Goal: Download file/media: Obtain a digital file from the website

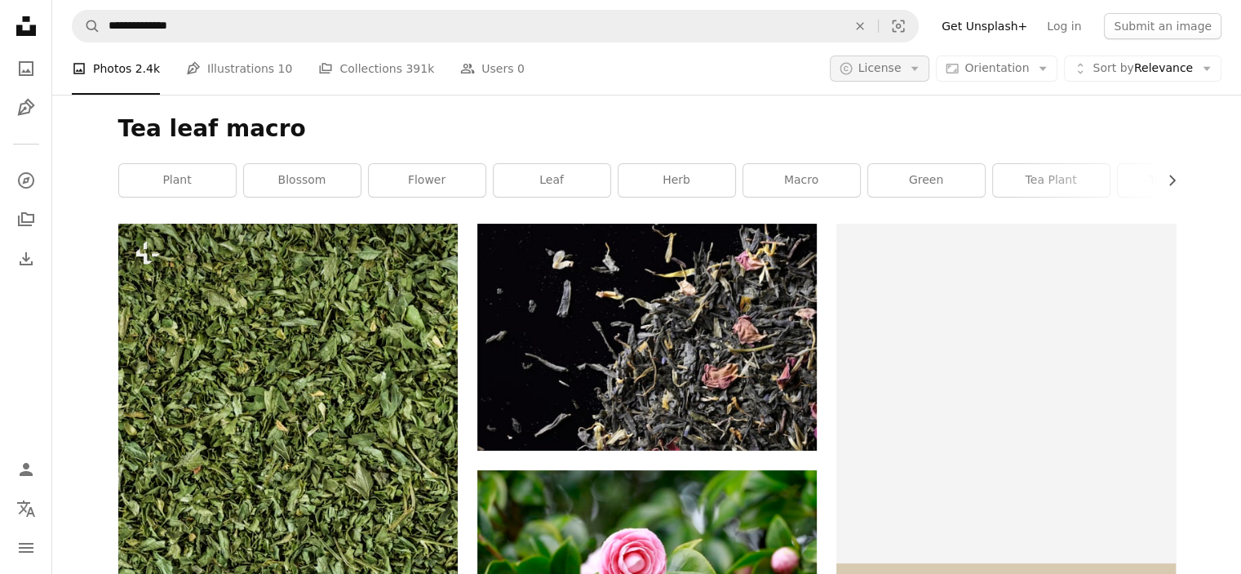
click at [919, 67] on icon "button" at bounding box center [914, 69] width 7 height 4
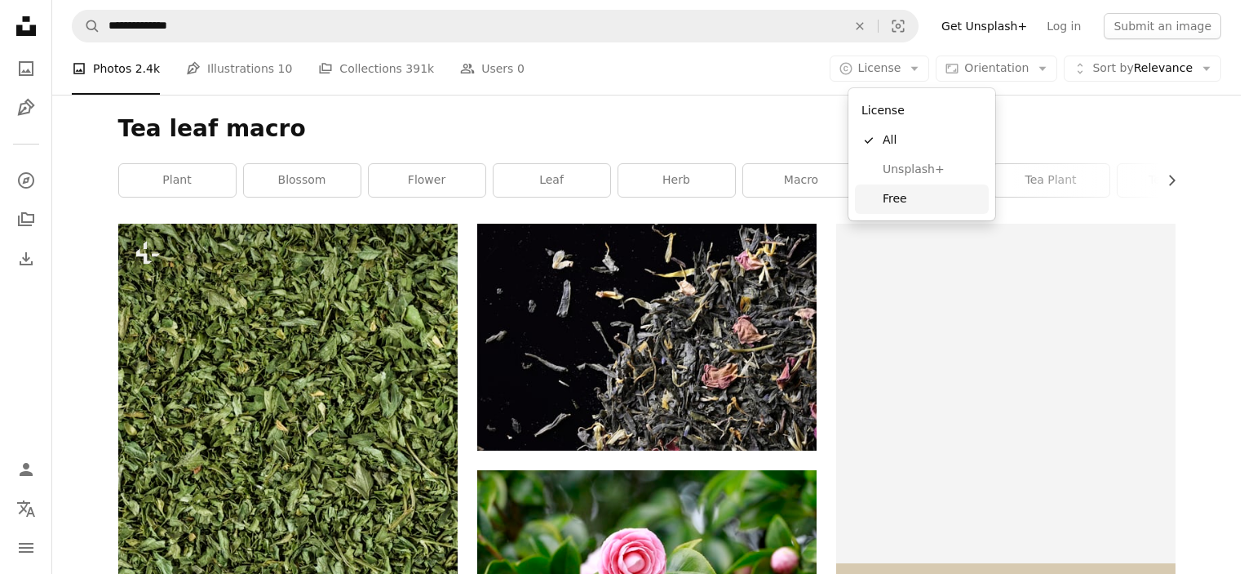
click at [921, 196] on span "Free" at bounding box center [933, 199] width 100 height 16
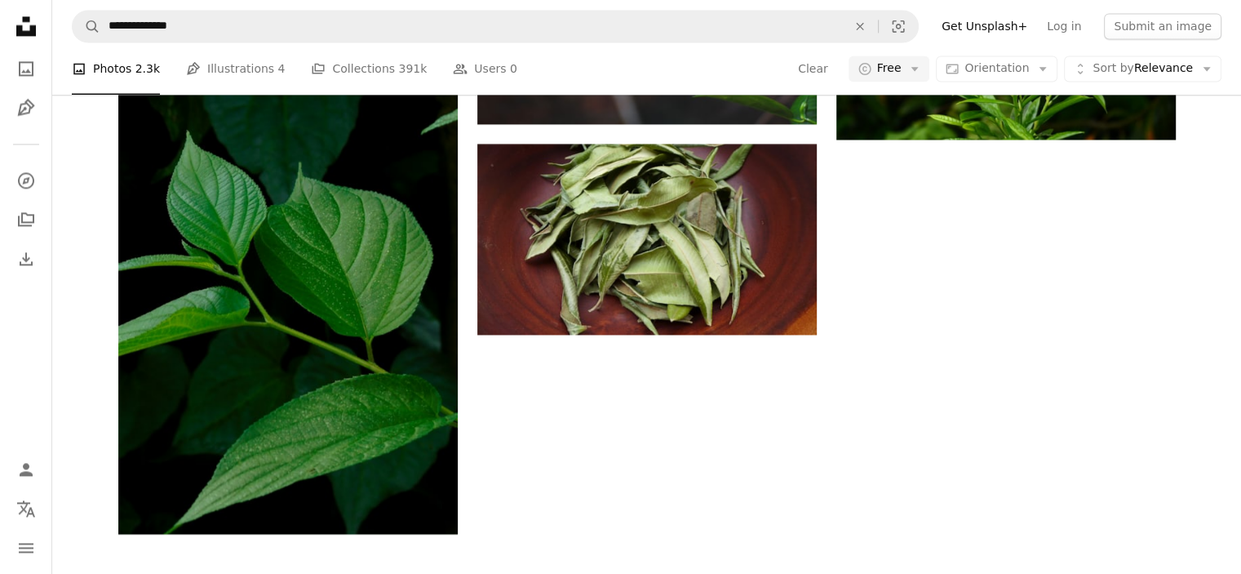
scroll to position [2530, 0]
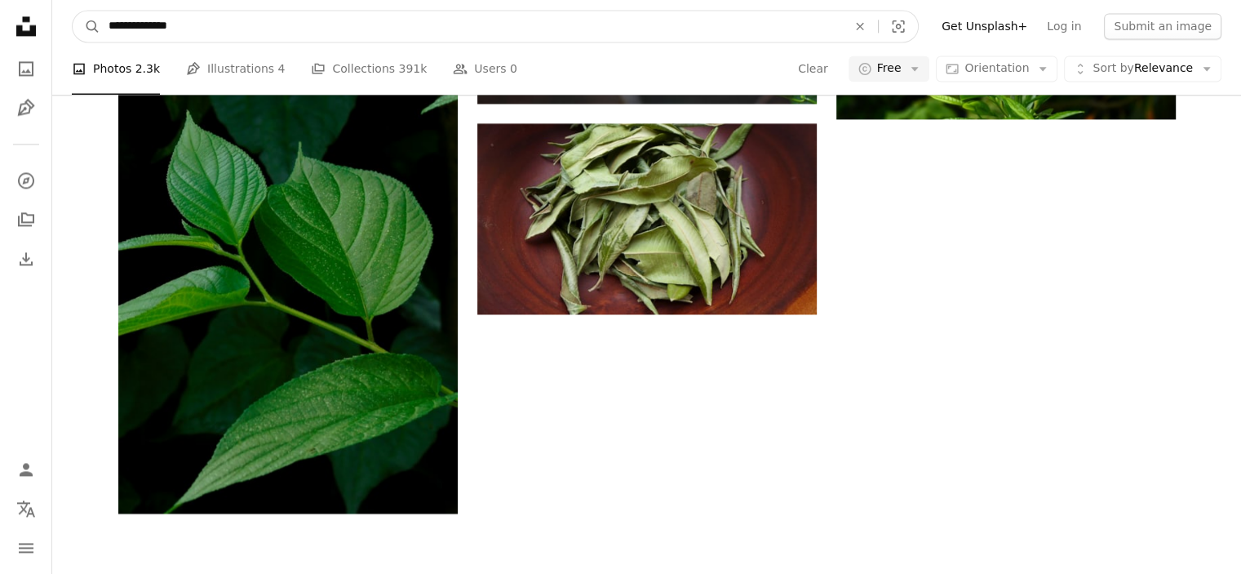
drag, startPoint x: 190, startPoint y: 26, endPoint x: 148, endPoint y: 25, distance: 42.4
click at [148, 25] on input "**********" at bounding box center [471, 26] width 742 height 31
type input "********"
click button "A magnifying glass" at bounding box center [87, 26] width 28 height 31
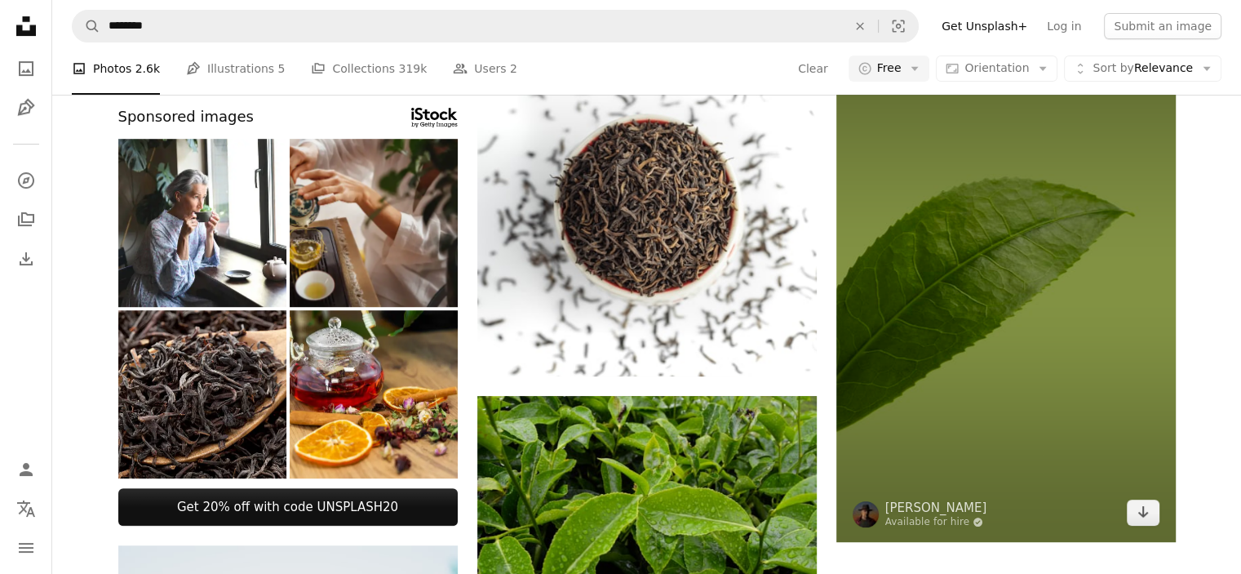
scroll to position [653, 0]
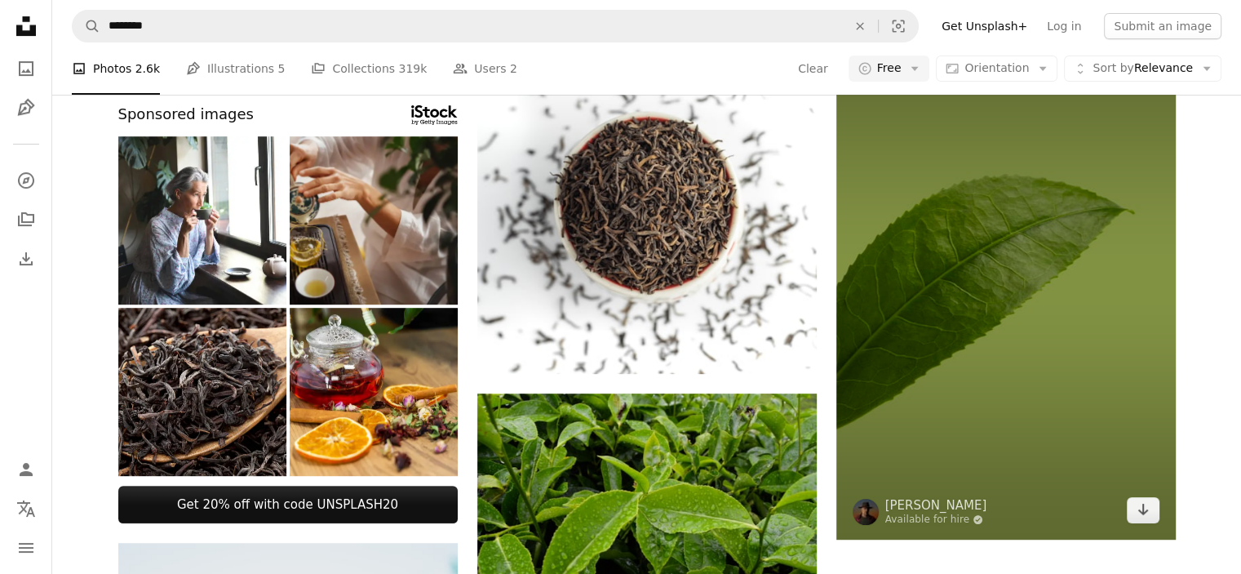
click at [1022, 339] on img at bounding box center [1005, 284] width 339 height 509
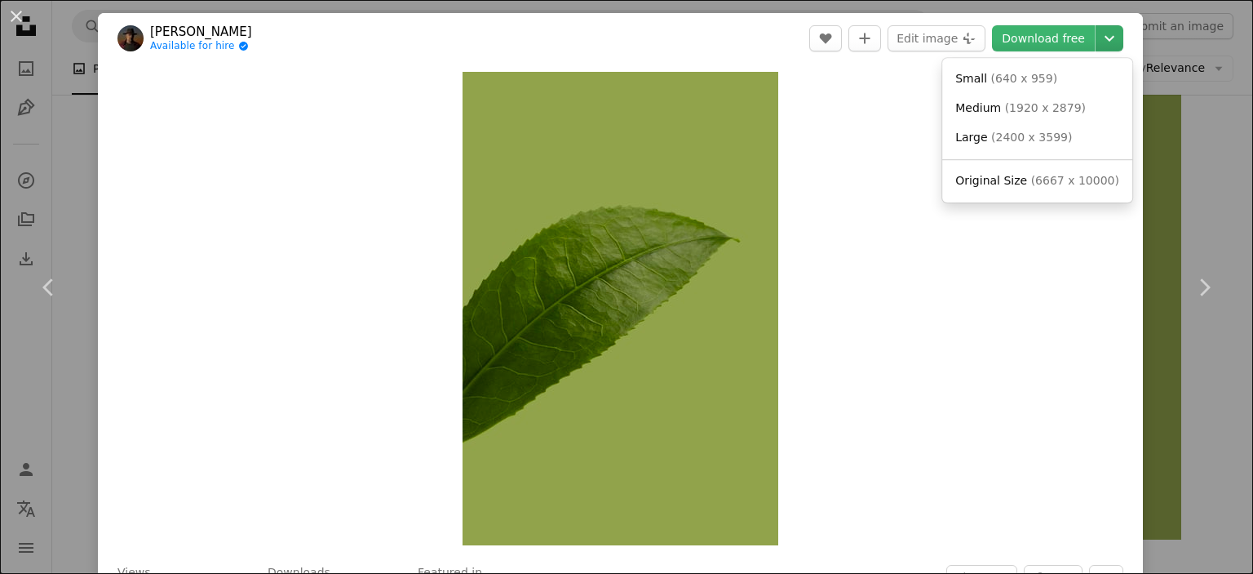
click at [1097, 33] on icon "Chevron down" at bounding box center [1110, 39] width 26 height 20
click at [1030, 143] on span "( 2400 x 3599 )" at bounding box center [1031, 137] width 81 height 13
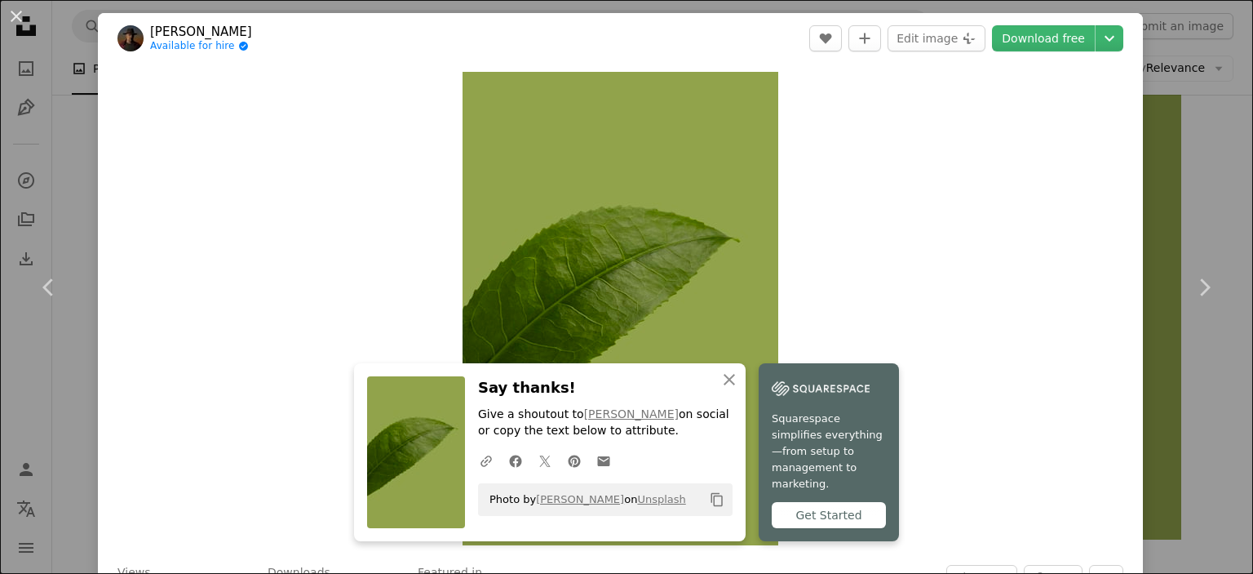
click at [1190, 186] on div "An X shape Chevron left Chevron right [PERSON_NAME] Available for hire A checkm…" at bounding box center [626, 287] width 1253 height 574
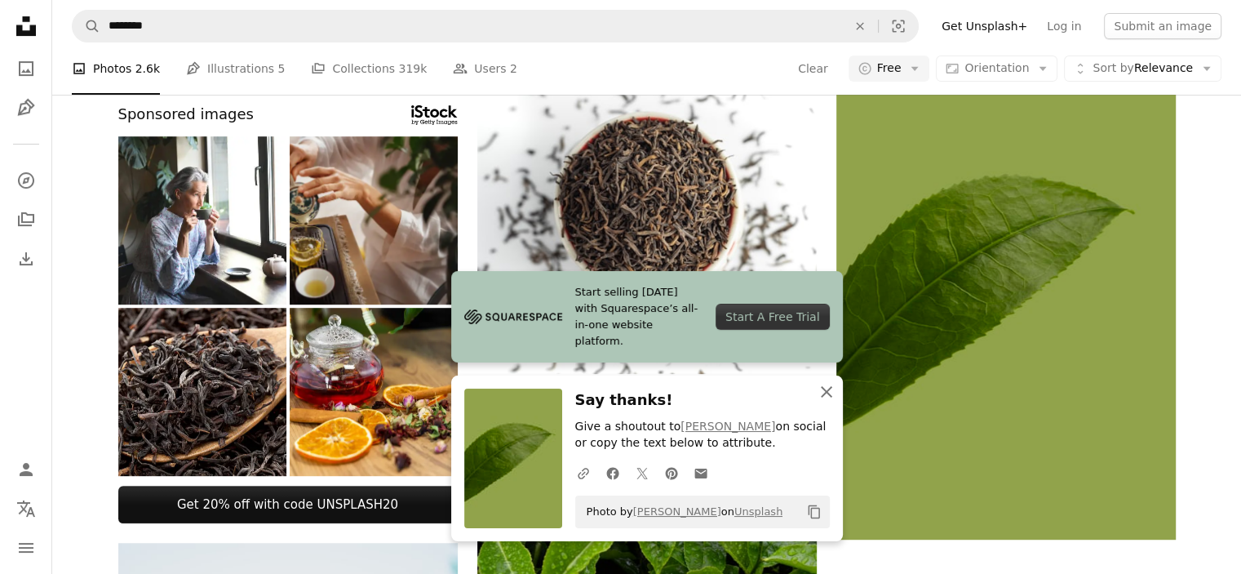
click at [827, 388] on icon "An X shape" at bounding box center [827, 392] width 20 height 20
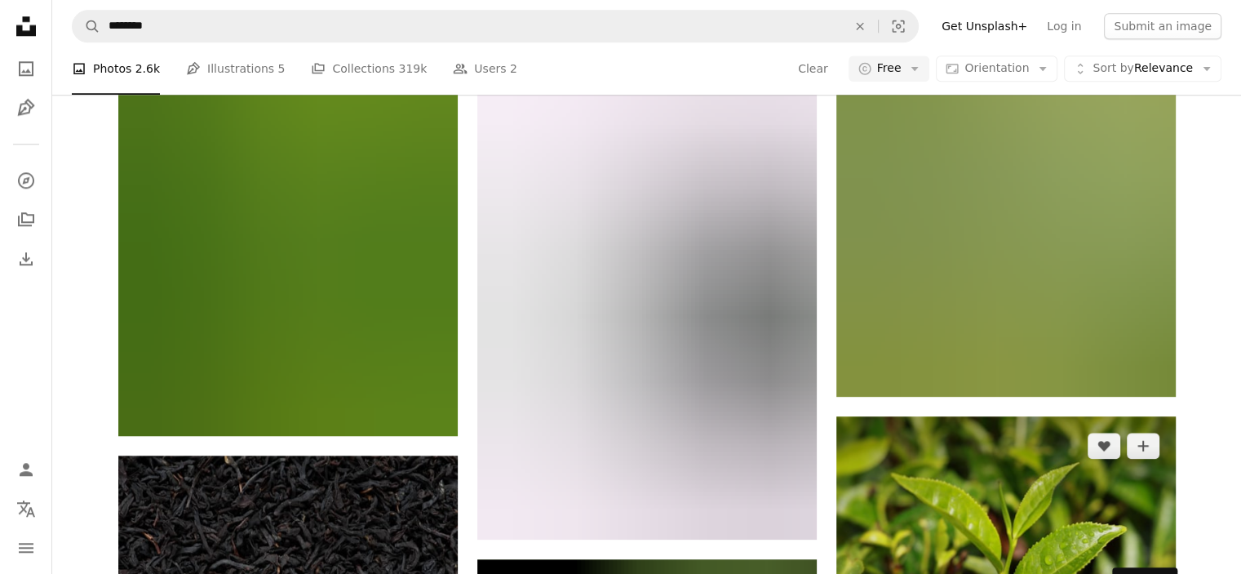
scroll to position [1795, 0]
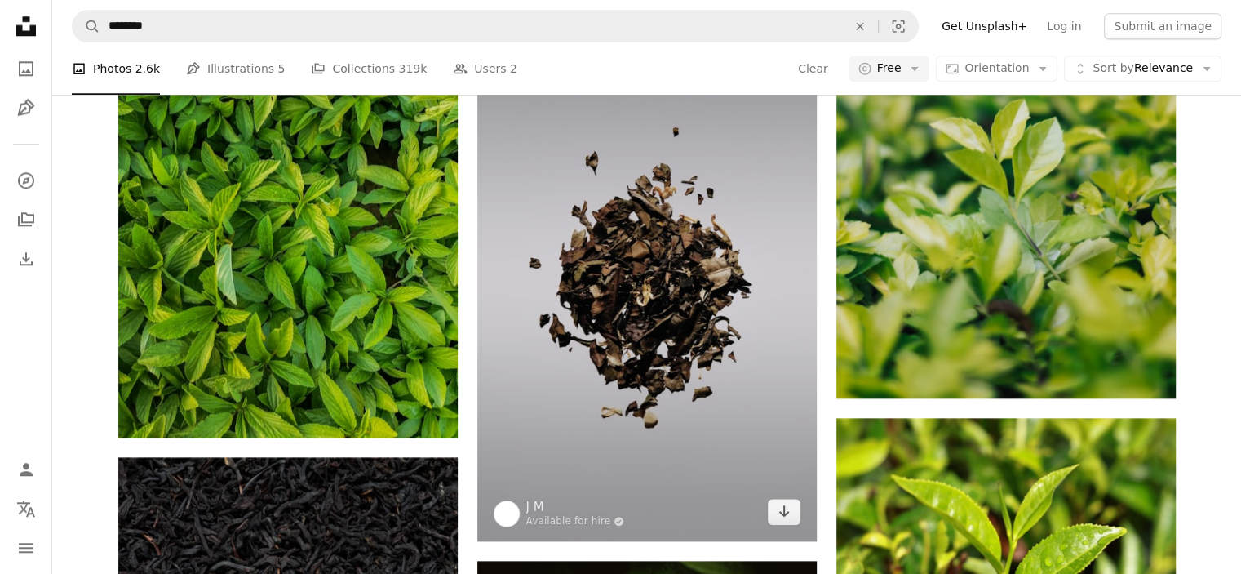
click at [714, 404] on img at bounding box center [646, 282] width 339 height 515
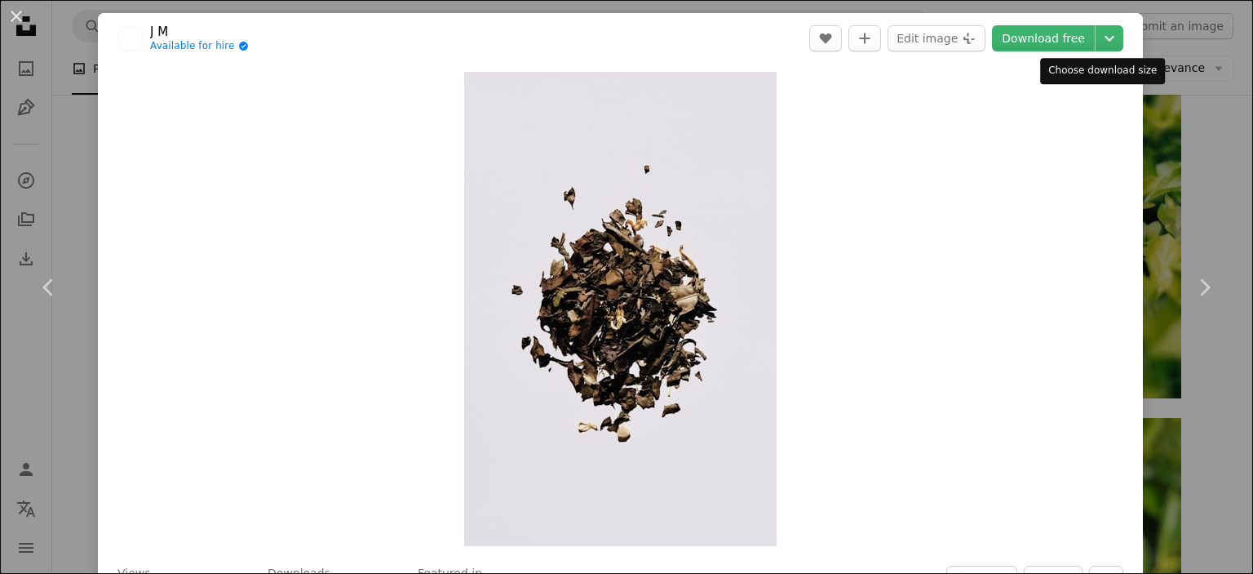
click at [1120, 32] on header "[PERSON_NAME] Available for hire A checkmark inside of a circle A heart A plus …" at bounding box center [620, 38] width 1045 height 51
click at [1105, 38] on icon "Chevron down" at bounding box center [1110, 39] width 26 height 20
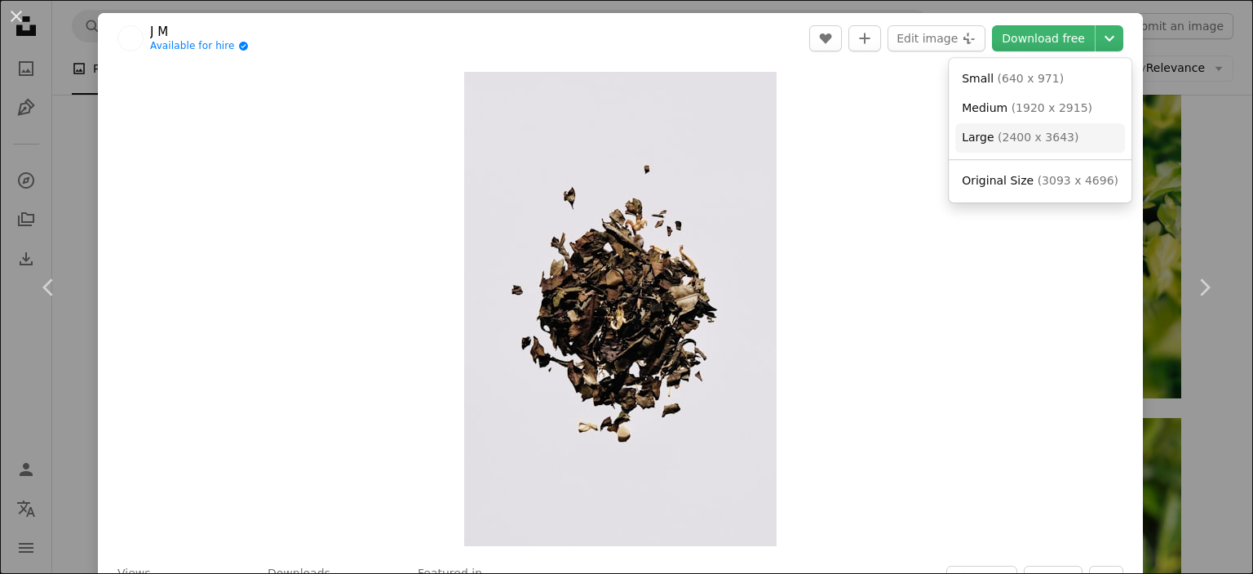
click at [1045, 135] on span "( 2400 x 3643 )" at bounding box center [1038, 137] width 81 height 13
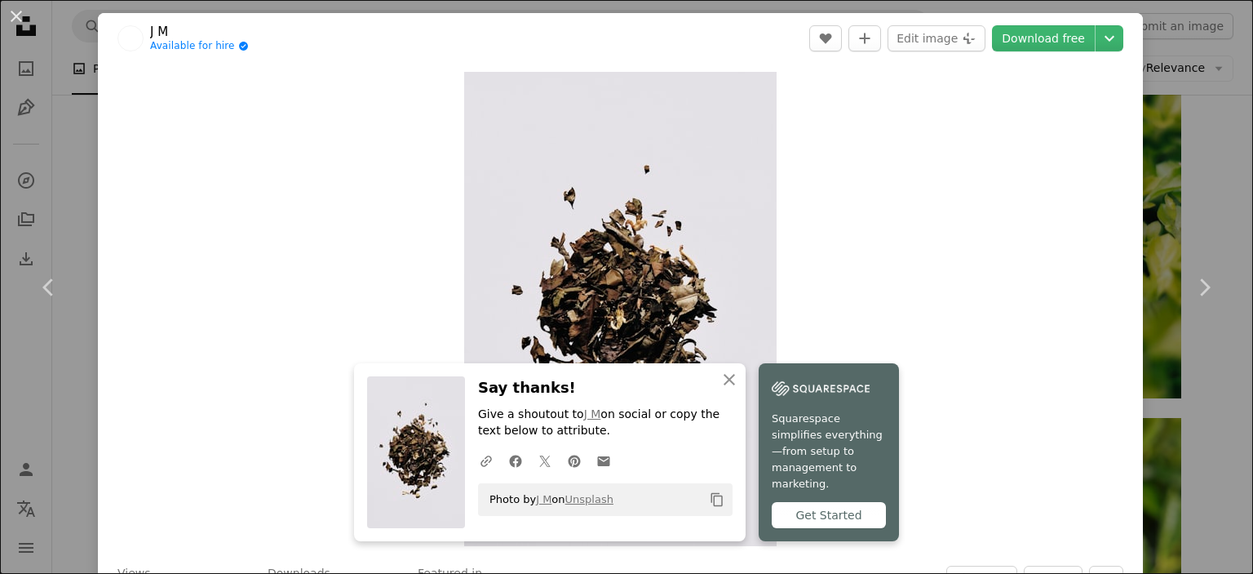
click at [1184, 143] on div "An X shape Chevron left Chevron right [PERSON_NAME] Available for hire A checkm…" at bounding box center [626, 287] width 1253 height 574
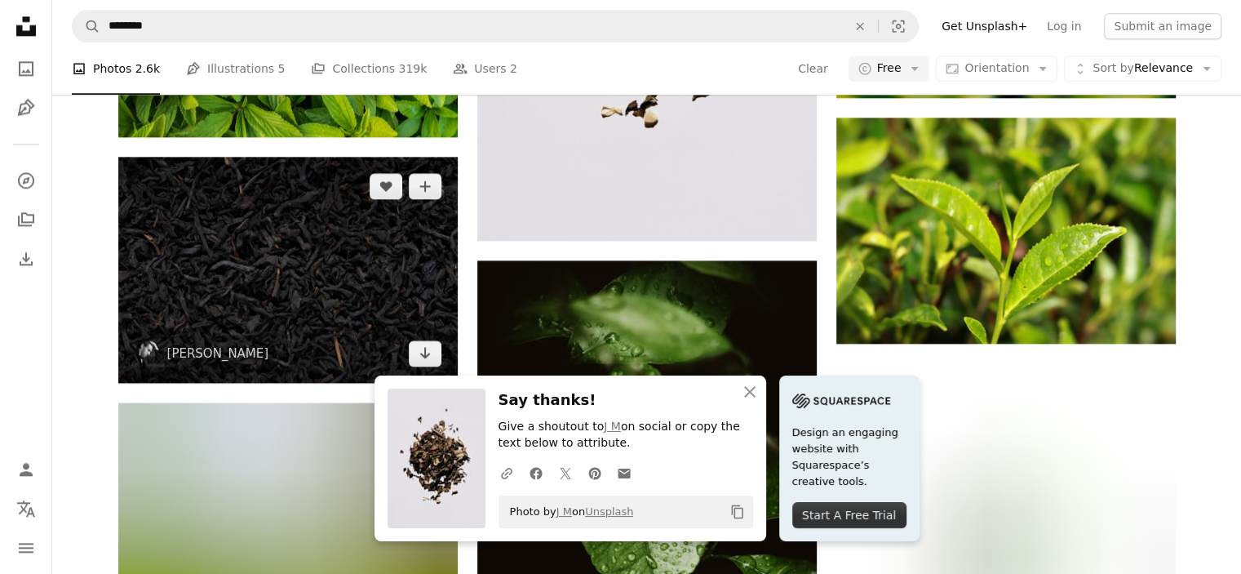
scroll to position [2122, 0]
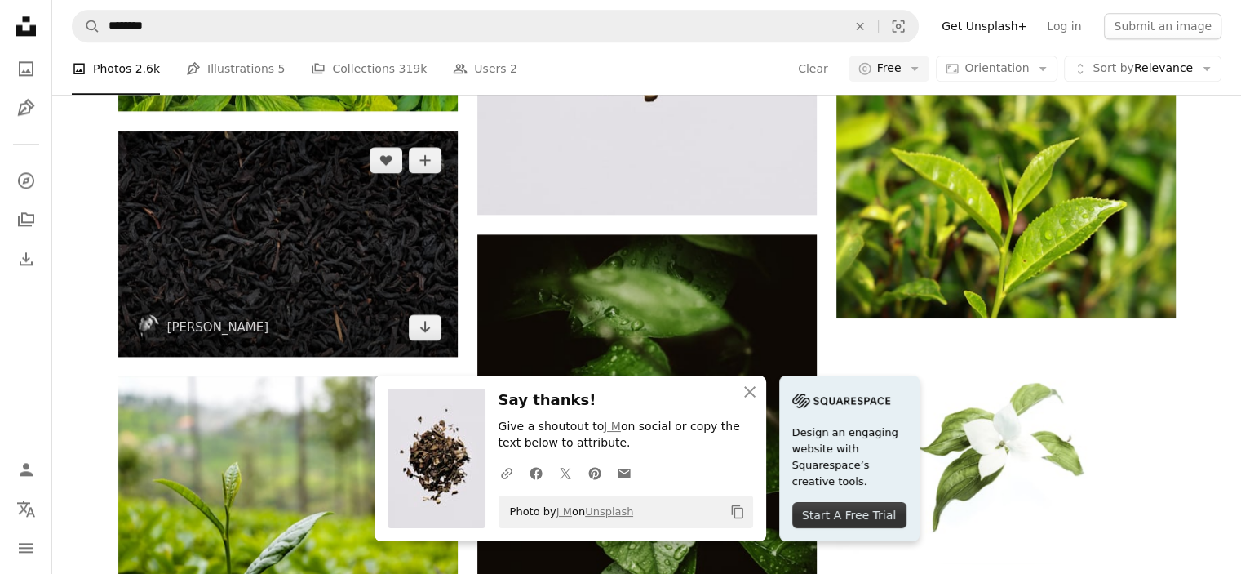
click at [339, 273] on img at bounding box center [287, 244] width 339 height 226
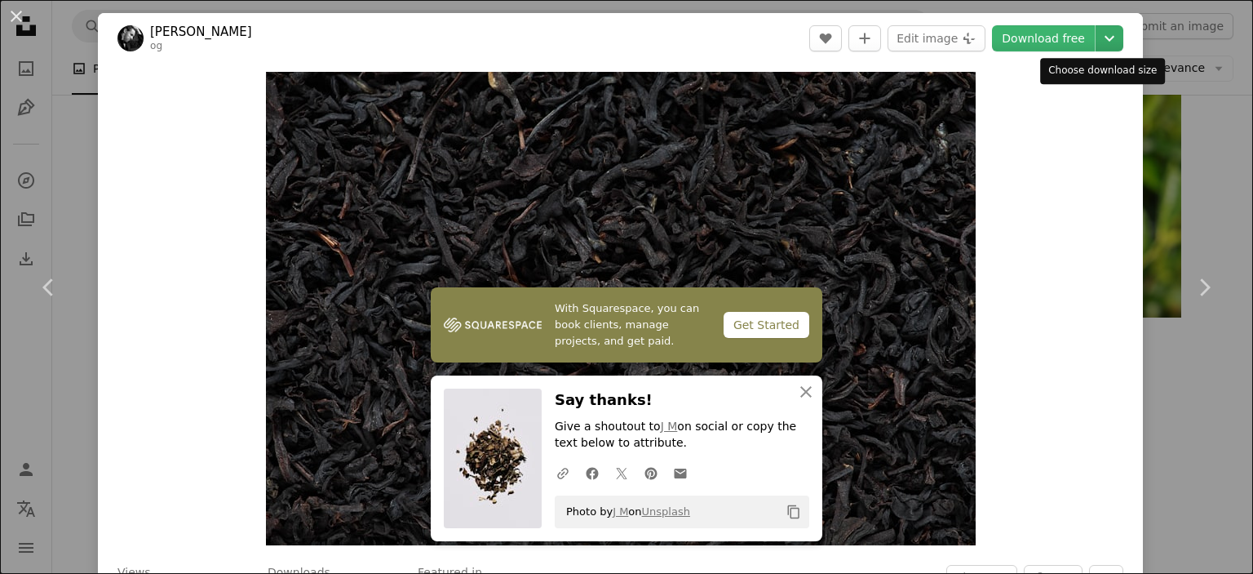
click at [1102, 35] on icon "Chevron down" at bounding box center [1110, 39] width 26 height 20
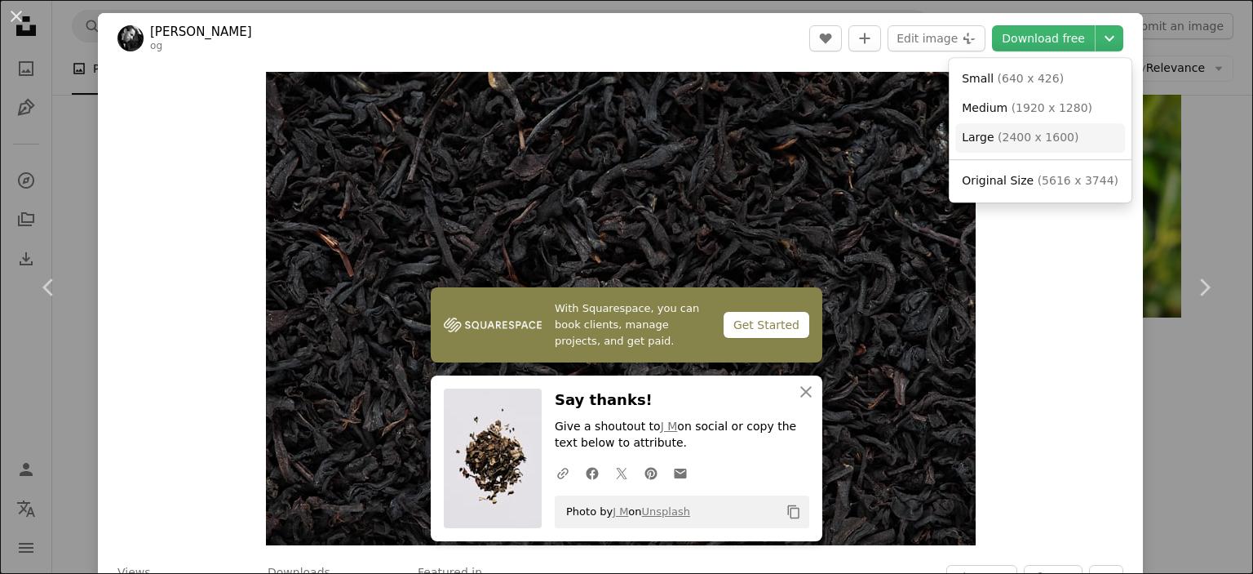
click at [1046, 141] on span "( 2400 x 1600 )" at bounding box center [1038, 137] width 81 height 13
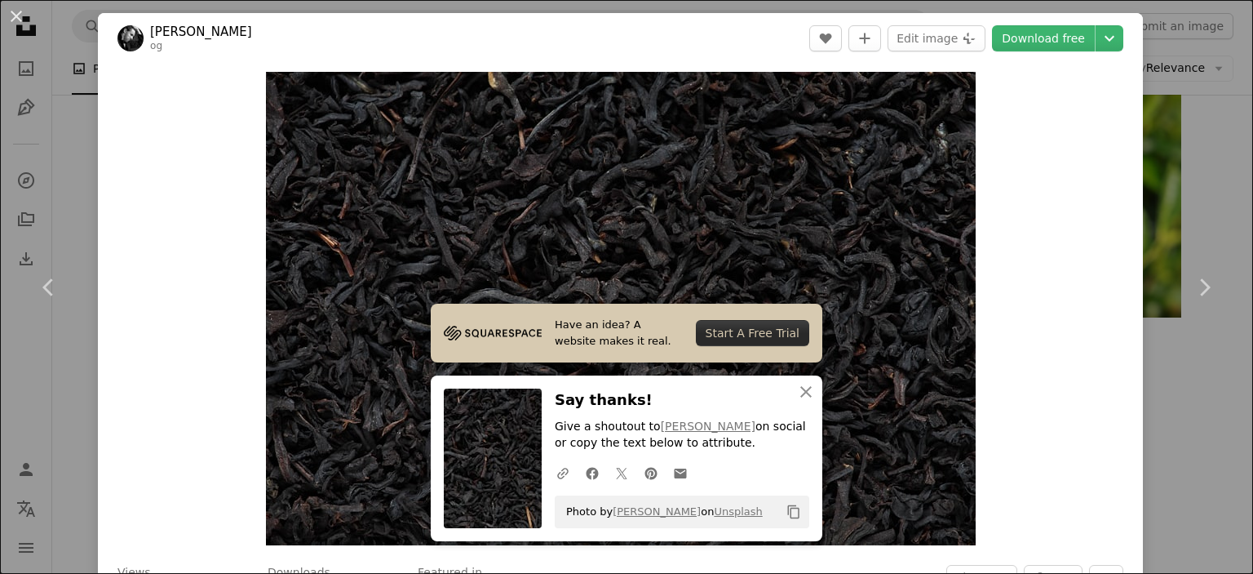
click at [1182, 185] on div "An X shape Chevron left Chevron right [PERSON_NAME] og A heart A plus sign Edit…" at bounding box center [626, 287] width 1253 height 574
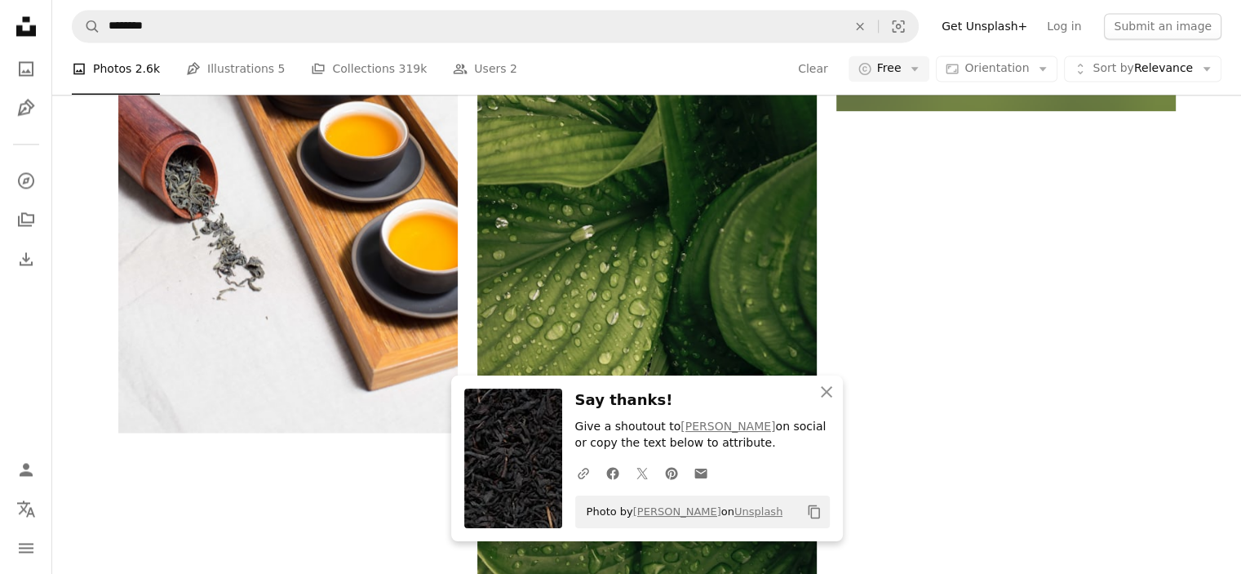
scroll to position [2856, 0]
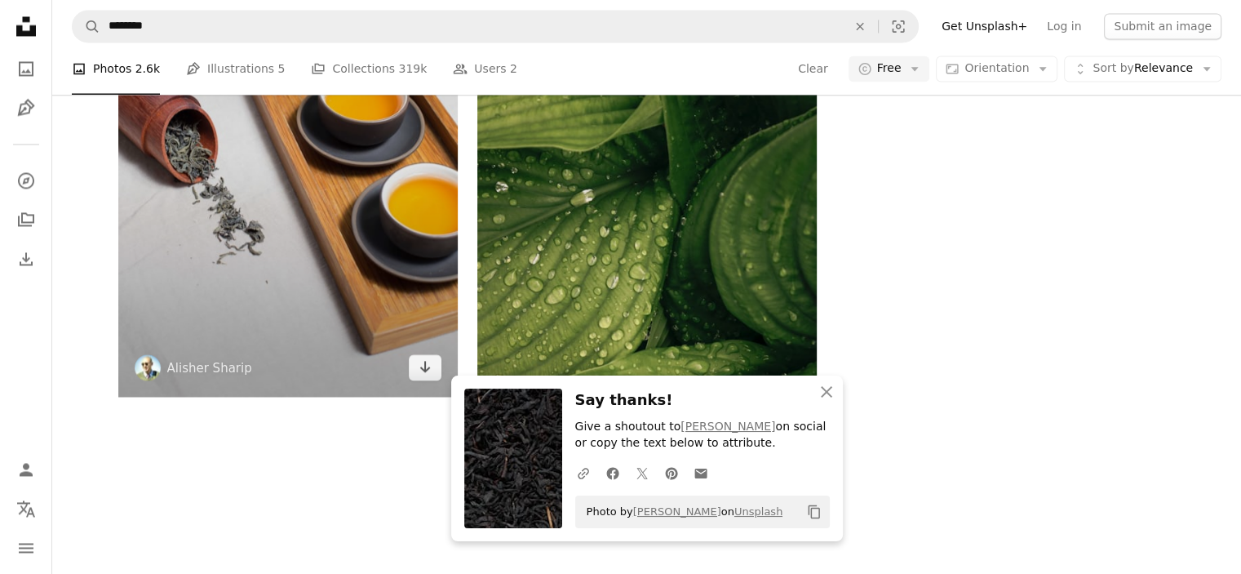
click at [330, 286] on img at bounding box center [287, 141] width 339 height 509
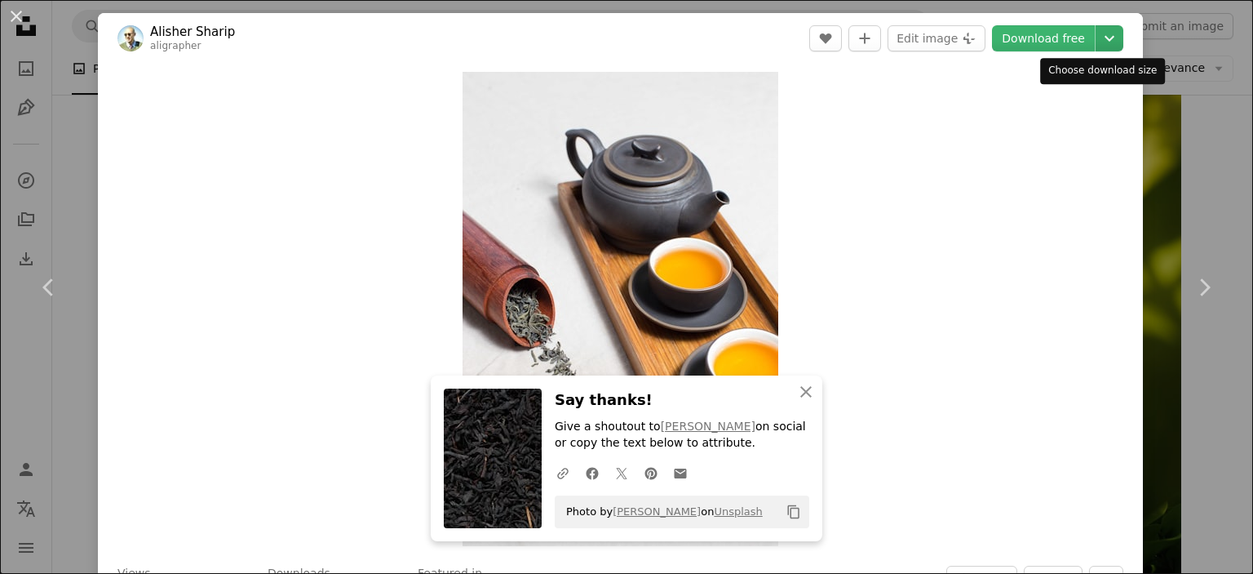
click at [1097, 38] on icon "Chevron down" at bounding box center [1110, 39] width 26 height 20
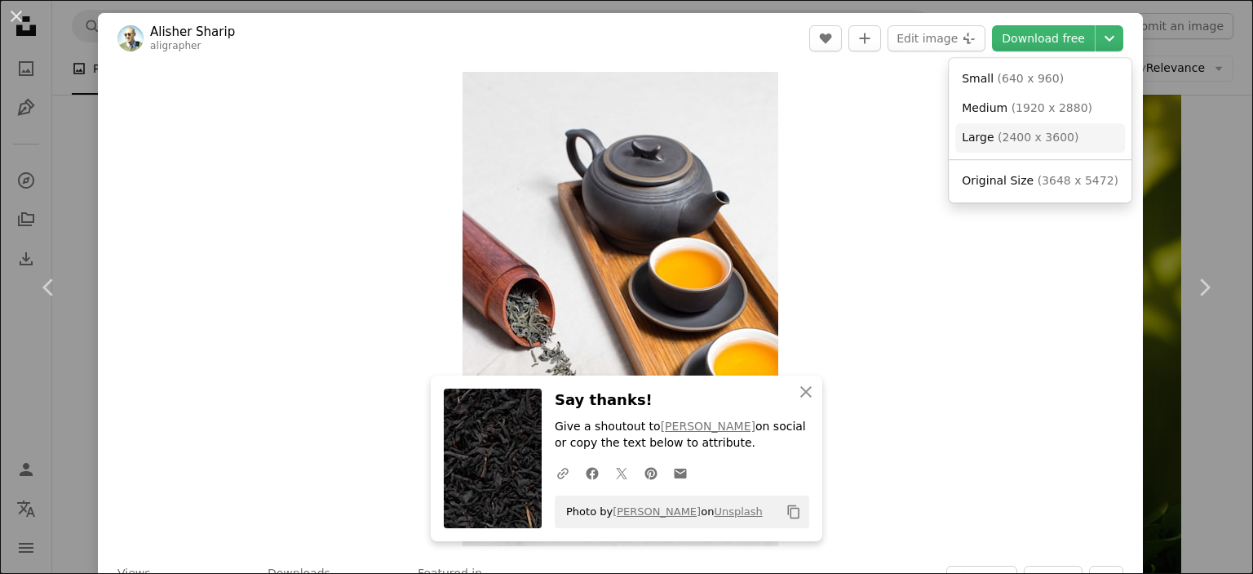
click at [1058, 145] on span "Large ( 2400 x 3600 )" at bounding box center [1020, 138] width 117 height 16
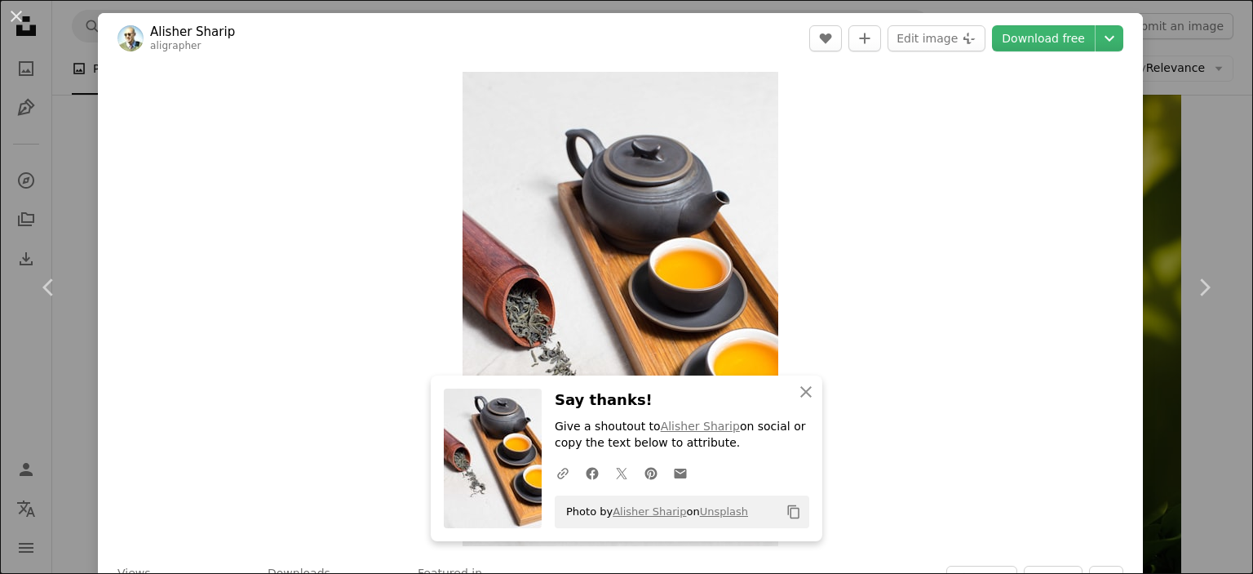
click at [1182, 203] on div "An X shape Chevron left Chevron right Alisher Sharip aligrapher A heart A plus …" at bounding box center [626, 287] width 1253 height 574
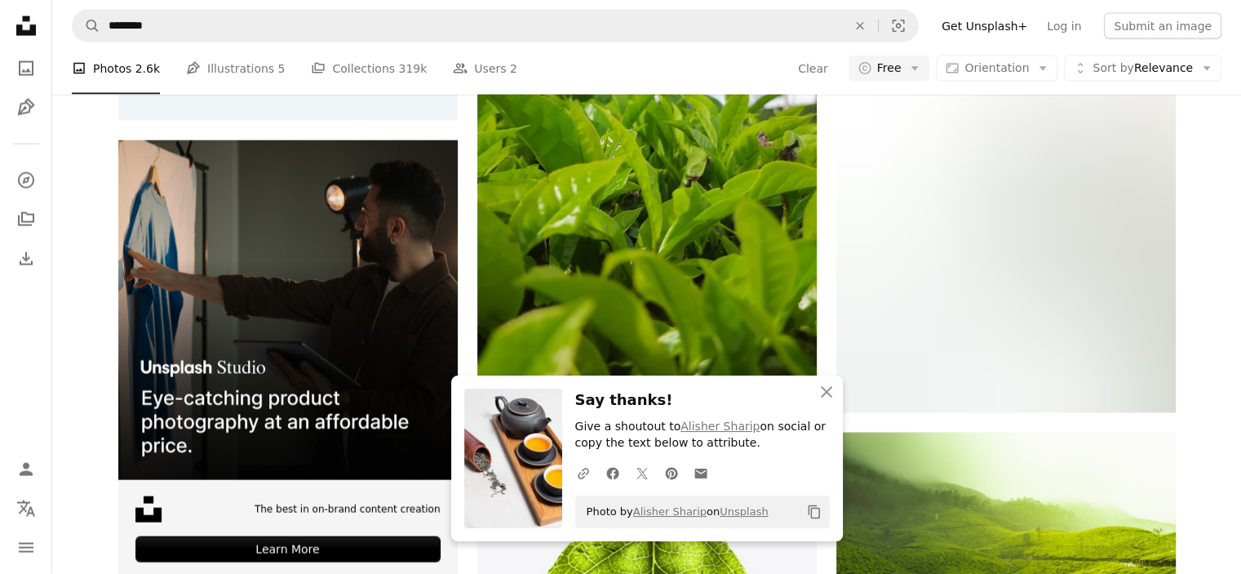
scroll to position [3590, 0]
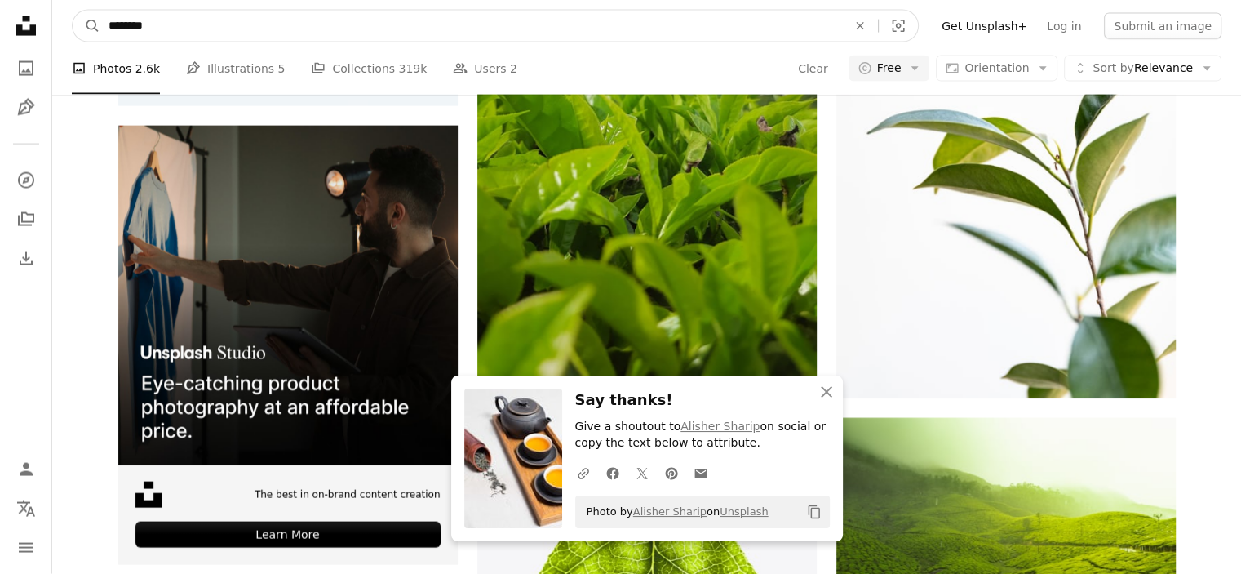
click at [278, 14] on input "********" at bounding box center [471, 26] width 742 height 31
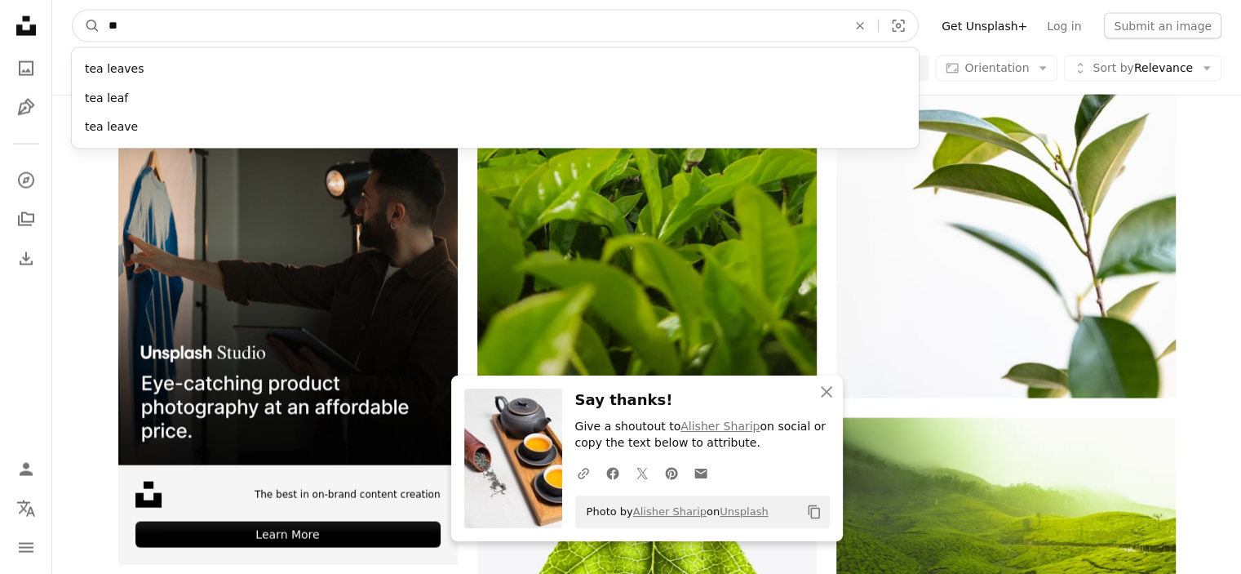
type input "*"
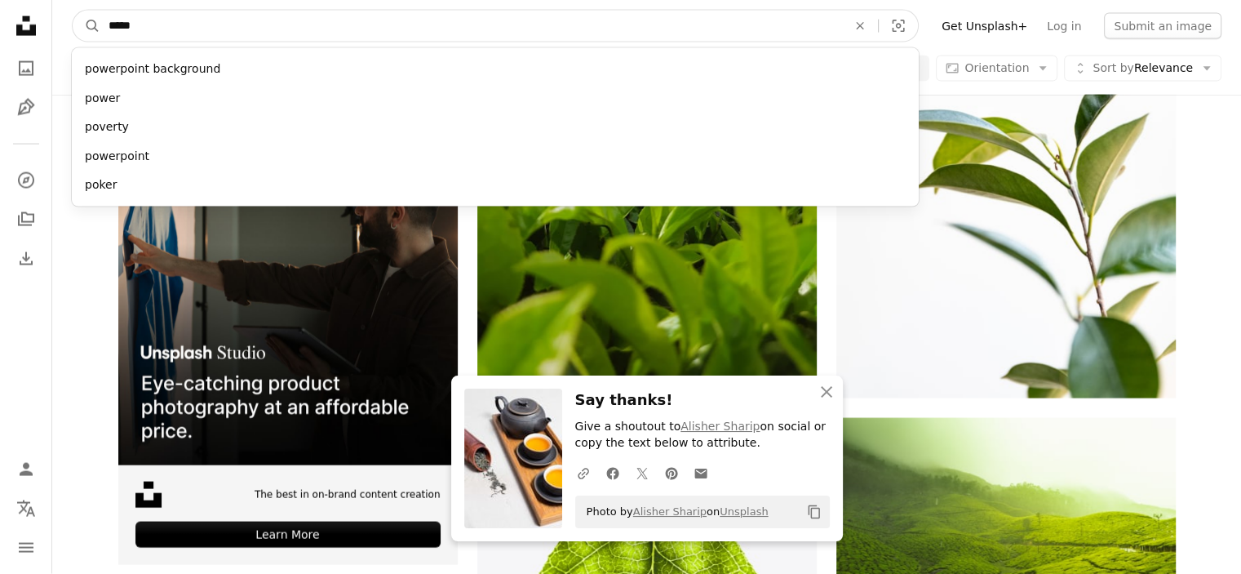
type input "******"
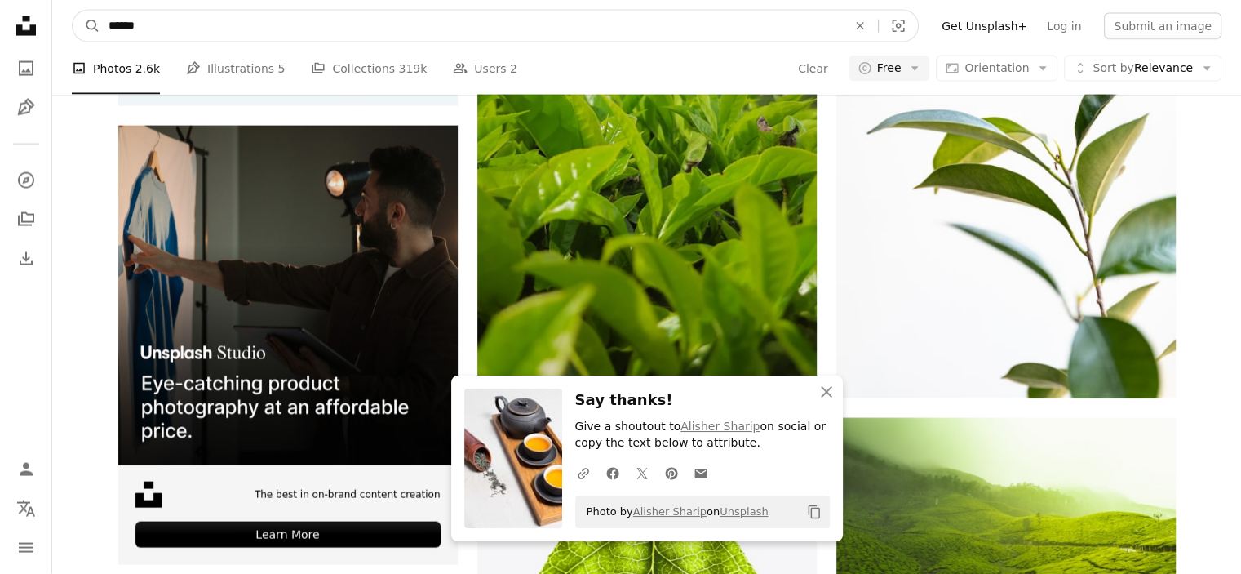
click button "A magnifying glass" at bounding box center [87, 26] width 28 height 31
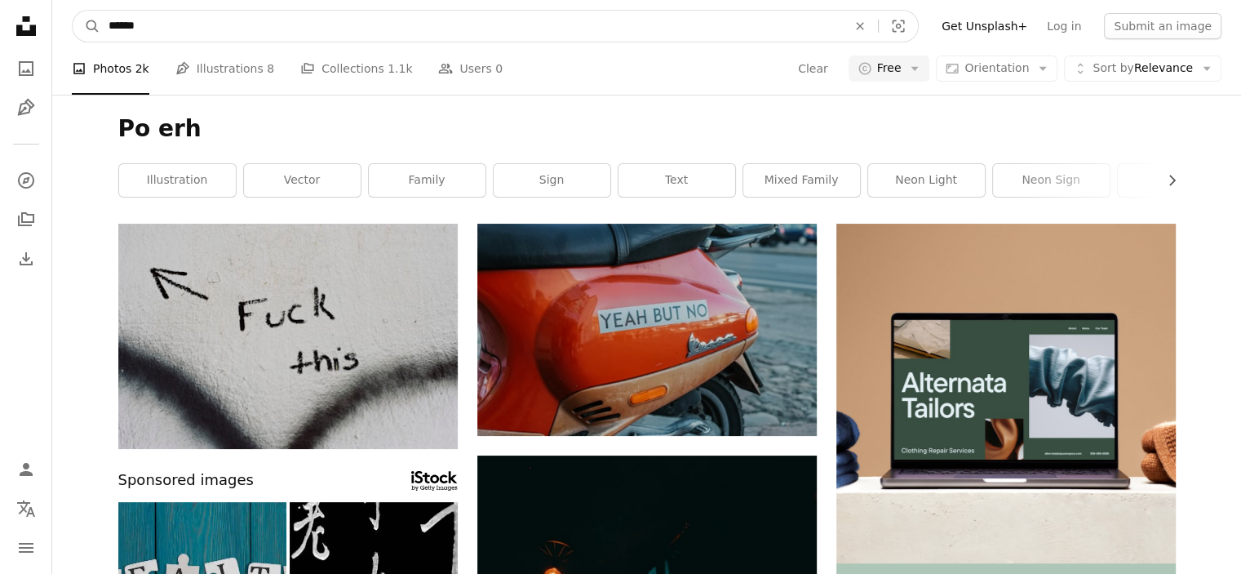
click at [118, 29] on input "******" at bounding box center [471, 26] width 742 height 31
type input "******"
click button "A magnifying glass" at bounding box center [87, 26] width 28 height 31
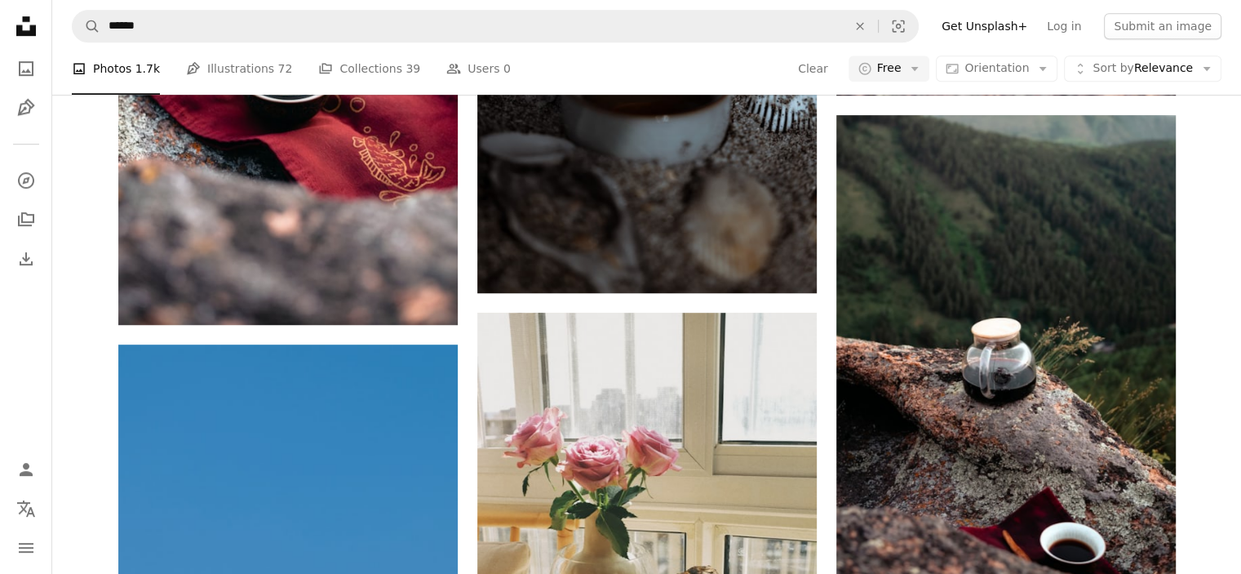
scroll to position [1061, 0]
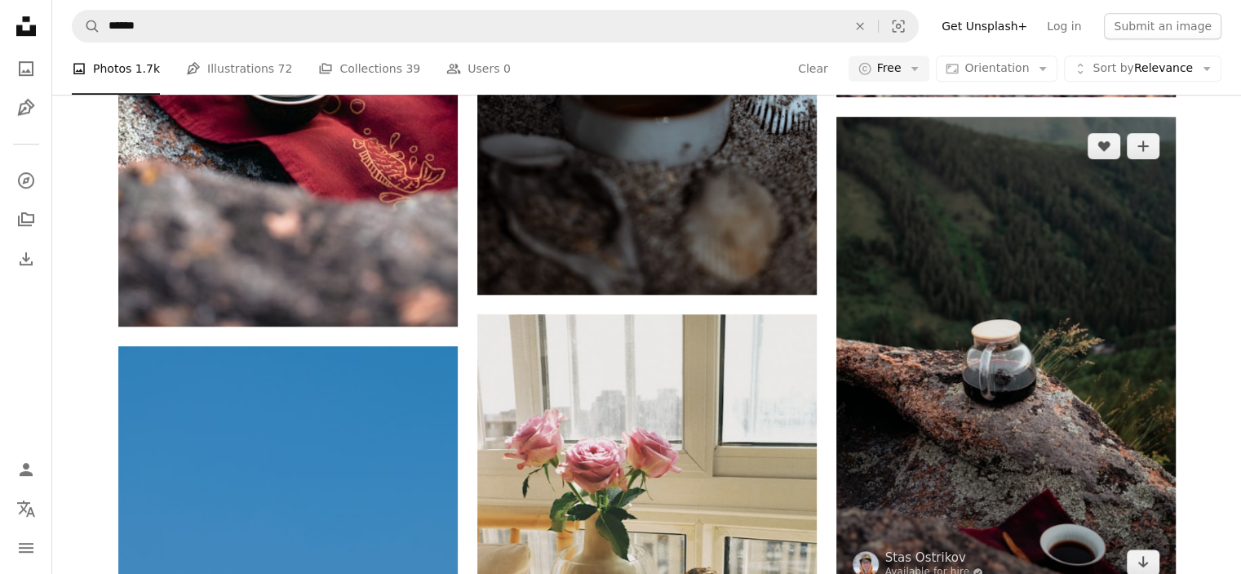
click at [1058, 371] on img at bounding box center [1005, 354] width 339 height 475
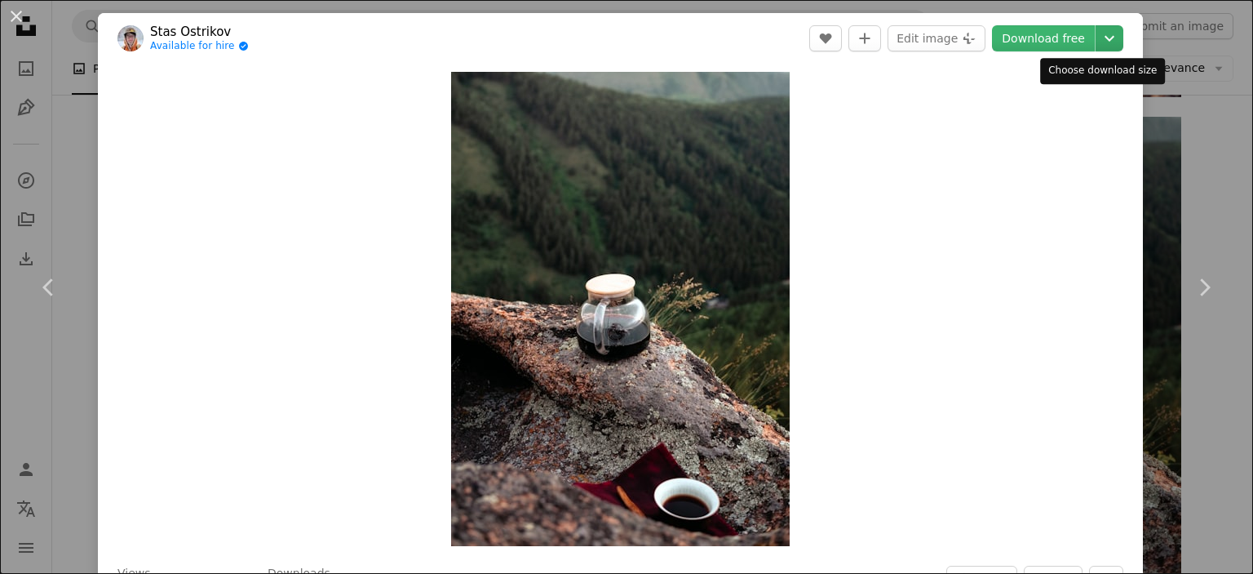
click at [1105, 38] on icon "Choose download size" at bounding box center [1110, 39] width 10 height 6
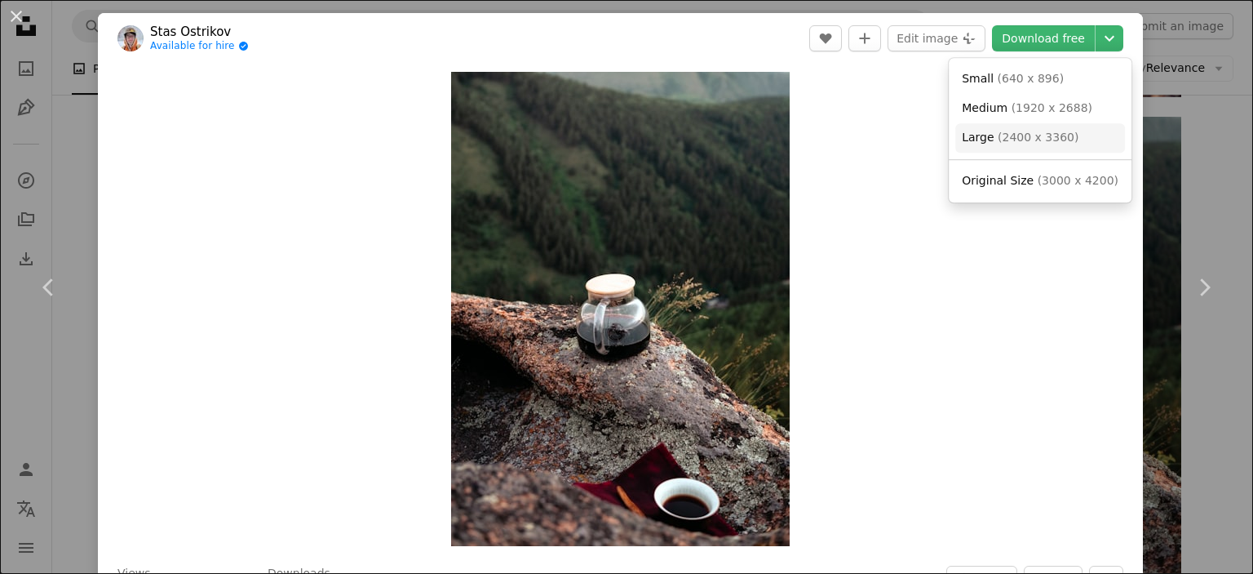
click at [1064, 136] on link "Large ( 2400 x 3360 )" at bounding box center [1041, 137] width 170 height 29
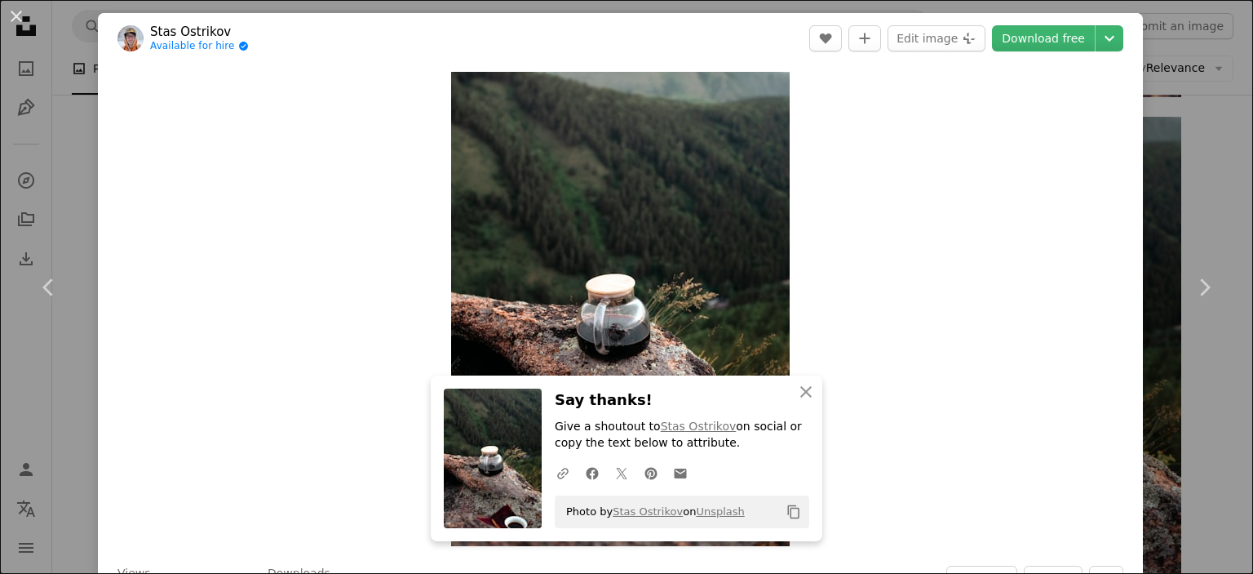
click at [1227, 200] on div "An X shape Chevron left Chevron right [PERSON_NAME] Available for hire A checkm…" at bounding box center [626, 287] width 1253 height 574
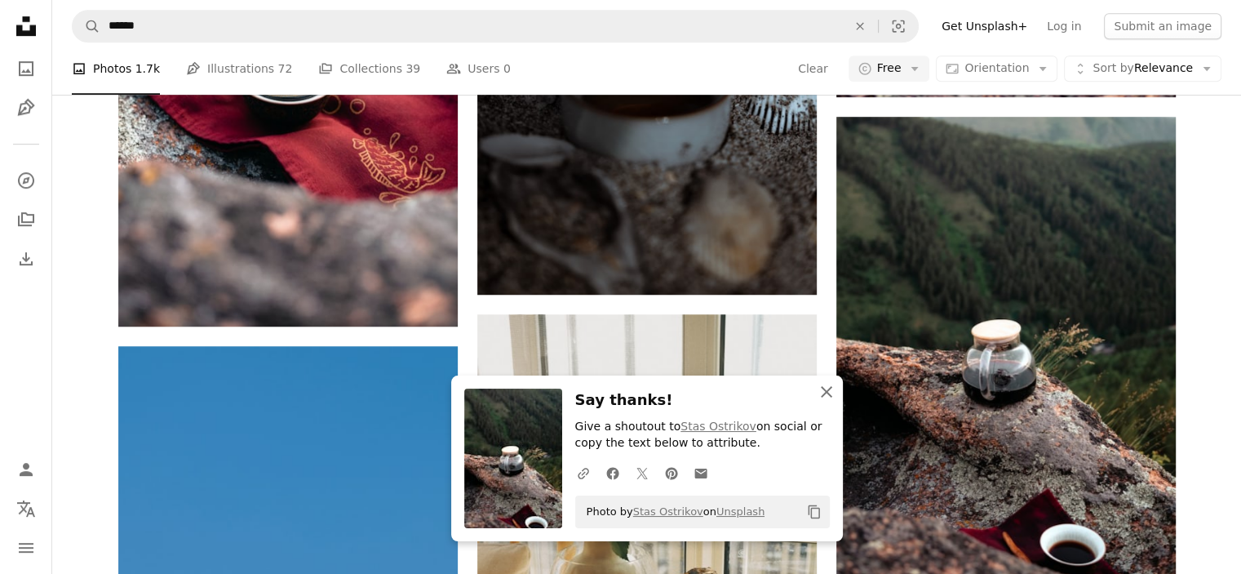
click at [832, 390] on icon "An X shape" at bounding box center [827, 392] width 20 height 20
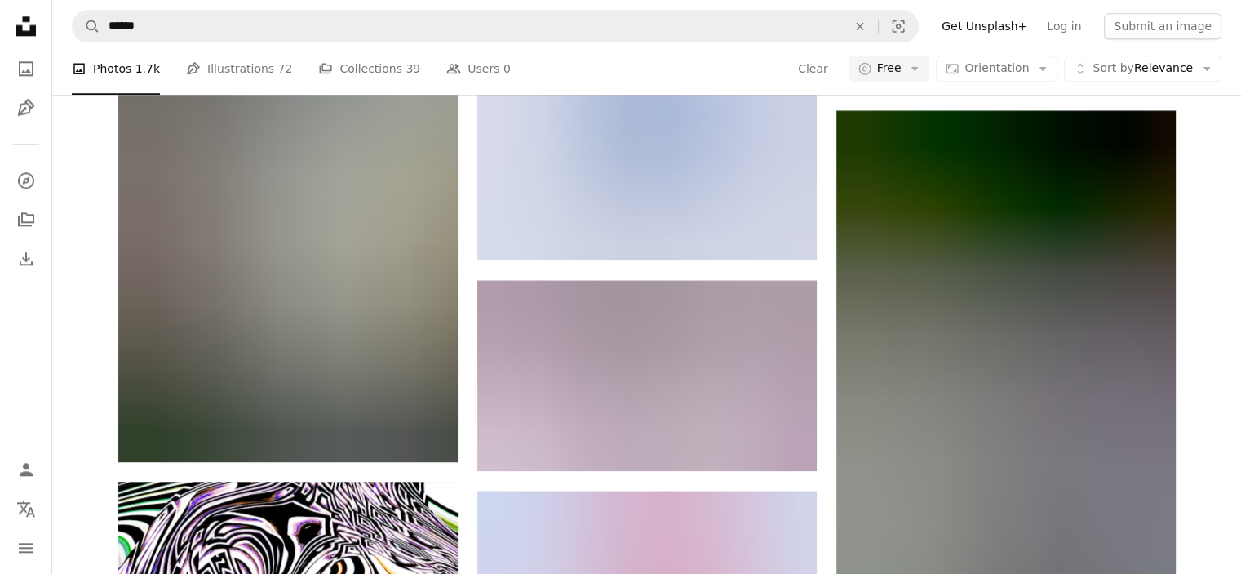
scroll to position [2040, 0]
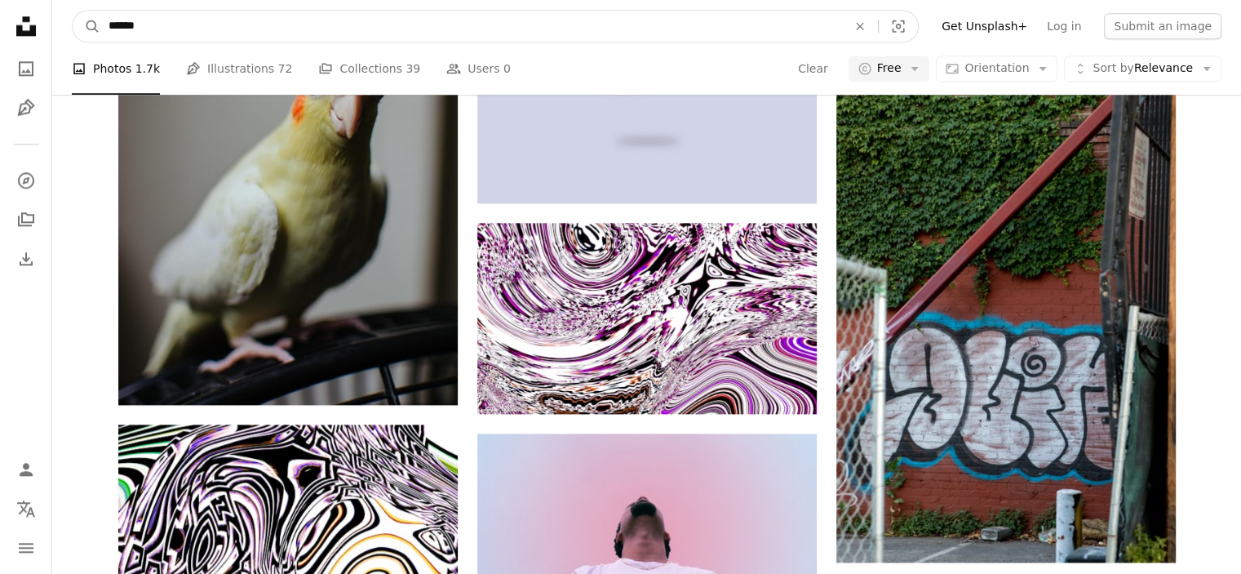
click at [290, 21] on input "******" at bounding box center [471, 26] width 742 height 31
type input "**********"
click button "A magnifying glass" at bounding box center [87, 26] width 28 height 31
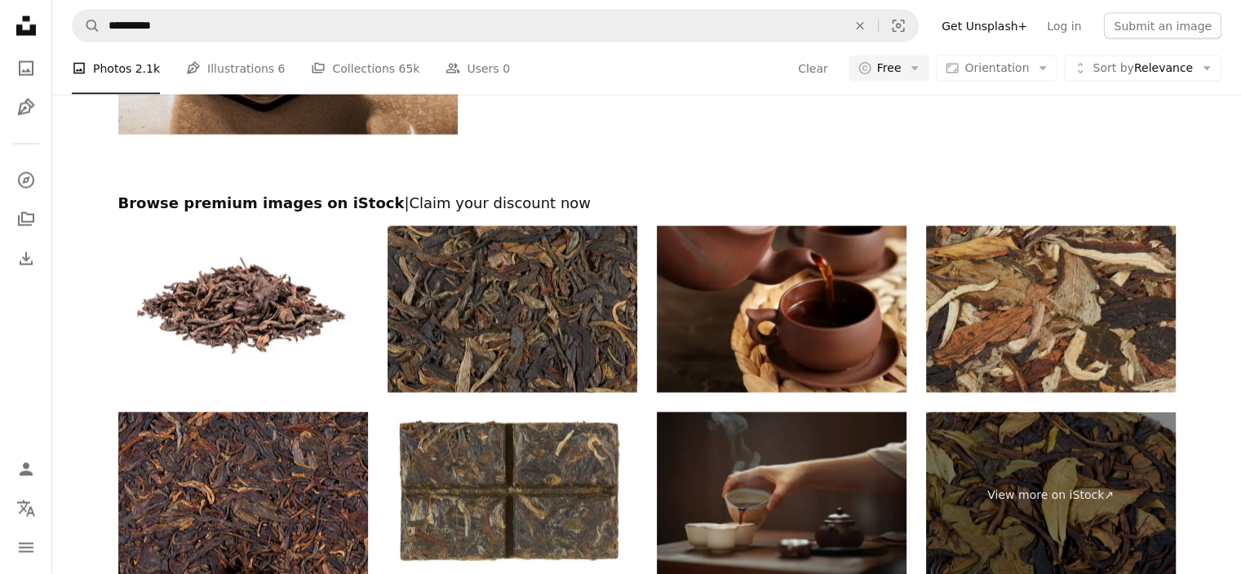
scroll to position [3427, 0]
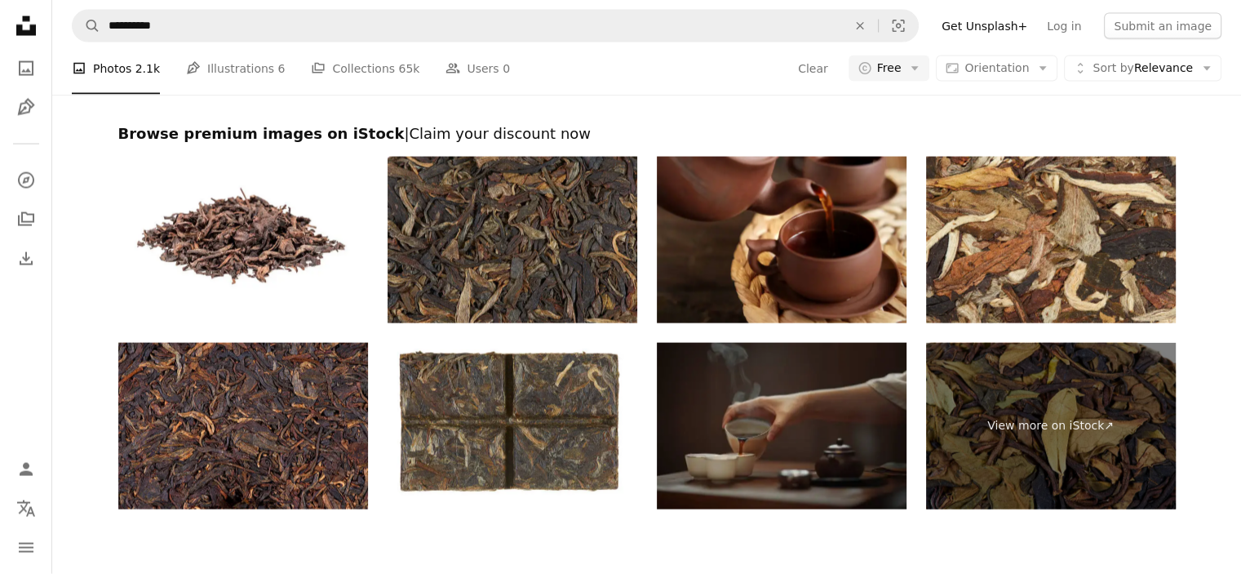
click at [773, 427] on img at bounding box center [782, 426] width 250 height 166
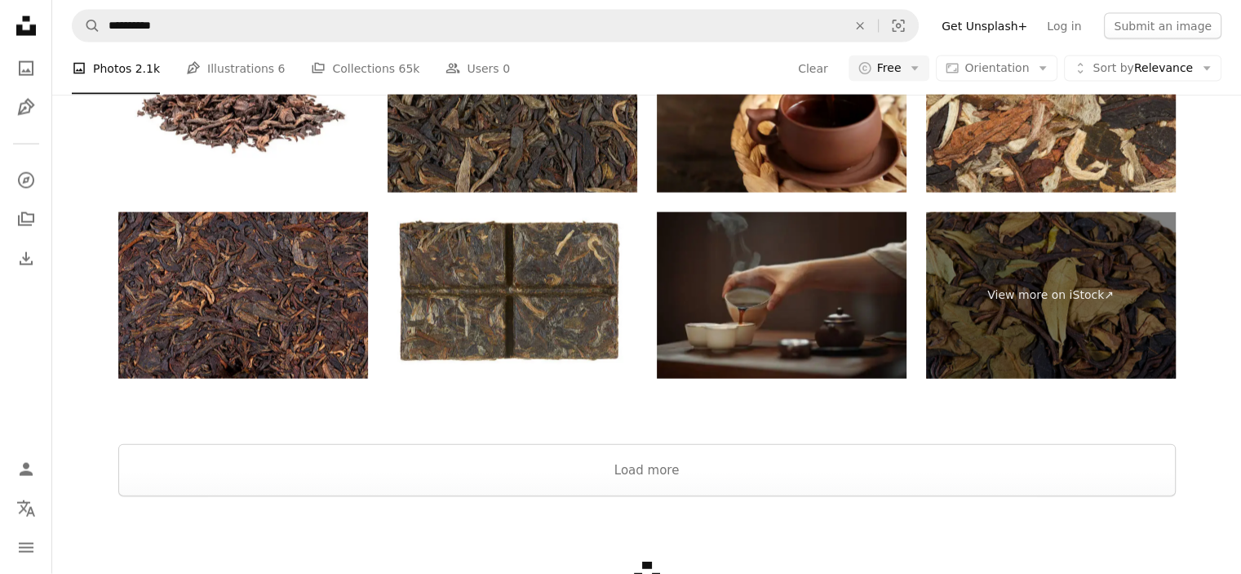
scroll to position [3590, 0]
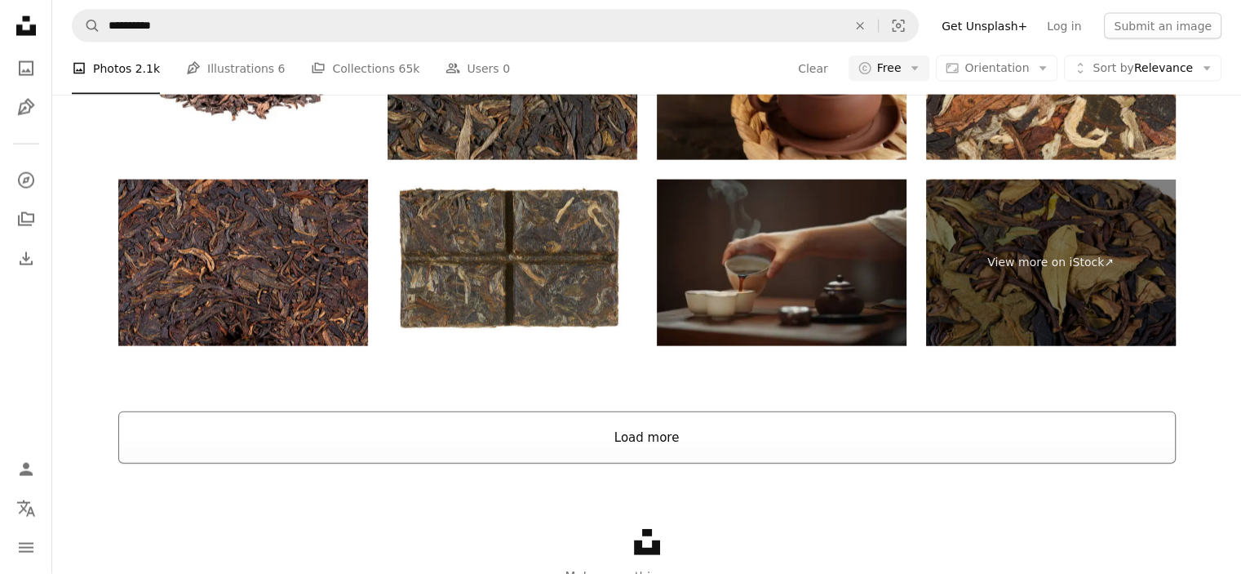
click at [636, 447] on button "Load more" at bounding box center [647, 437] width 1058 height 52
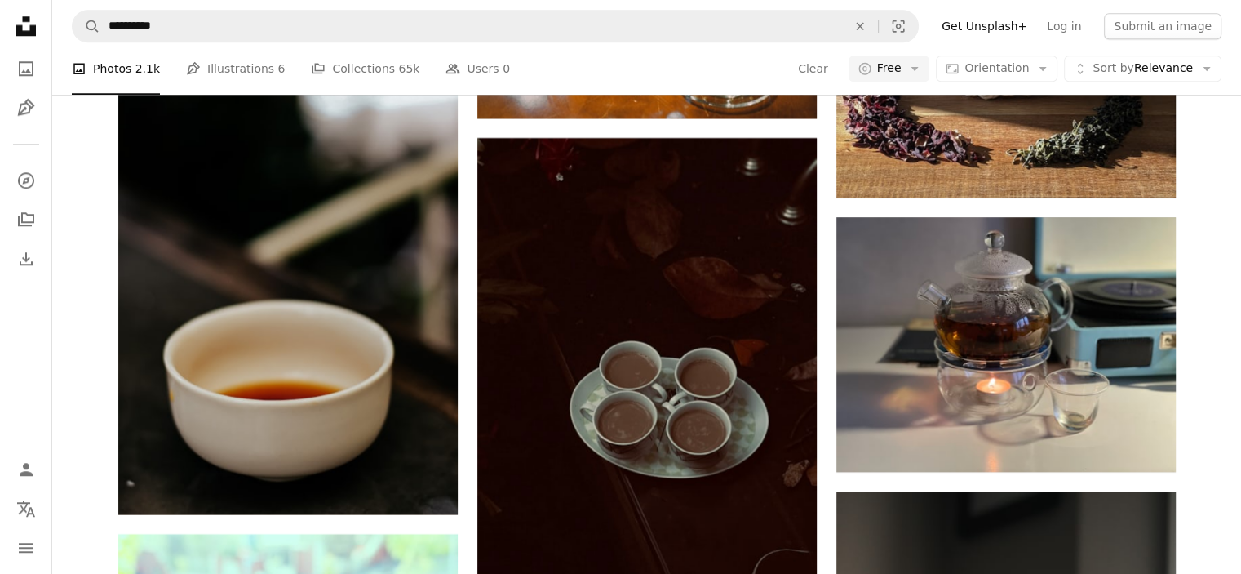
scroll to position [7833, 0]
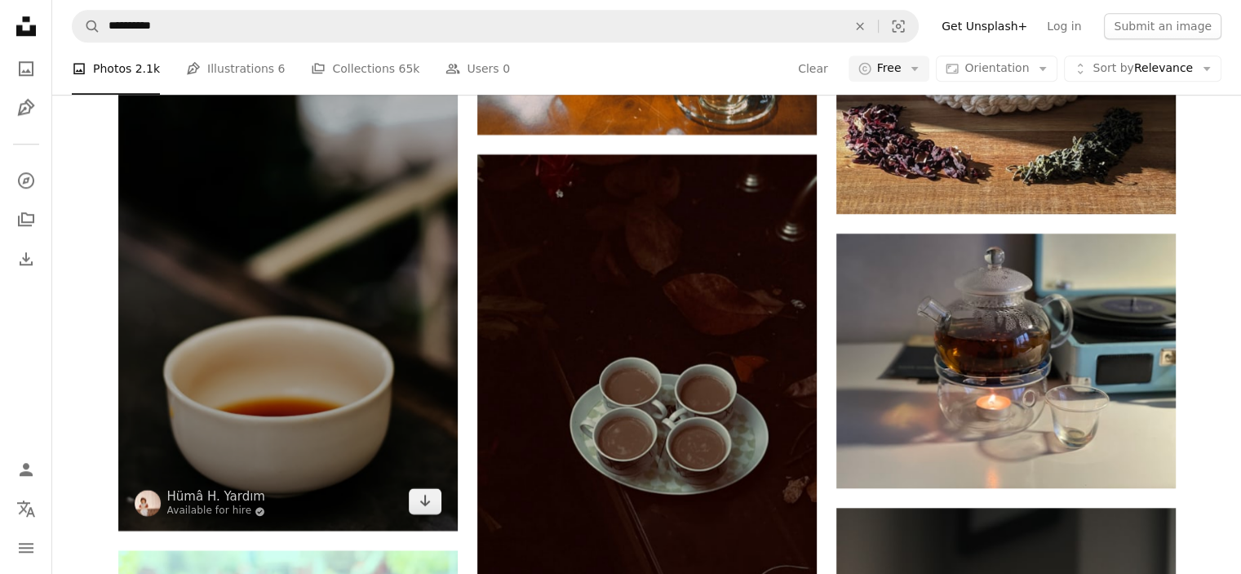
click at [317, 304] on img at bounding box center [287, 275] width 339 height 509
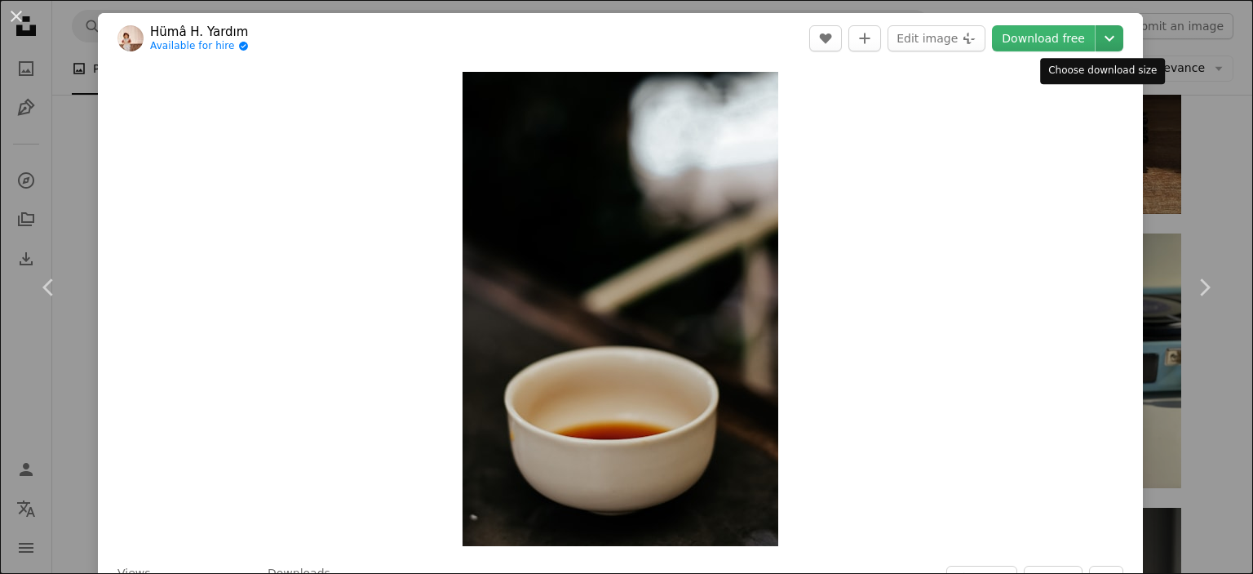
click at [1097, 39] on icon "Chevron down" at bounding box center [1110, 39] width 26 height 20
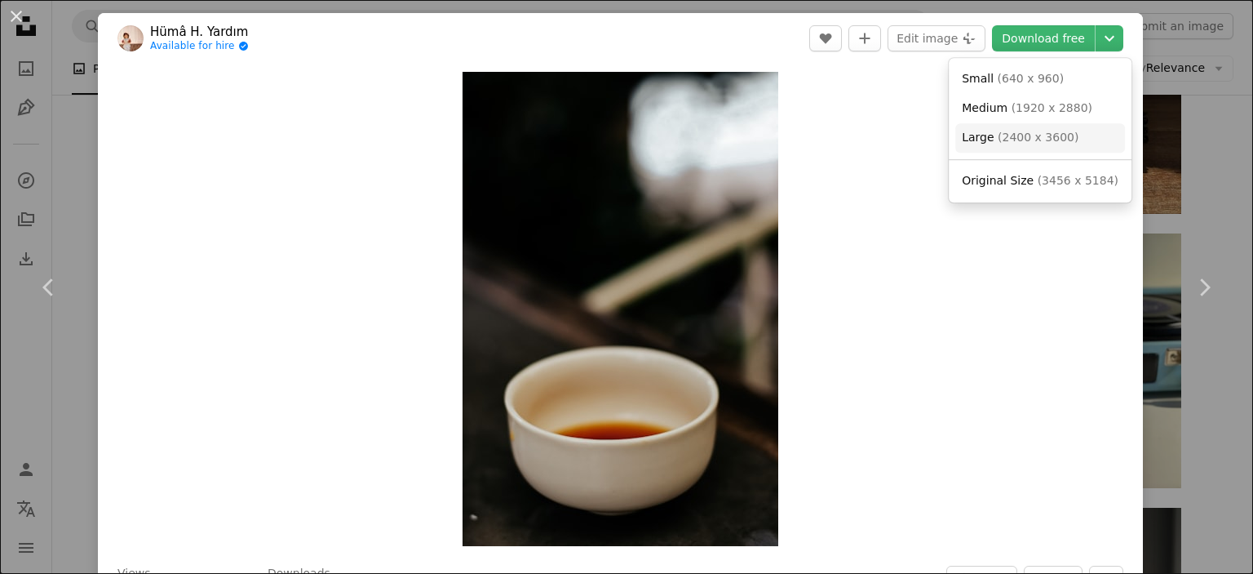
click at [1068, 130] on link "Large ( 2400 x 3600 )" at bounding box center [1041, 137] width 170 height 29
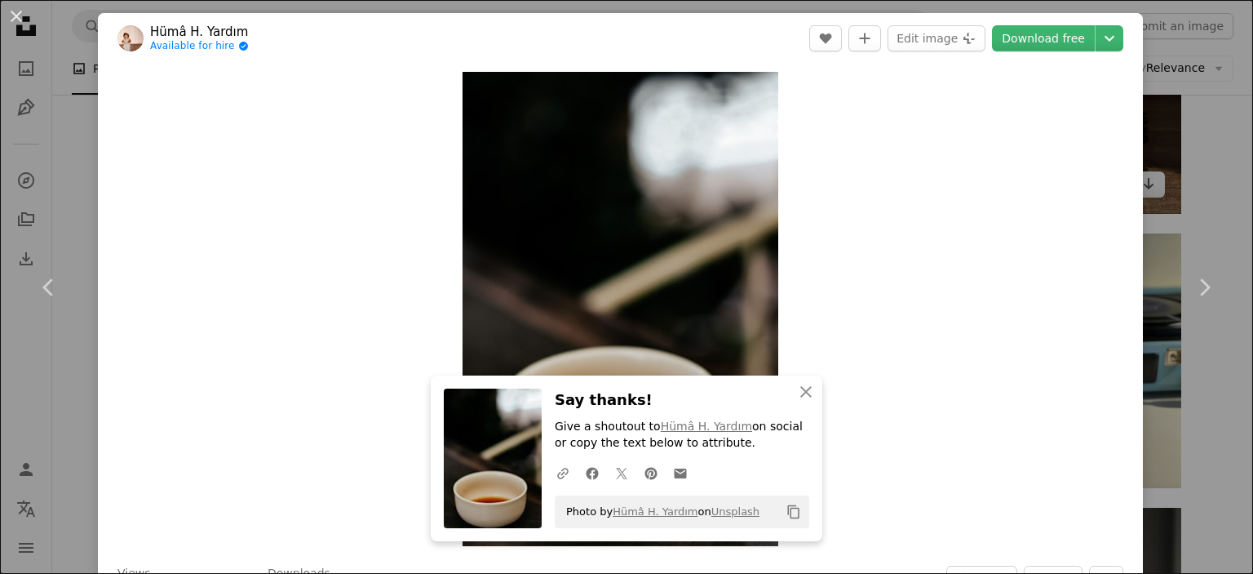
click at [1160, 152] on div "An X shape Chevron left Chevron right Hümâ H. Yardım Available for hire A check…" at bounding box center [626, 287] width 1253 height 574
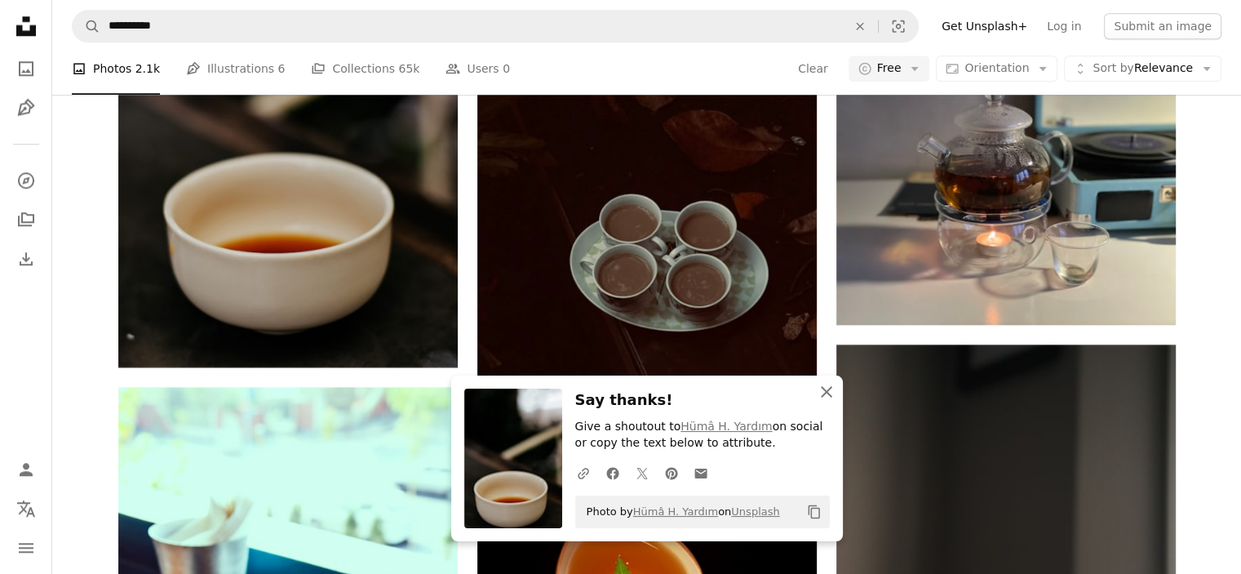
click at [829, 391] on icon "An X shape" at bounding box center [827, 392] width 20 height 20
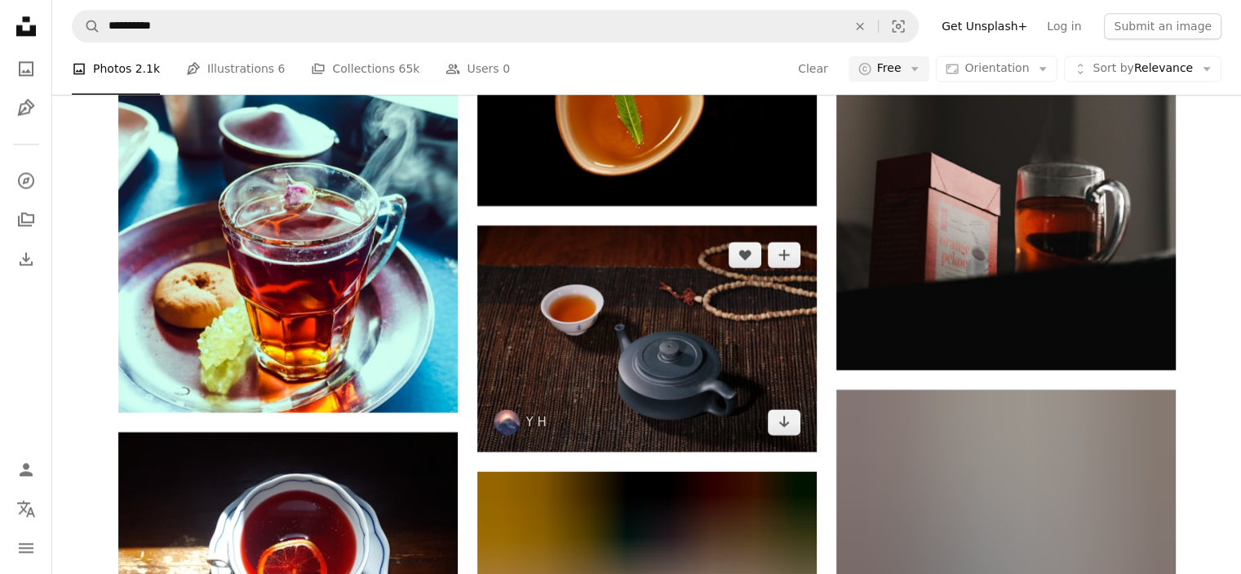
scroll to position [8486, 0]
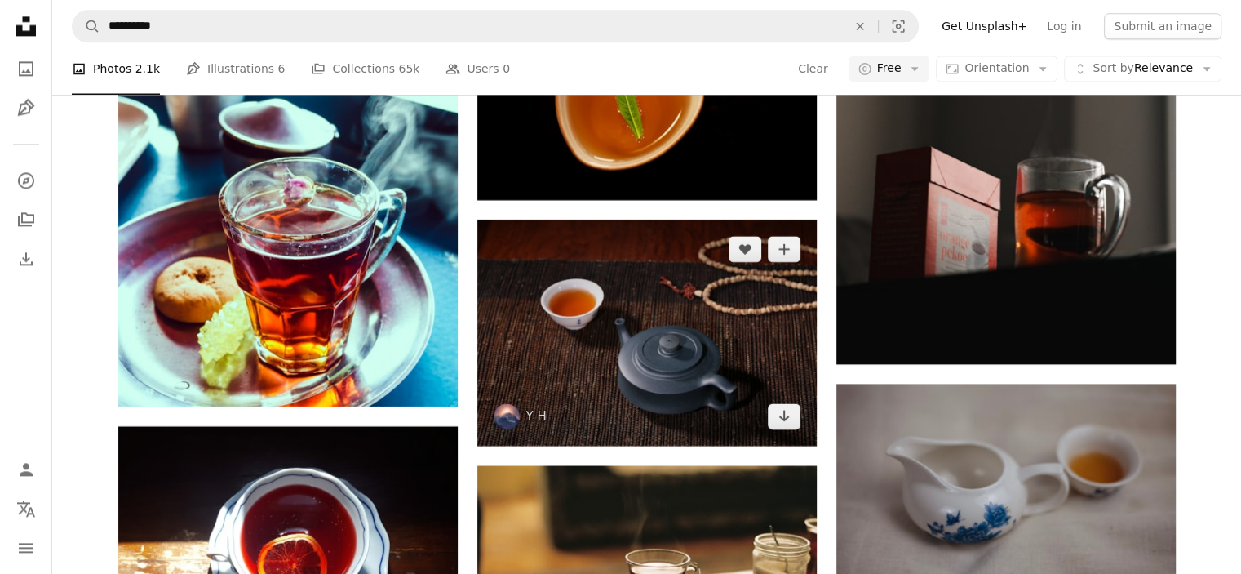
click at [711, 407] on img at bounding box center [646, 332] width 339 height 226
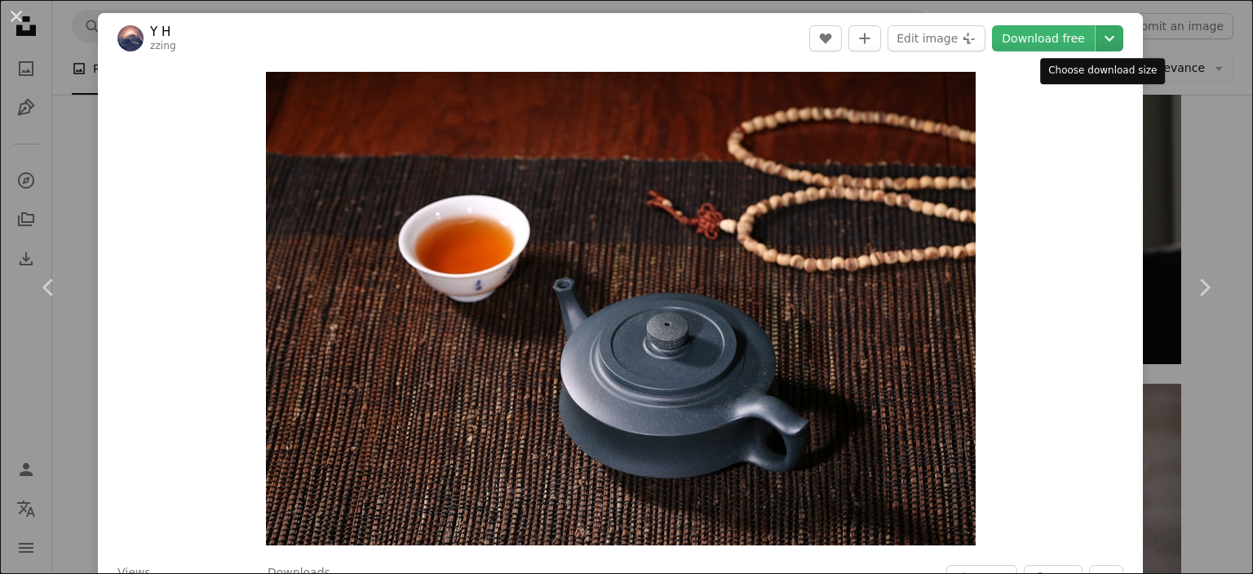
click at [1097, 40] on icon "Chevron down" at bounding box center [1110, 39] width 26 height 20
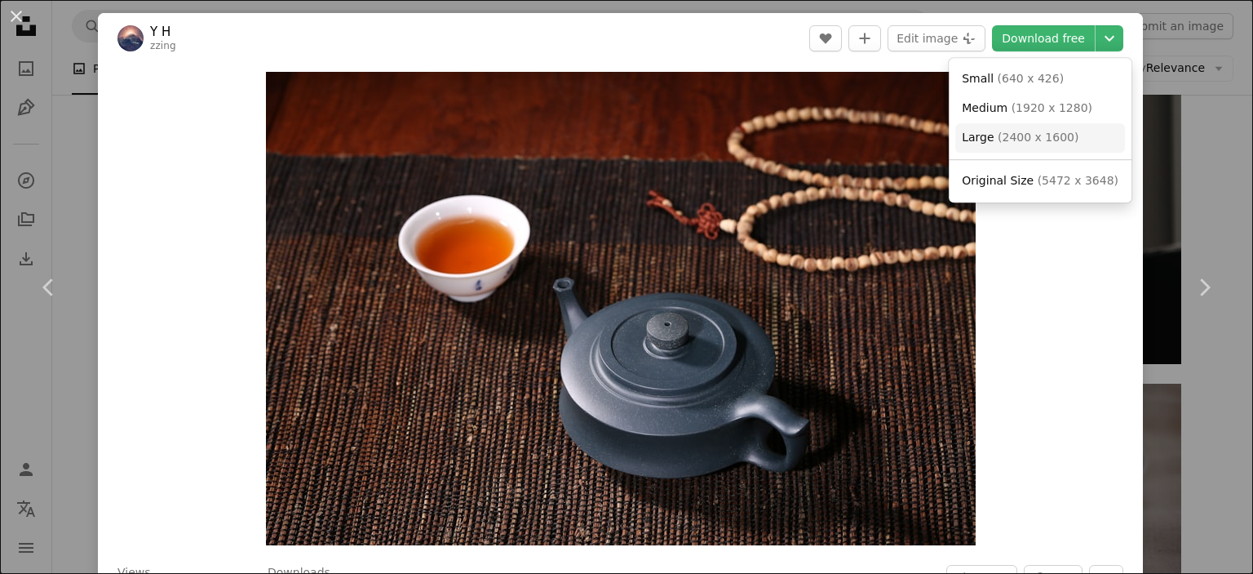
click at [1058, 143] on span "( 2400 x 1600 )" at bounding box center [1038, 137] width 81 height 13
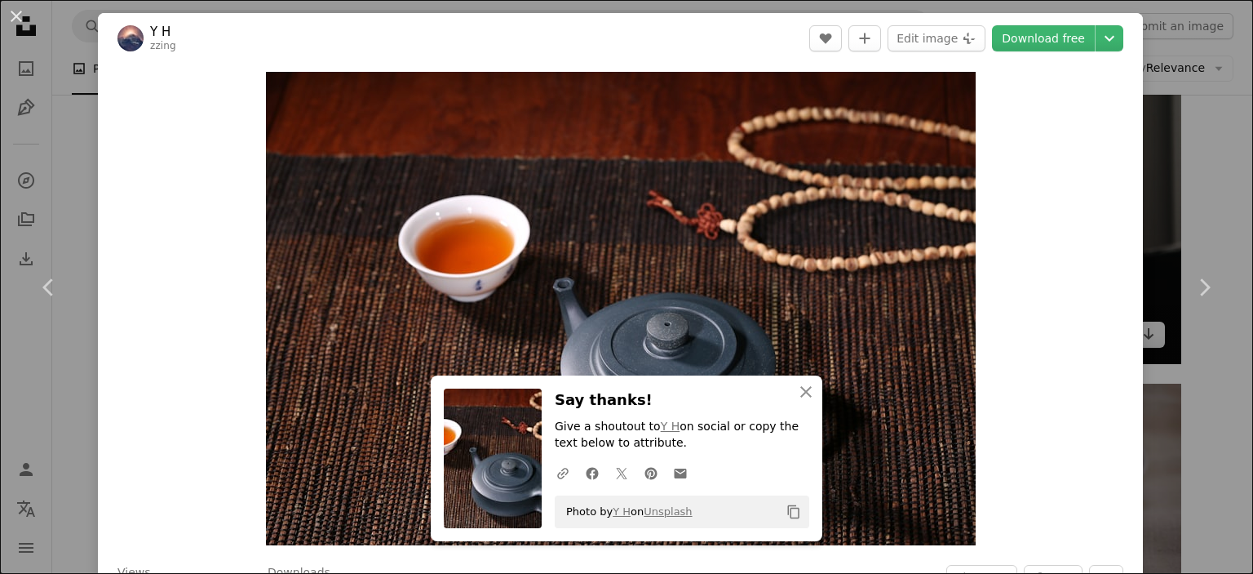
drag, startPoint x: 1172, startPoint y: 173, endPoint x: 1139, endPoint y: 210, distance: 49.1
click at [1172, 173] on div "An X shape Chevron left Chevron right Y H zzing A heart A plus sign Edit image …" at bounding box center [626, 287] width 1253 height 574
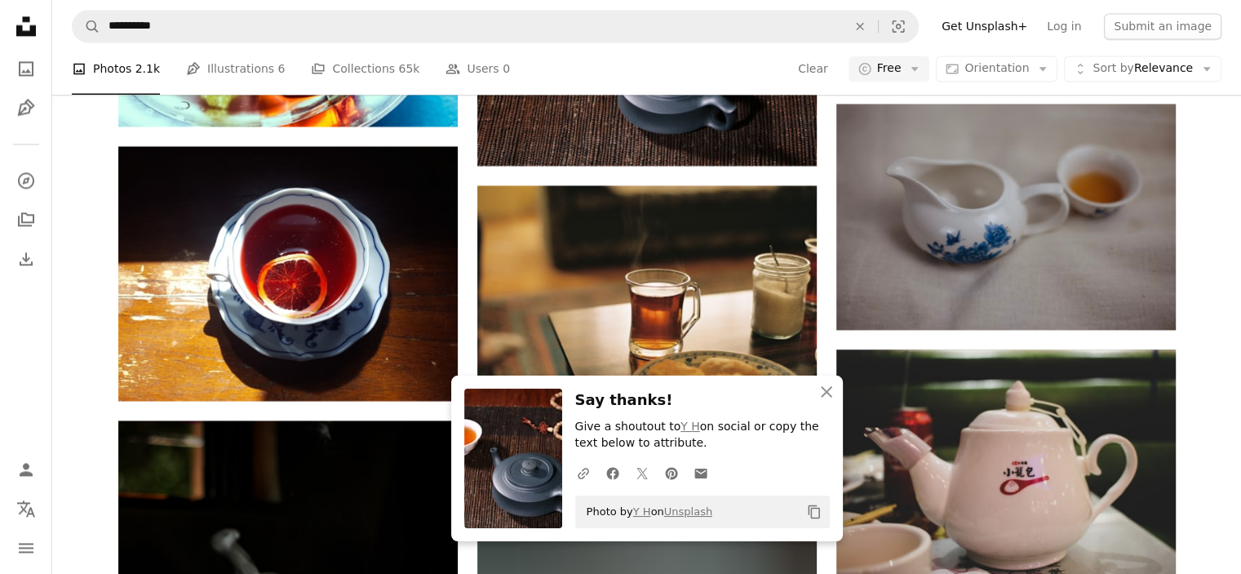
scroll to position [8813, 0]
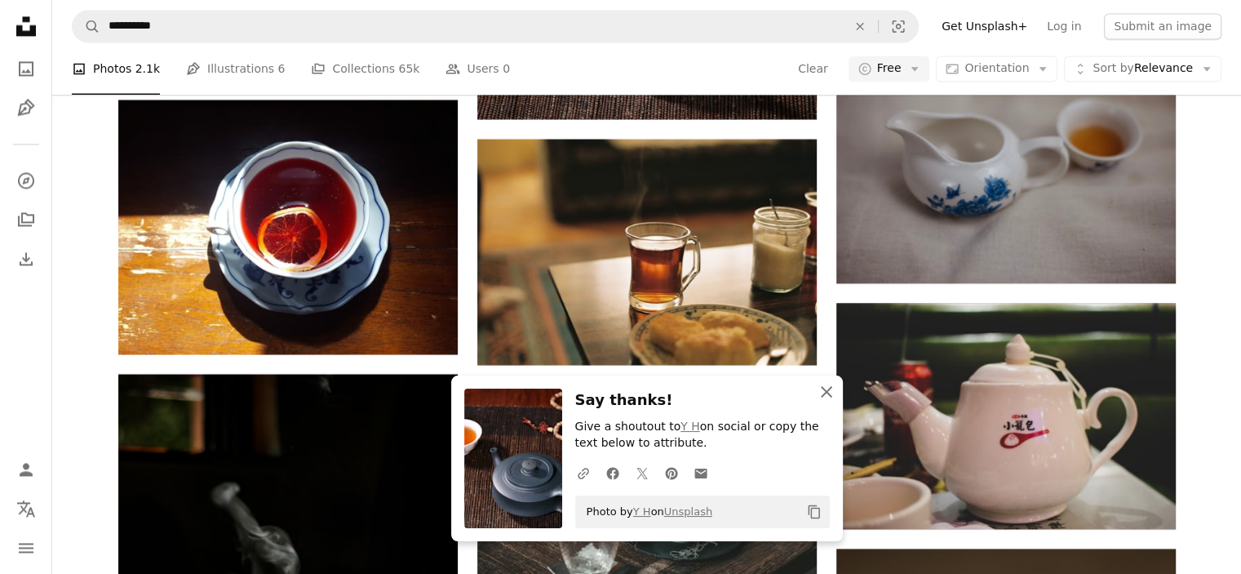
click at [828, 396] on icon "An X shape" at bounding box center [827, 392] width 20 height 20
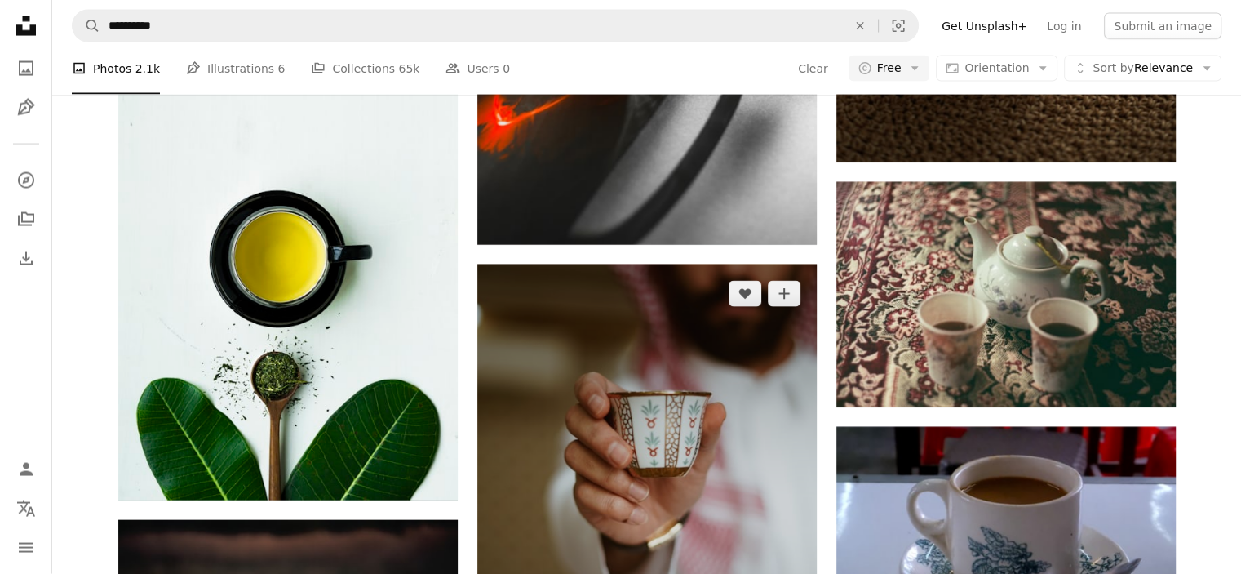
scroll to position [9710, 0]
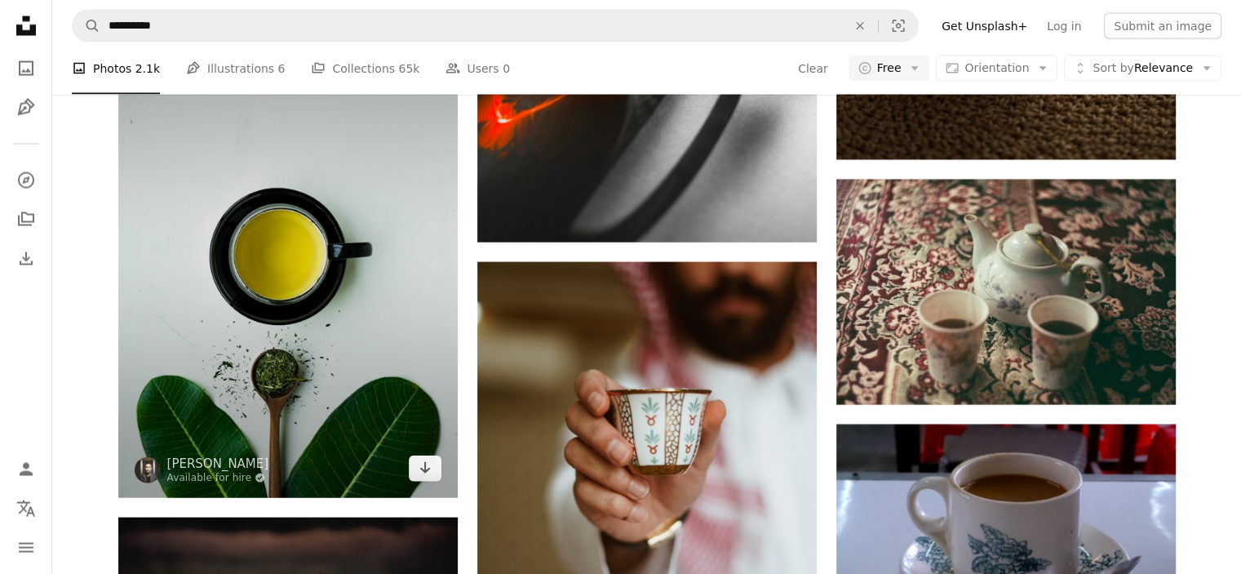
click at [370, 326] on img at bounding box center [287, 251] width 339 height 492
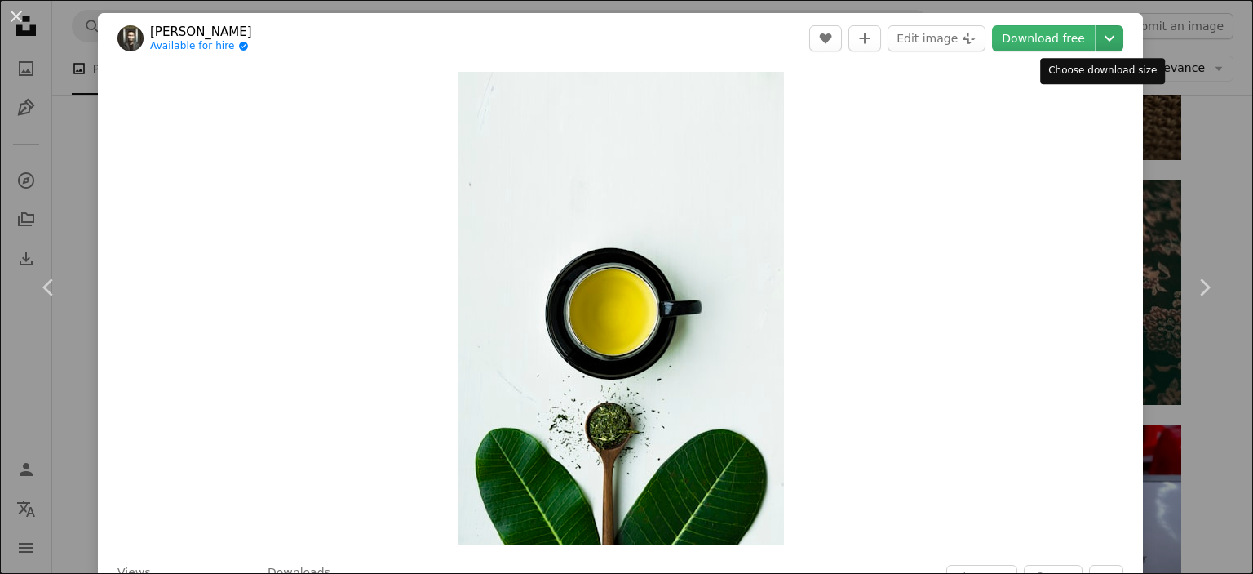
click at [1097, 37] on icon "Chevron down" at bounding box center [1110, 39] width 26 height 20
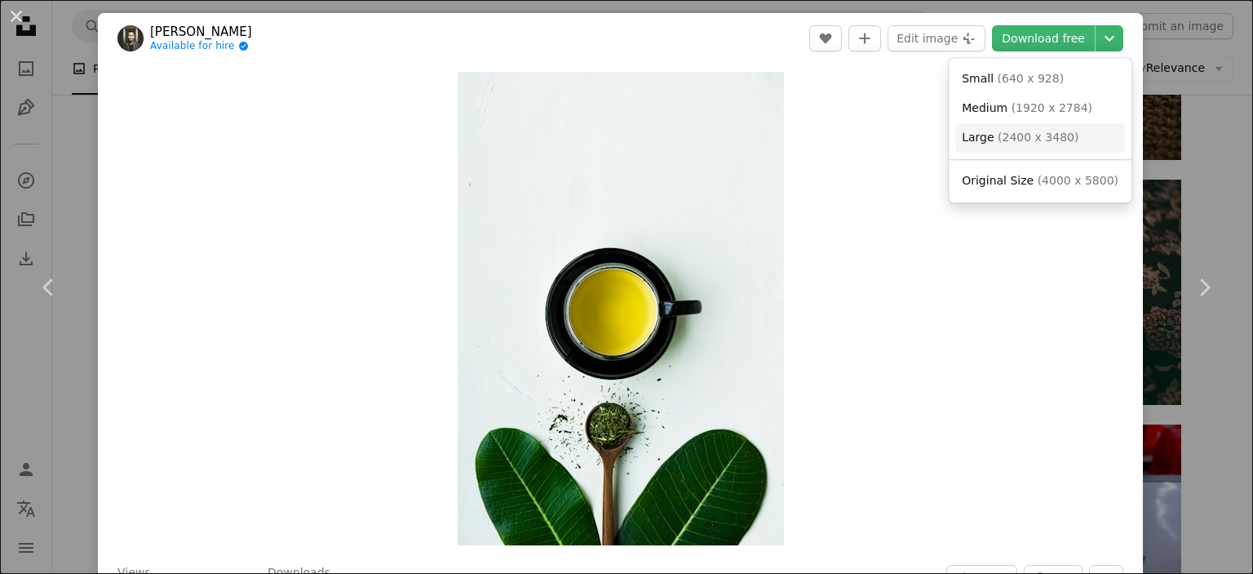
click at [1067, 133] on link "Large ( 2400 x 3480 )" at bounding box center [1041, 137] width 170 height 29
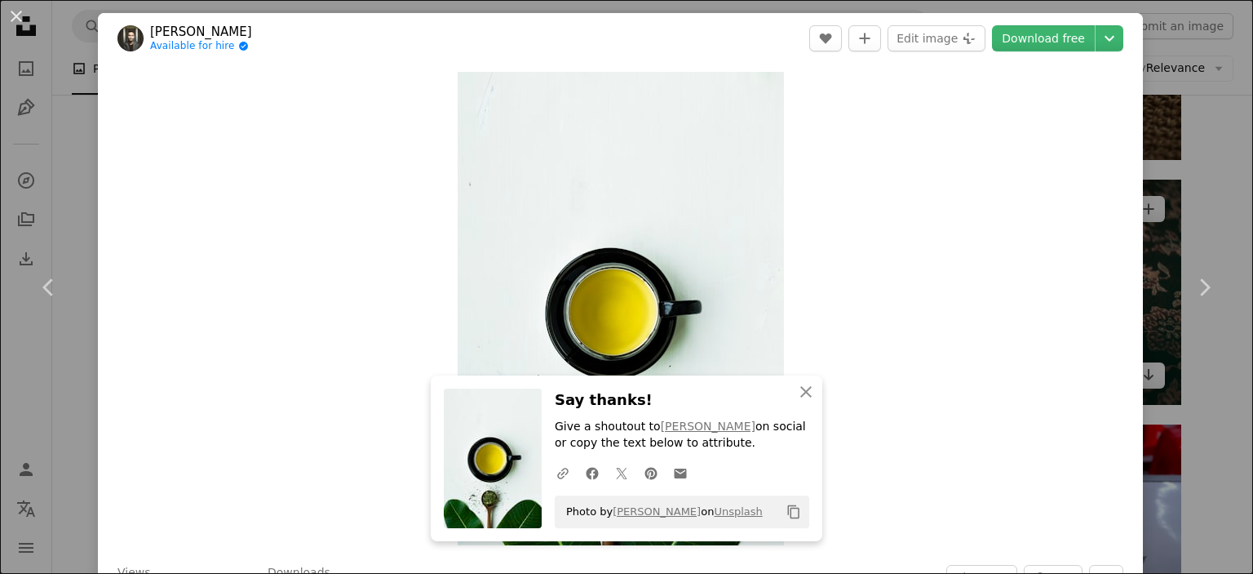
drag, startPoint x: 1190, startPoint y: 189, endPoint x: 1109, endPoint y: 240, distance: 95.3
click at [1190, 190] on div "An X shape Chevron left Chevron right rajat sarki Available for hire A checkmar…" at bounding box center [626, 287] width 1253 height 574
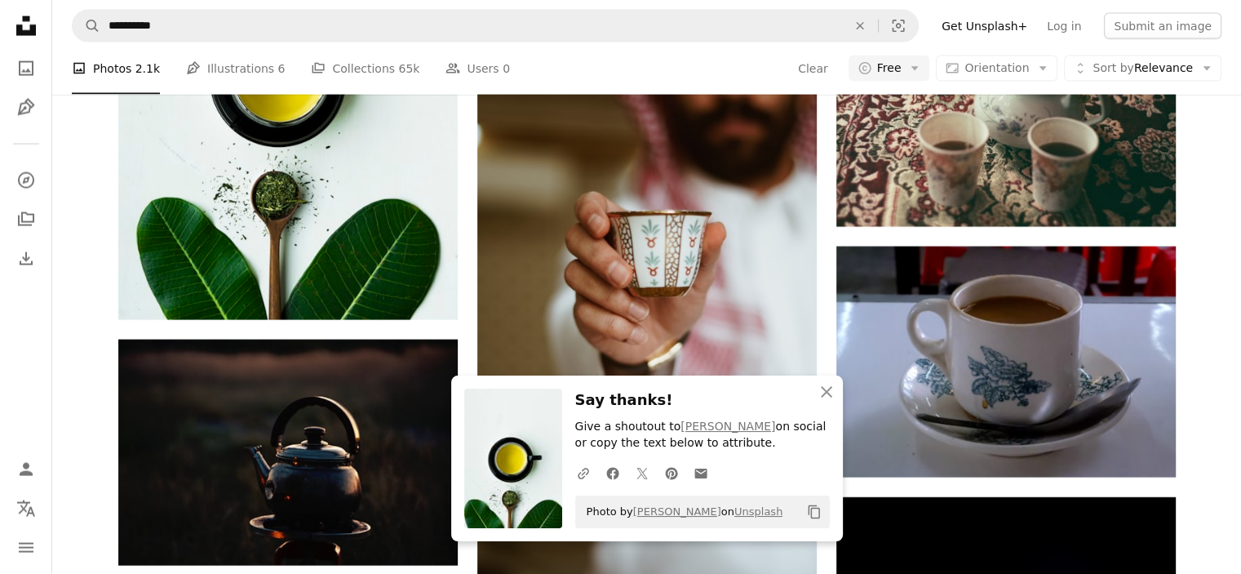
scroll to position [9955, 0]
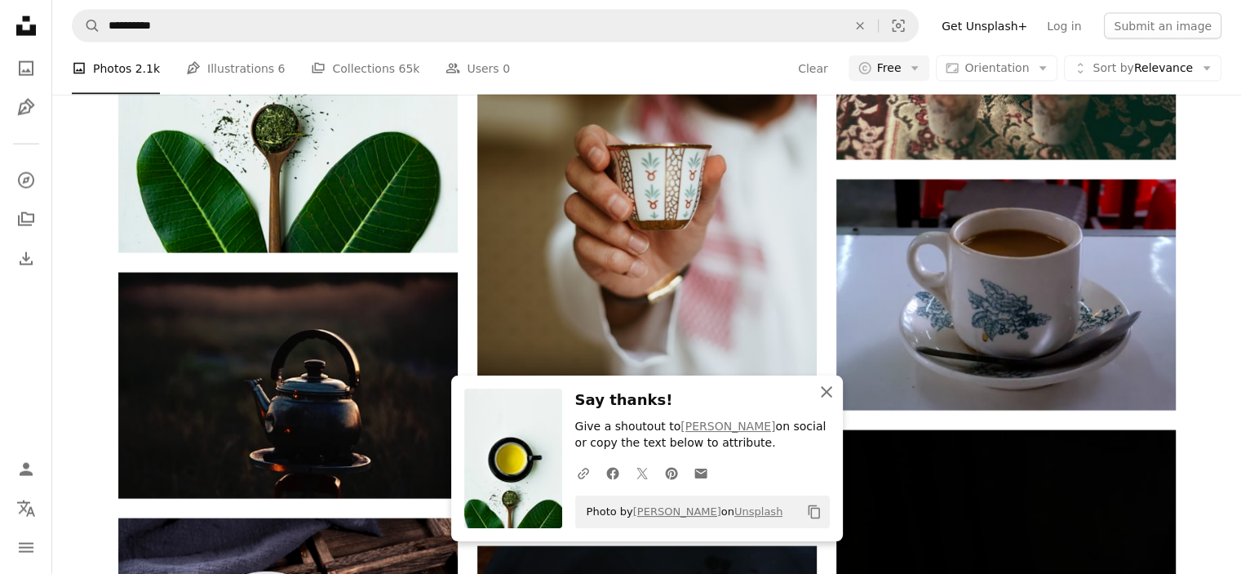
click at [830, 391] on icon "An X shape" at bounding box center [827, 392] width 20 height 20
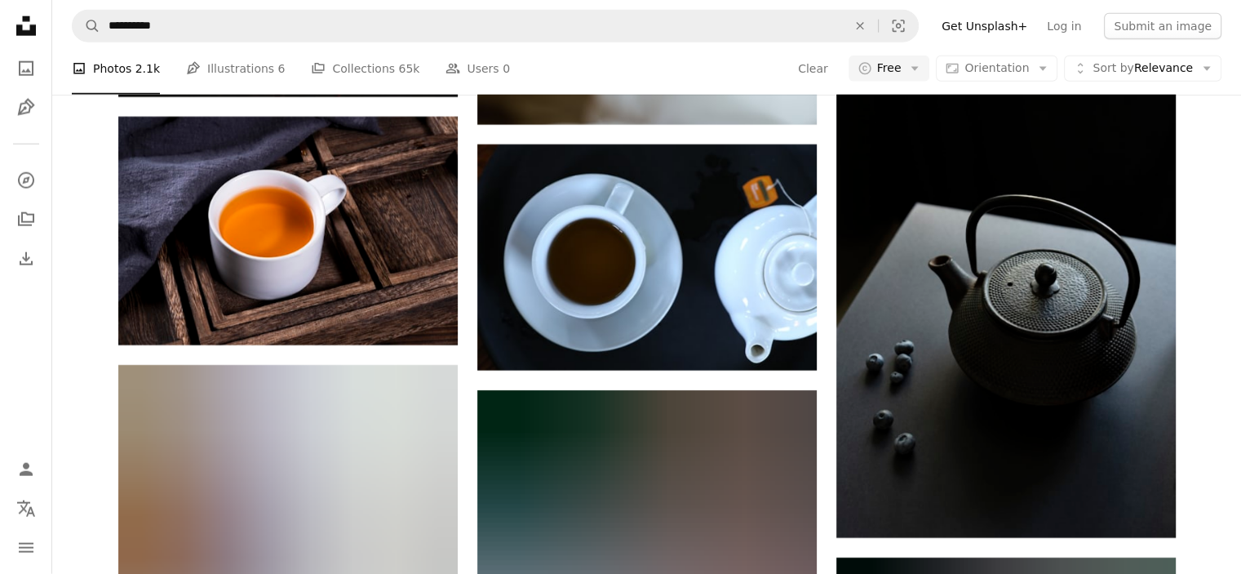
scroll to position [10445, 0]
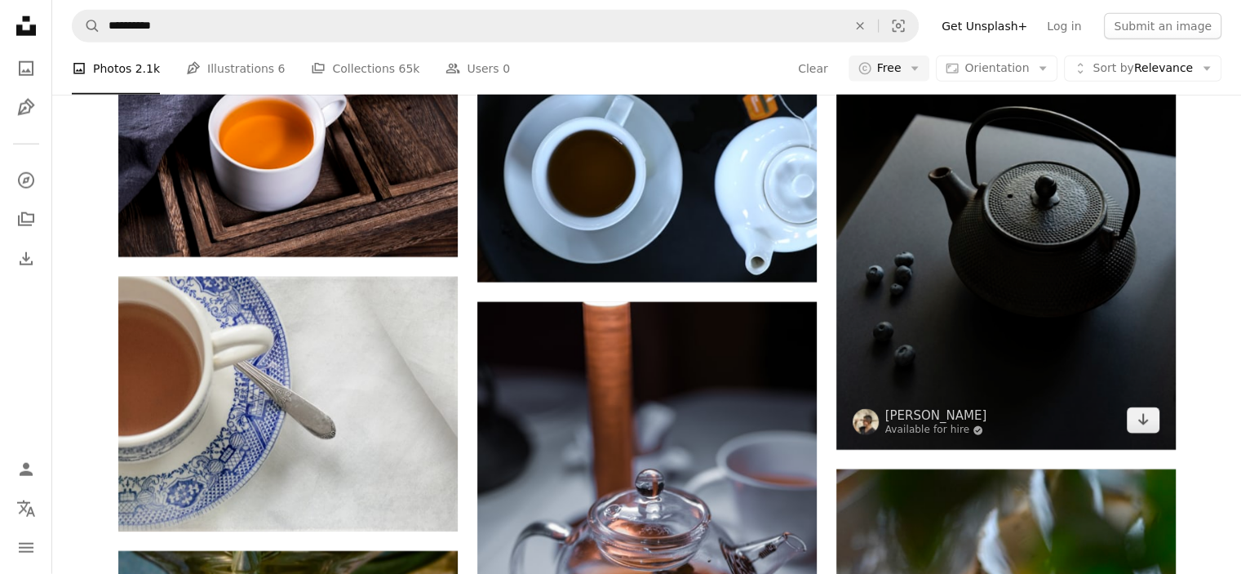
click at [1025, 282] on img at bounding box center [1005, 194] width 339 height 509
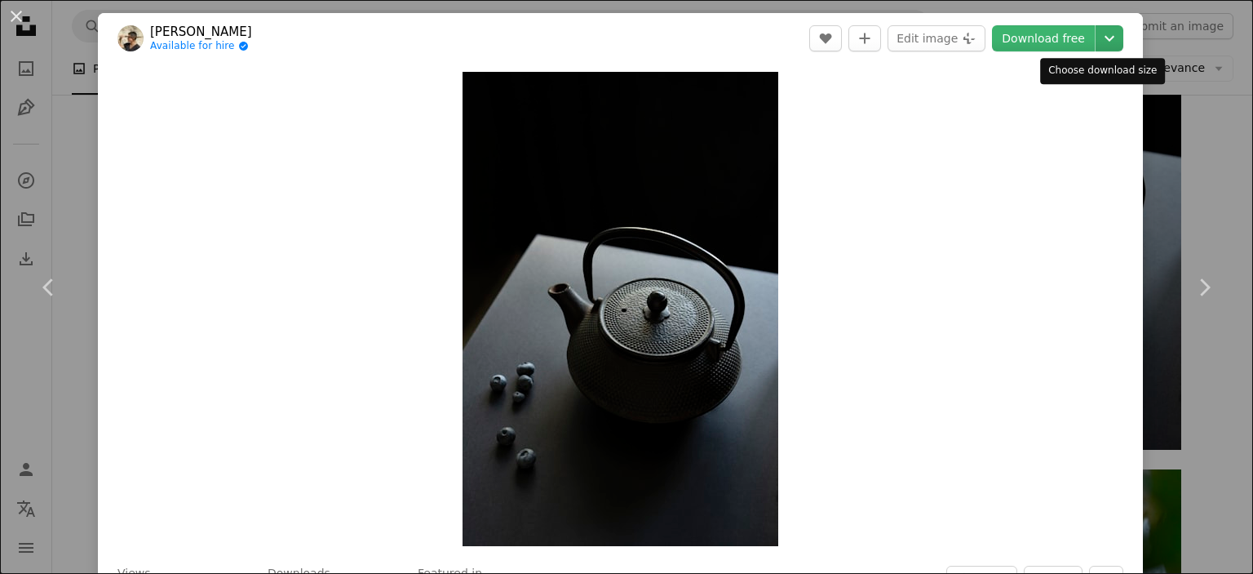
click at [1097, 36] on icon "Chevron down" at bounding box center [1110, 39] width 26 height 20
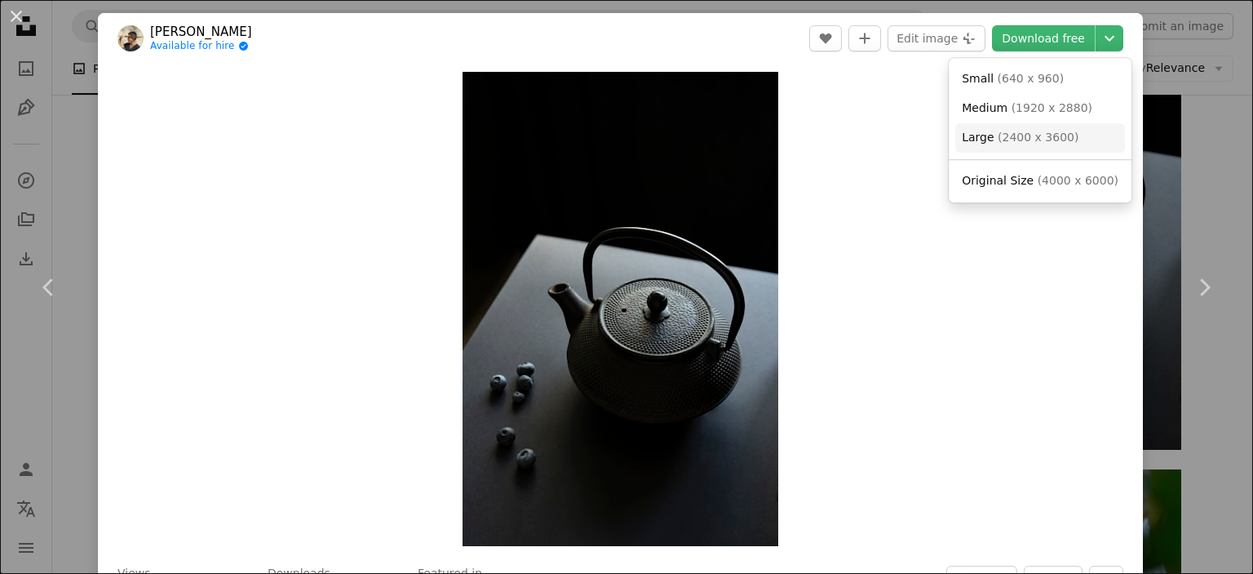
drag, startPoint x: 1054, startPoint y: 135, endPoint x: 1063, endPoint y: 151, distance: 18.6
click at [1054, 135] on span "( 2400 x 3600 )" at bounding box center [1038, 137] width 81 height 13
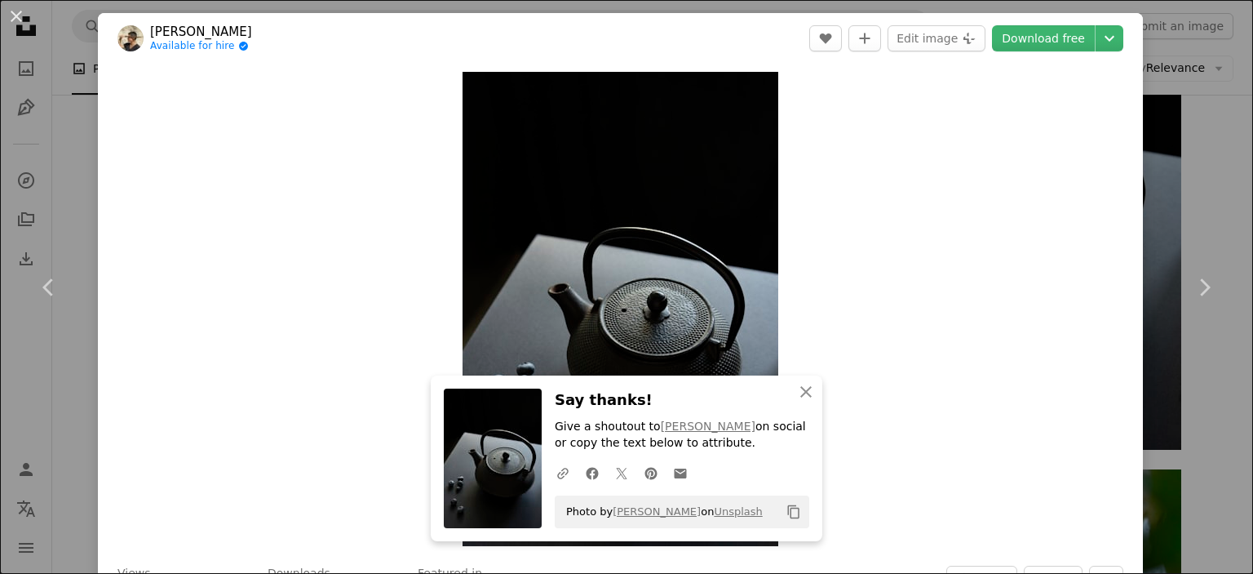
drag, startPoint x: 1182, startPoint y: 182, endPoint x: 1175, endPoint y: 191, distance: 11.1
click at [1183, 182] on div "An X shape Chevron left Chevron right [PERSON_NAME] Available for hire A checkm…" at bounding box center [626, 287] width 1253 height 574
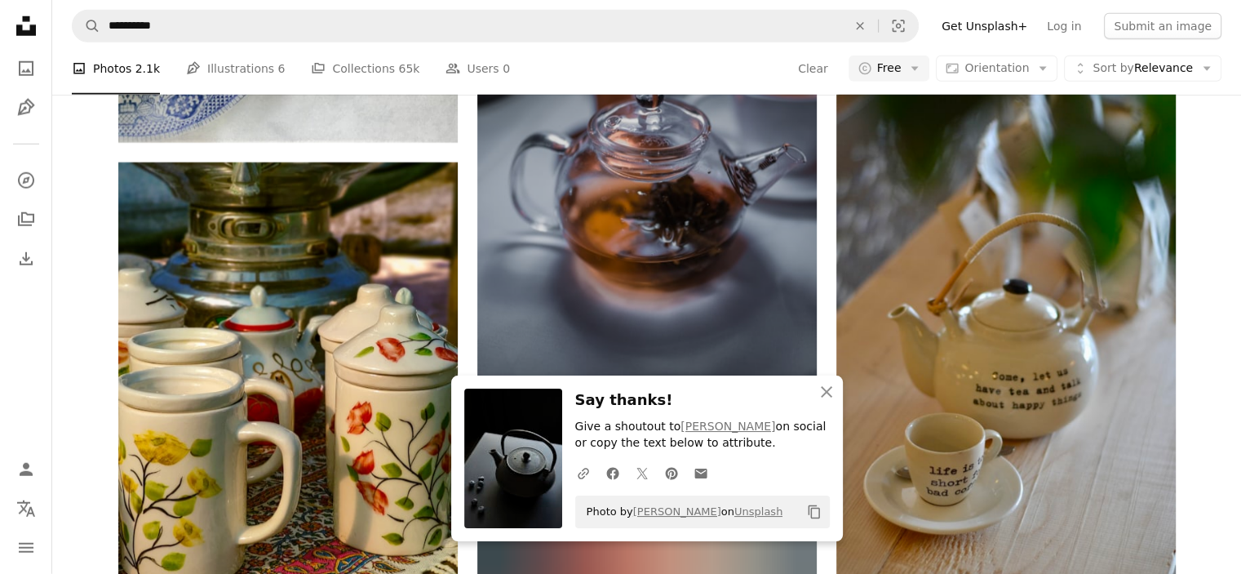
scroll to position [10853, 0]
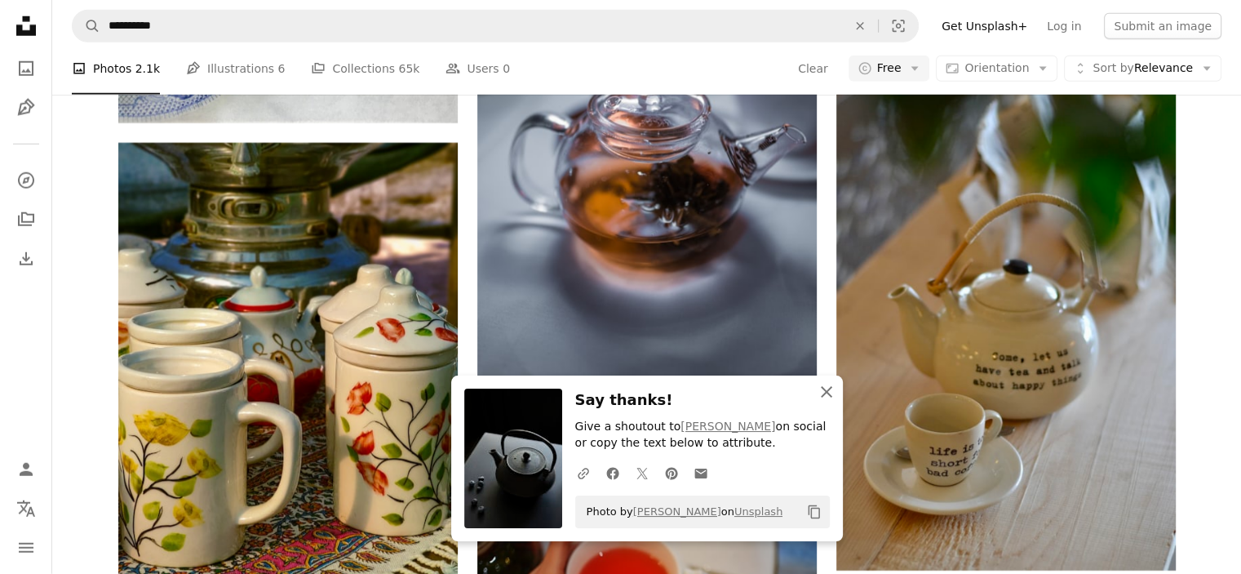
click at [827, 391] on icon "An X shape" at bounding box center [827, 392] width 20 height 20
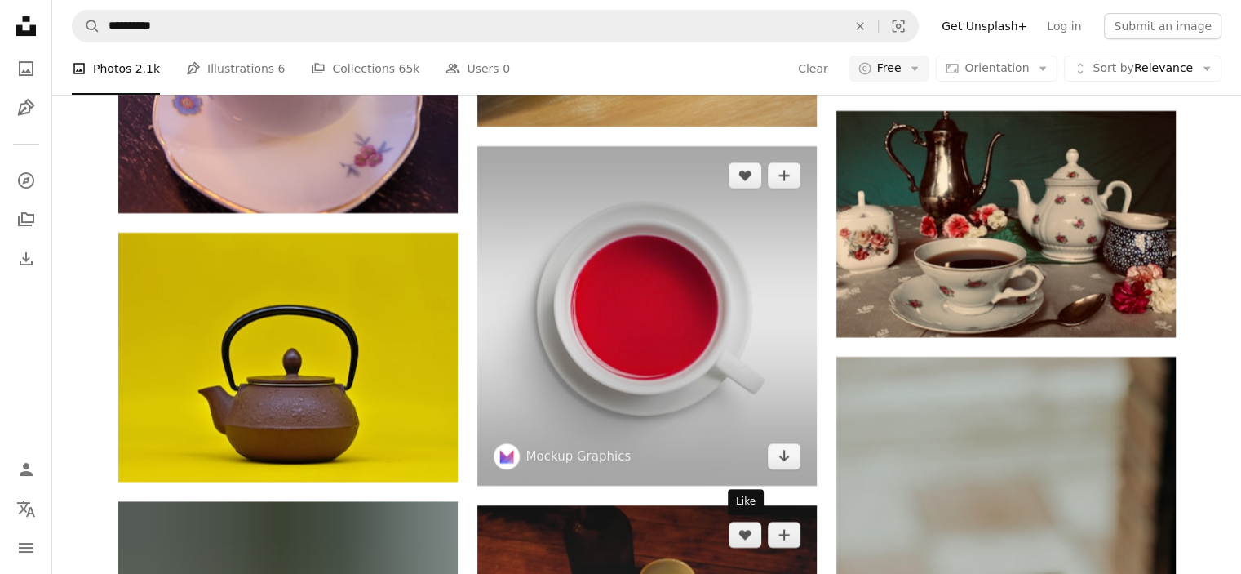
scroll to position [12893, 0]
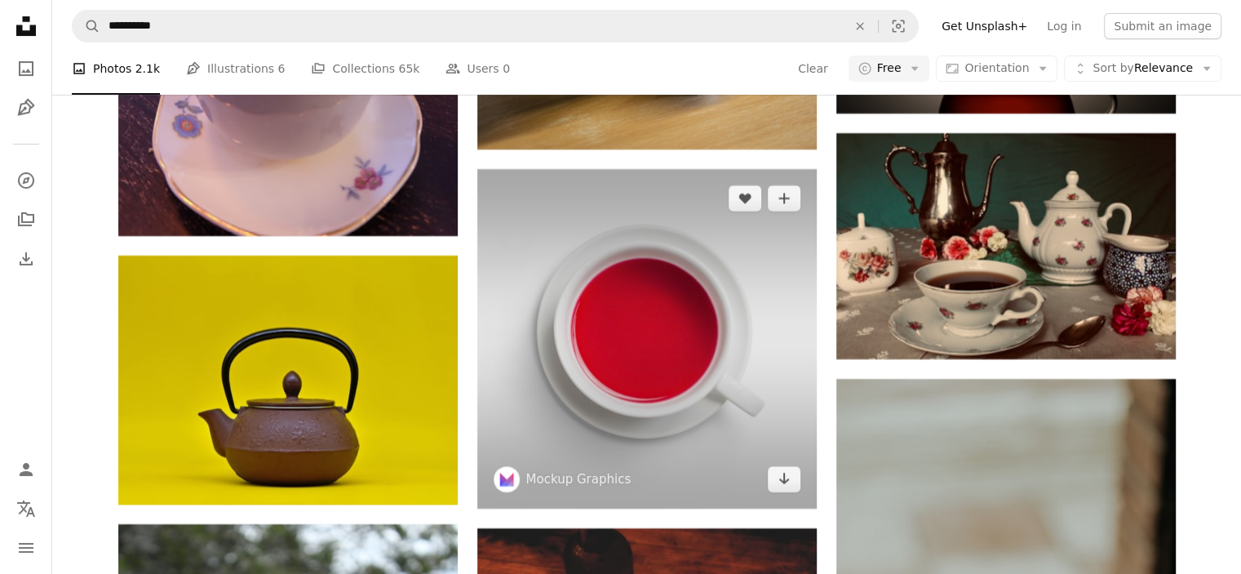
click at [729, 347] on img at bounding box center [646, 338] width 339 height 339
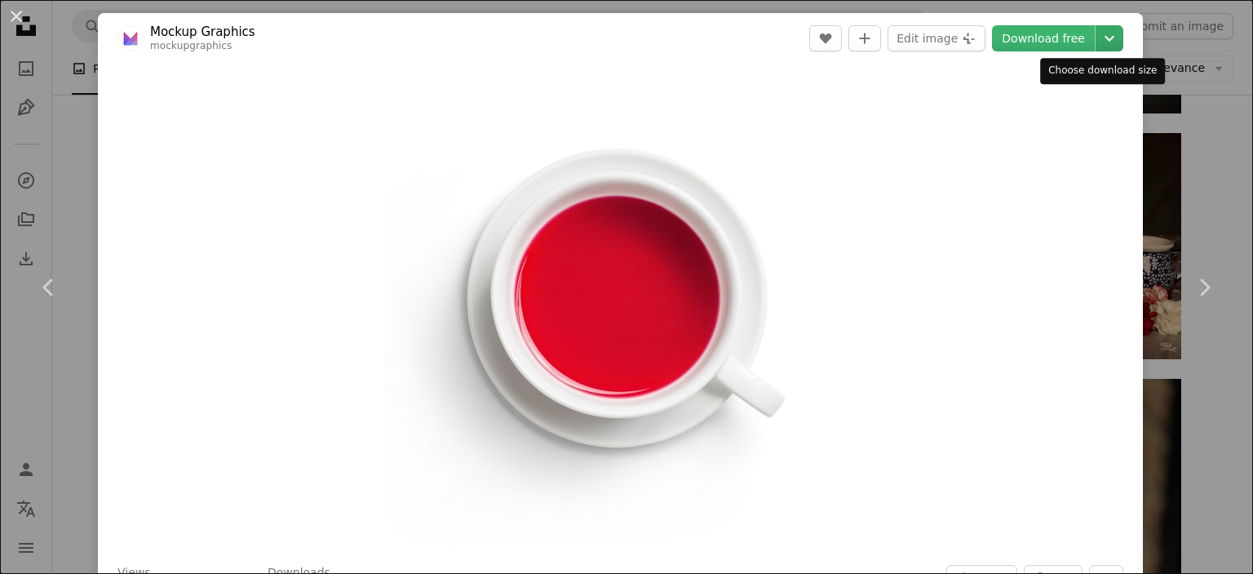
click at [1097, 42] on icon "Chevron down" at bounding box center [1110, 39] width 26 height 20
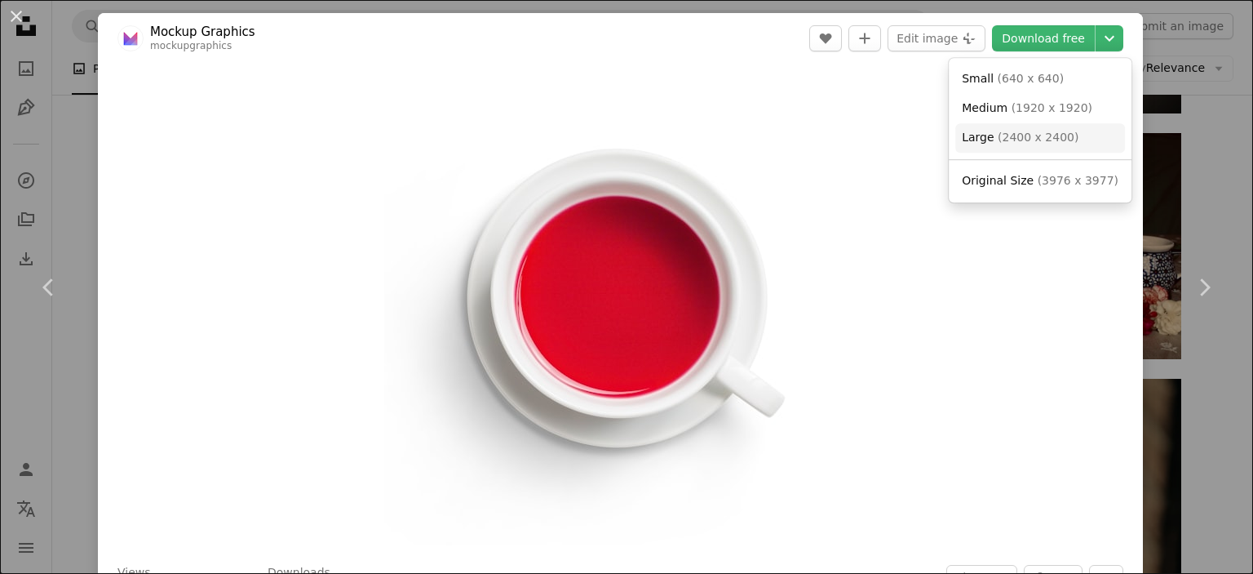
click at [1041, 143] on span "( 2400 x 2400 )" at bounding box center [1038, 137] width 81 height 13
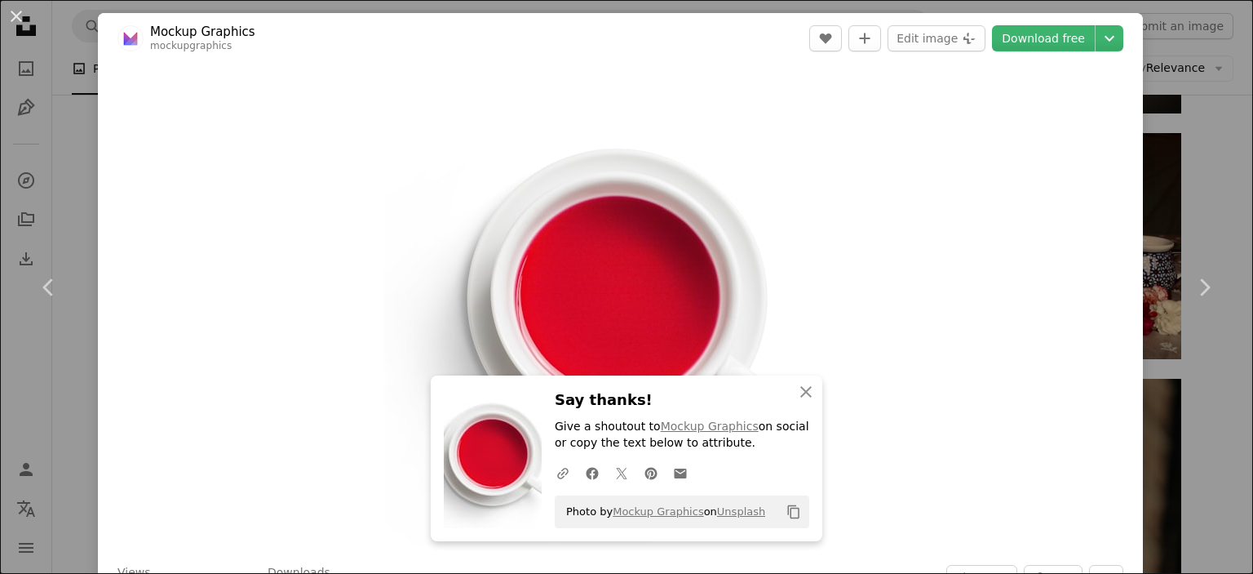
click at [1185, 201] on div "An X shape Chevron left Chevron right Mockup Graphics mockupgraphics A heart A …" at bounding box center [626, 287] width 1253 height 574
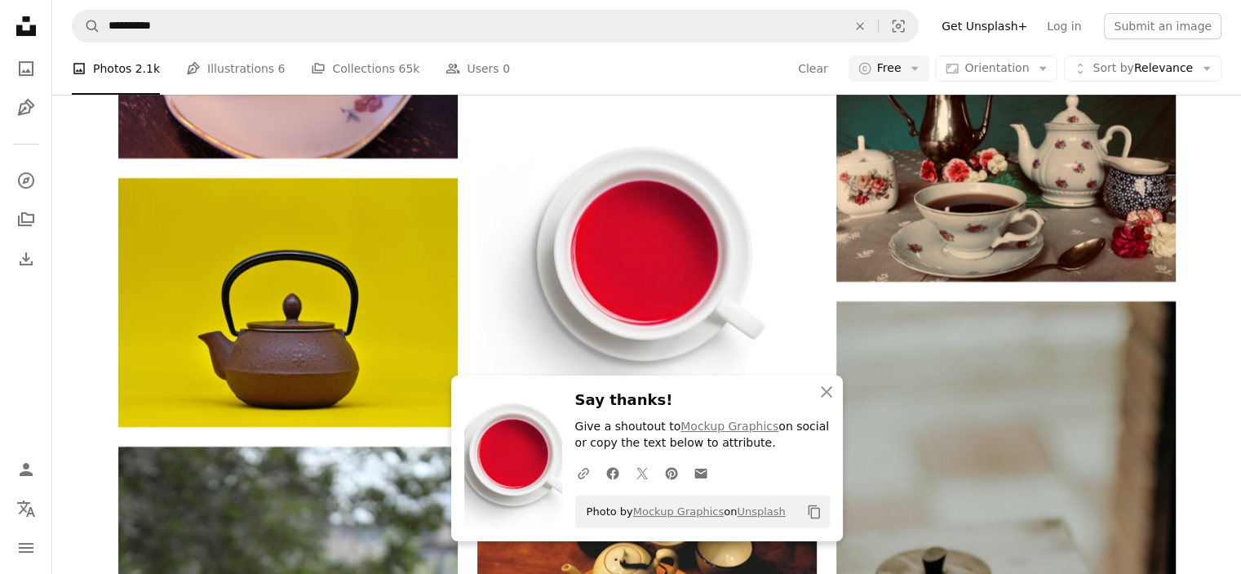
scroll to position [12974, 0]
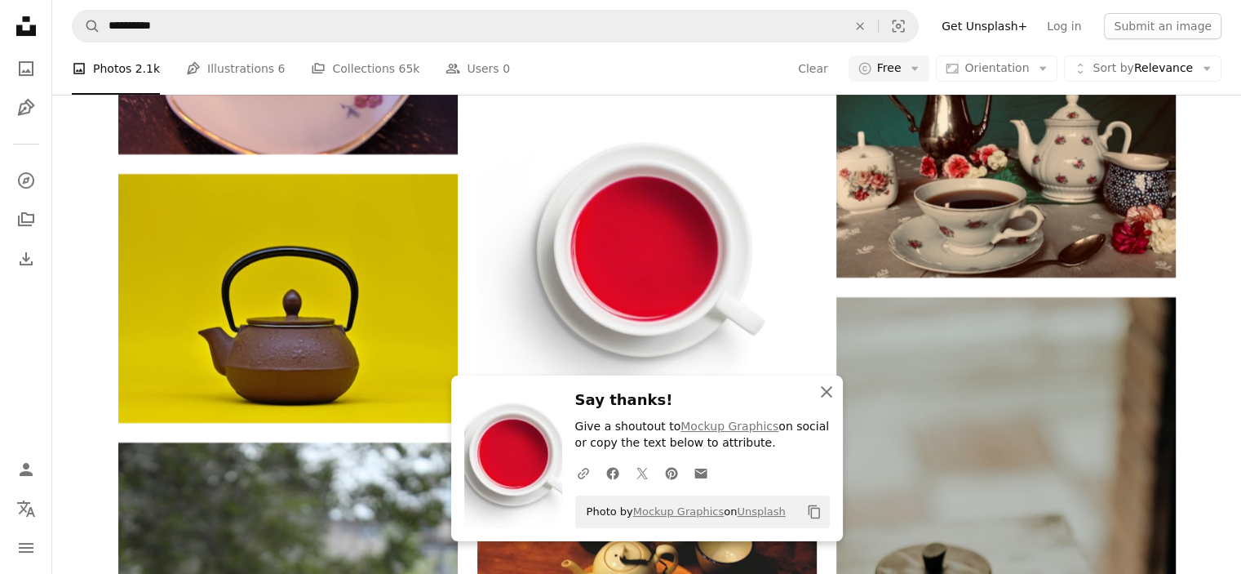
click at [829, 391] on icon "An X shape" at bounding box center [827, 392] width 20 height 20
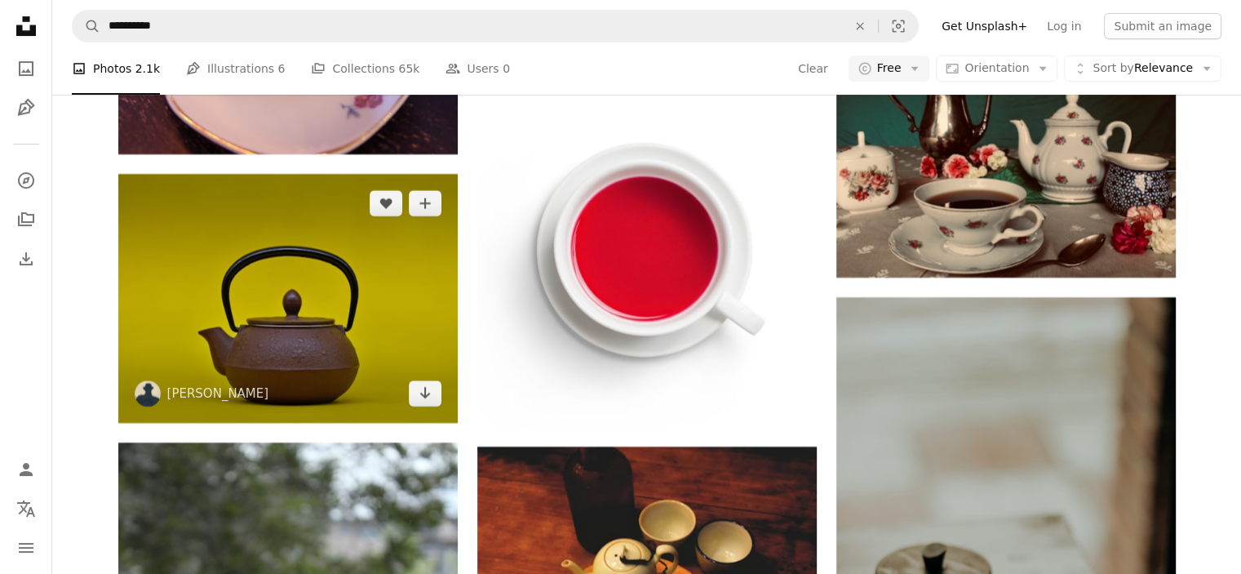
click at [349, 329] on img at bounding box center [287, 298] width 339 height 249
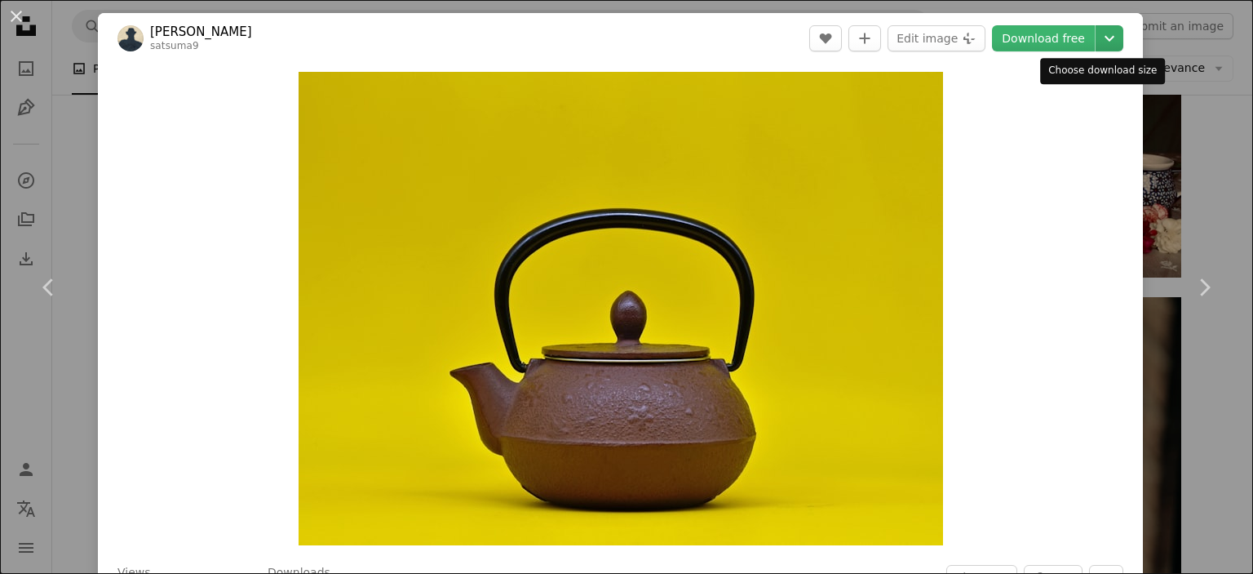
click at [1097, 38] on icon "Chevron down" at bounding box center [1110, 39] width 26 height 20
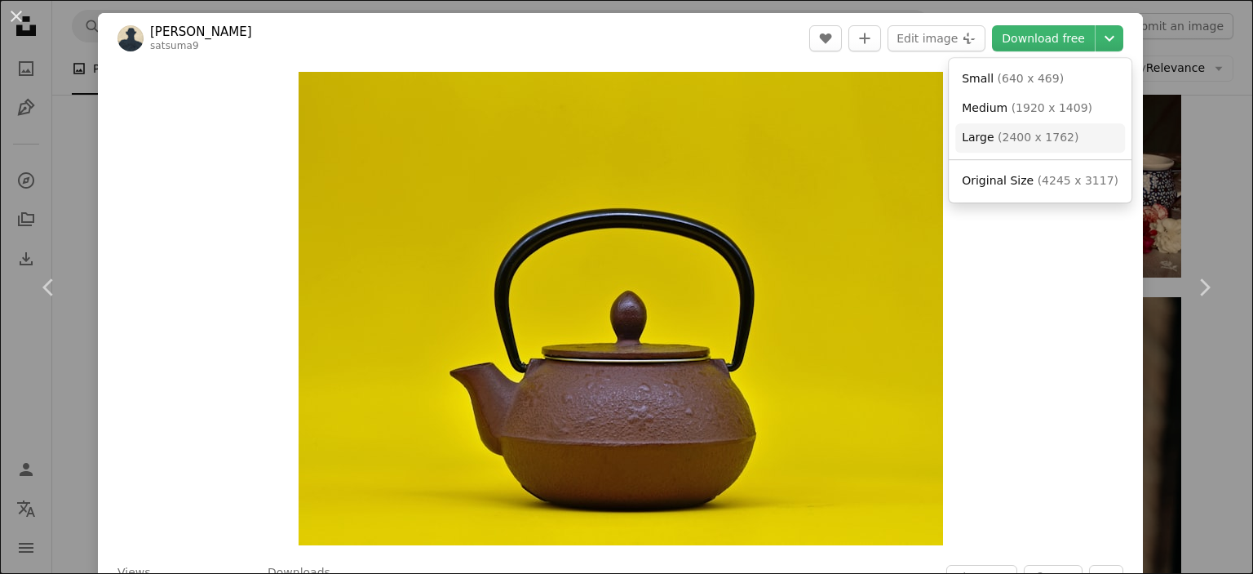
click at [1073, 131] on link "Large ( 2400 x 1762 )" at bounding box center [1041, 137] width 170 height 29
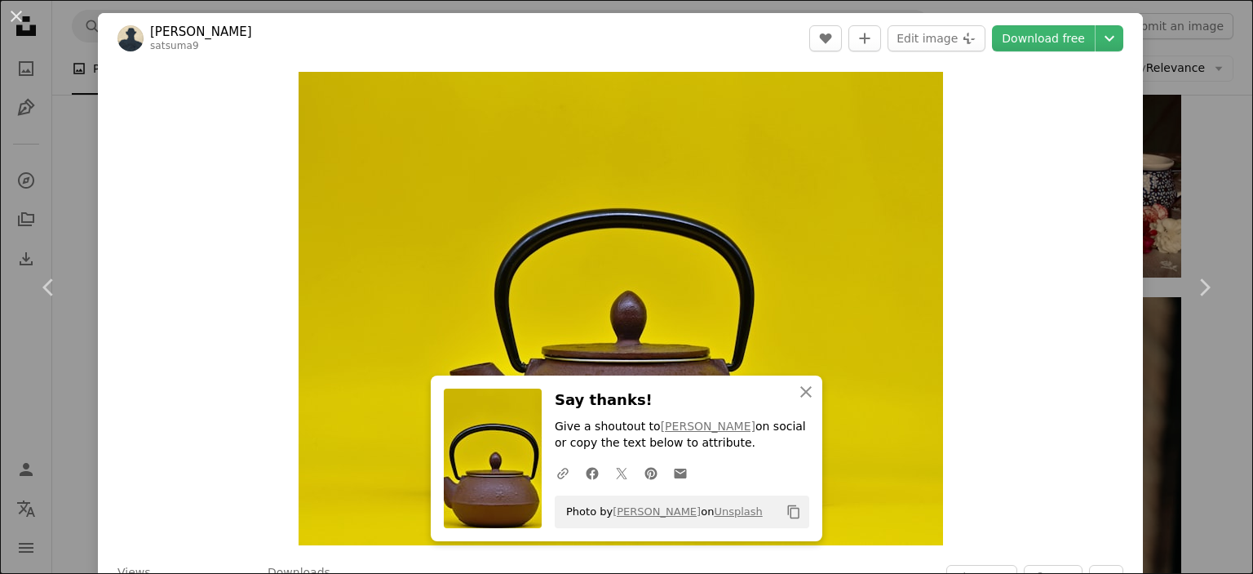
click at [1165, 188] on div "An X shape Chevron left Chevron right [PERSON_NAME] satsuma9 A heart A plus sig…" at bounding box center [626, 287] width 1253 height 574
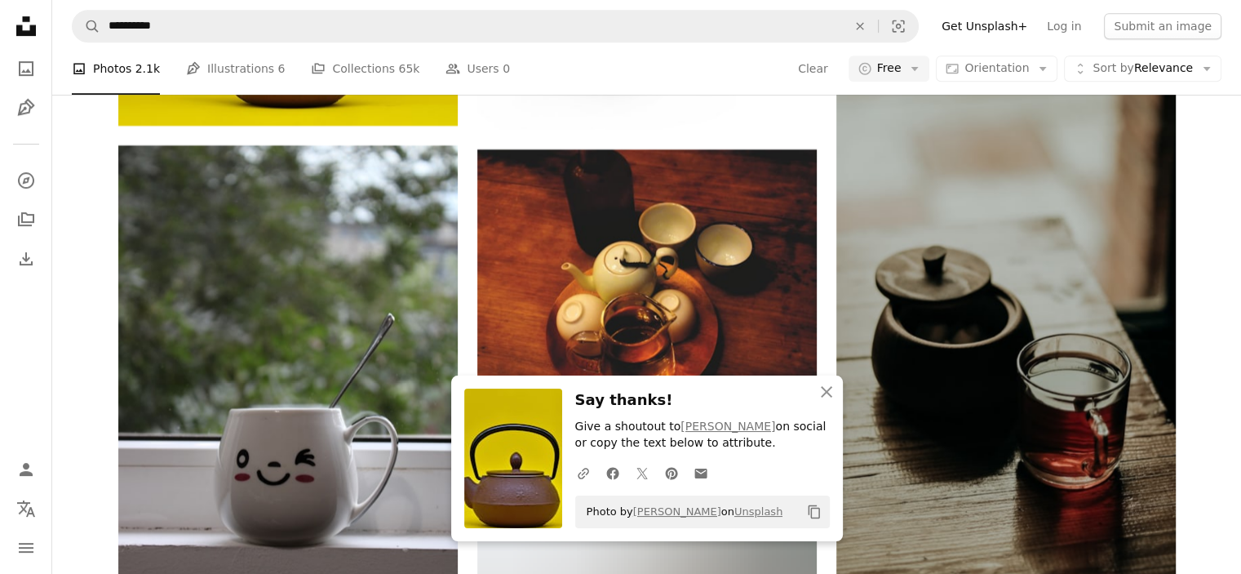
scroll to position [13301, 0]
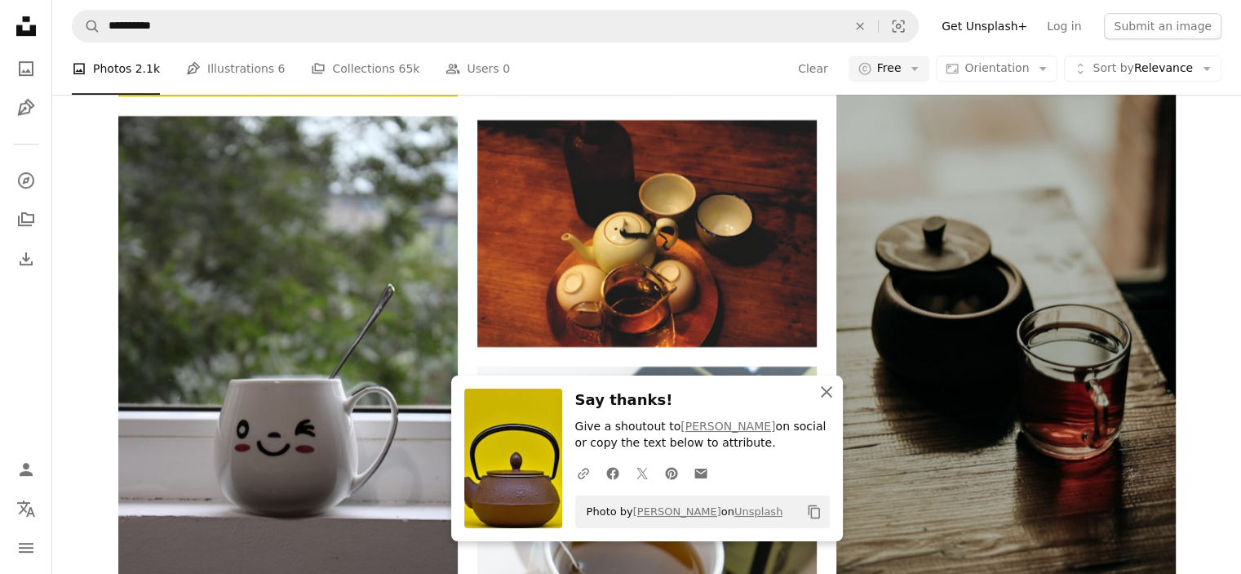
click at [823, 391] on icon "button" at bounding box center [826, 391] width 11 height 11
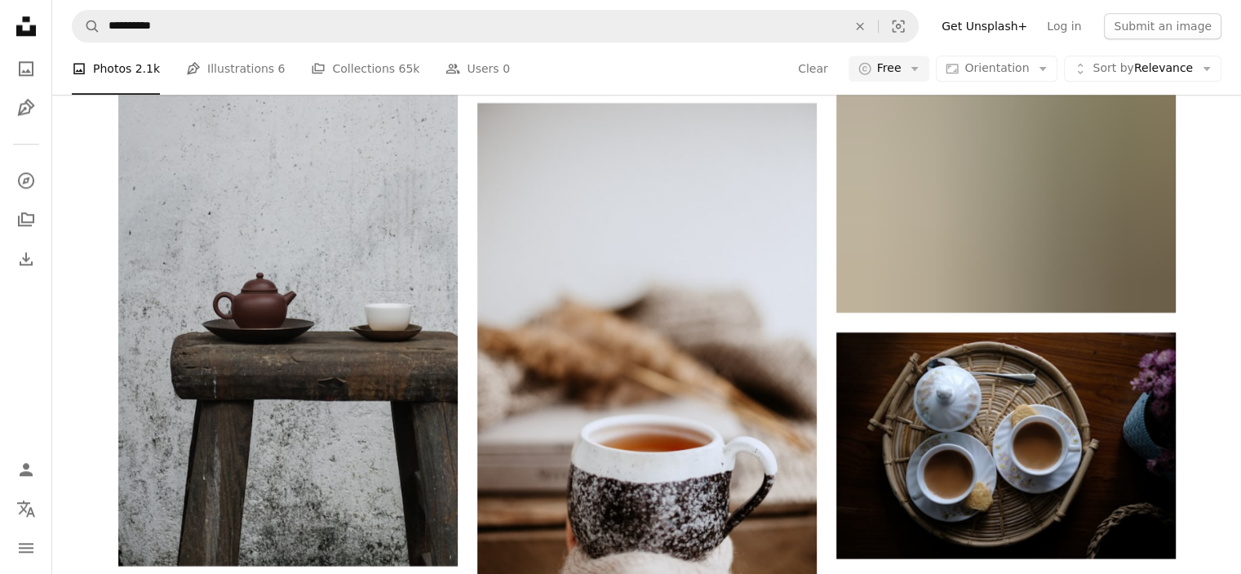
scroll to position [14280, 0]
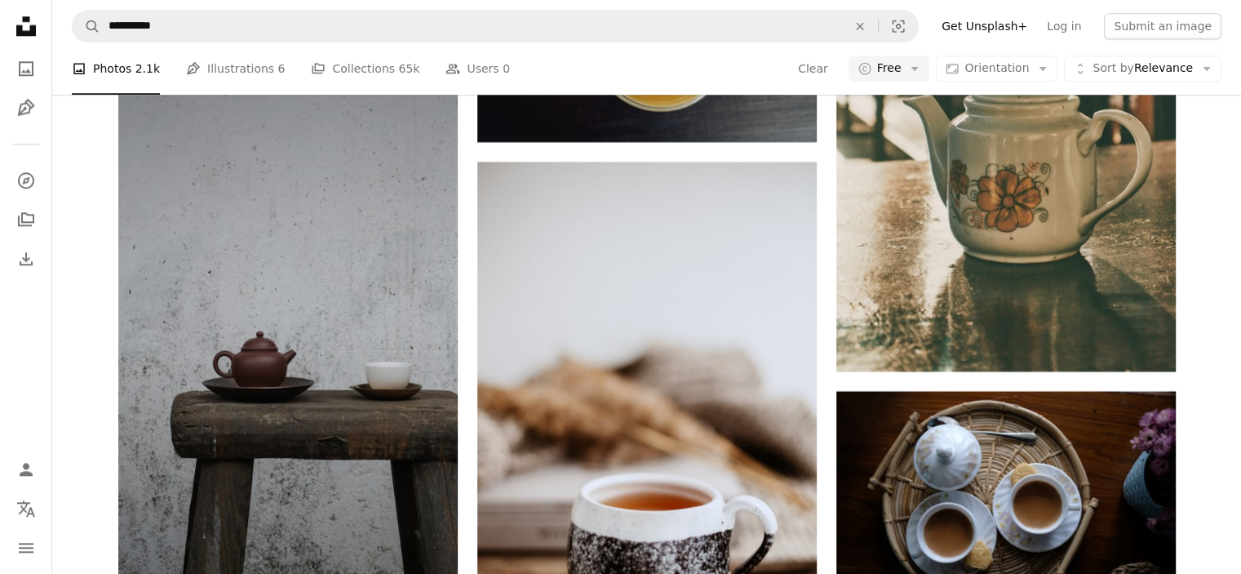
click at [264, 293] on img at bounding box center [287, 324] width 339 height 600
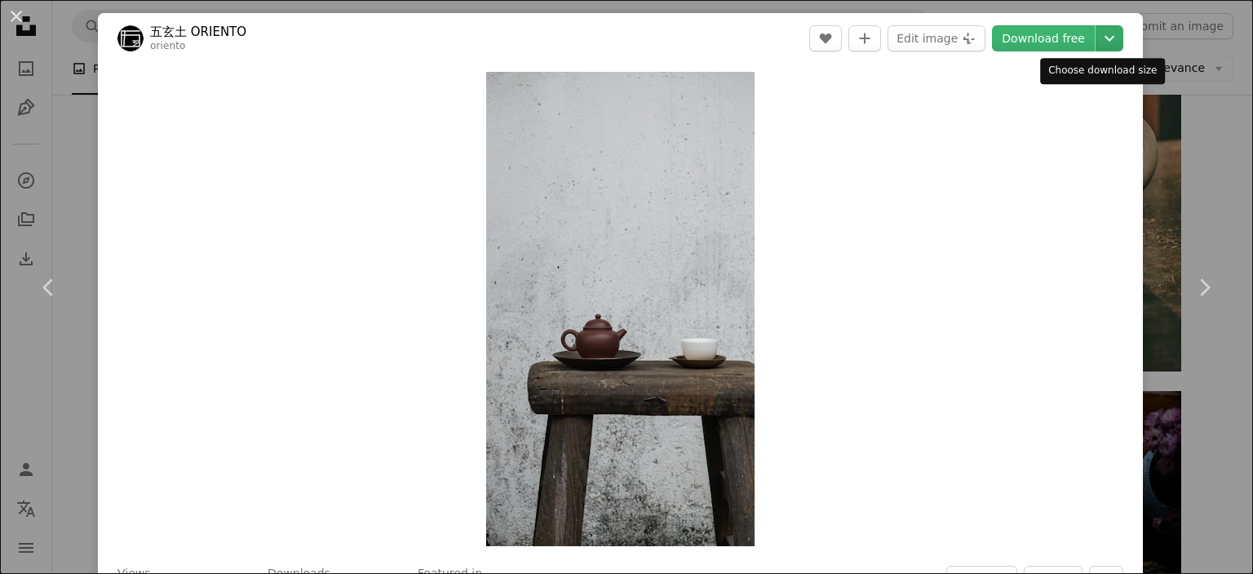
click at [1105, 38] on icon "Choose download size" at bounding box center [1110, 39] width 10 height 6
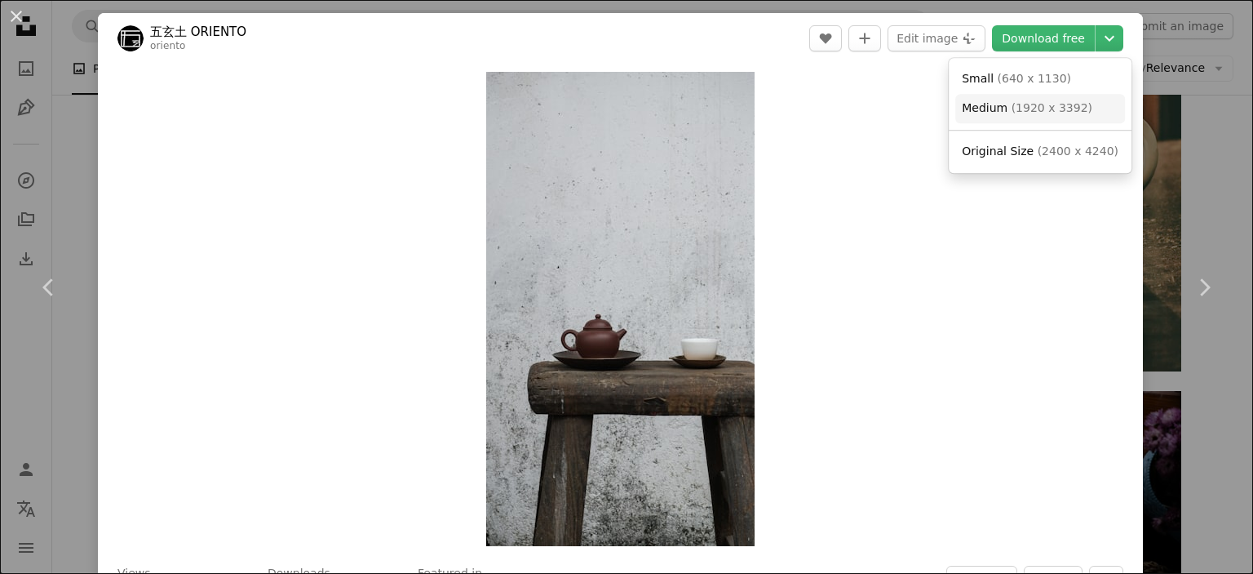
click at [1033, 107] on span "( 1920 x 3392 )" at bounding box center [1052, 107] width 81 height 13
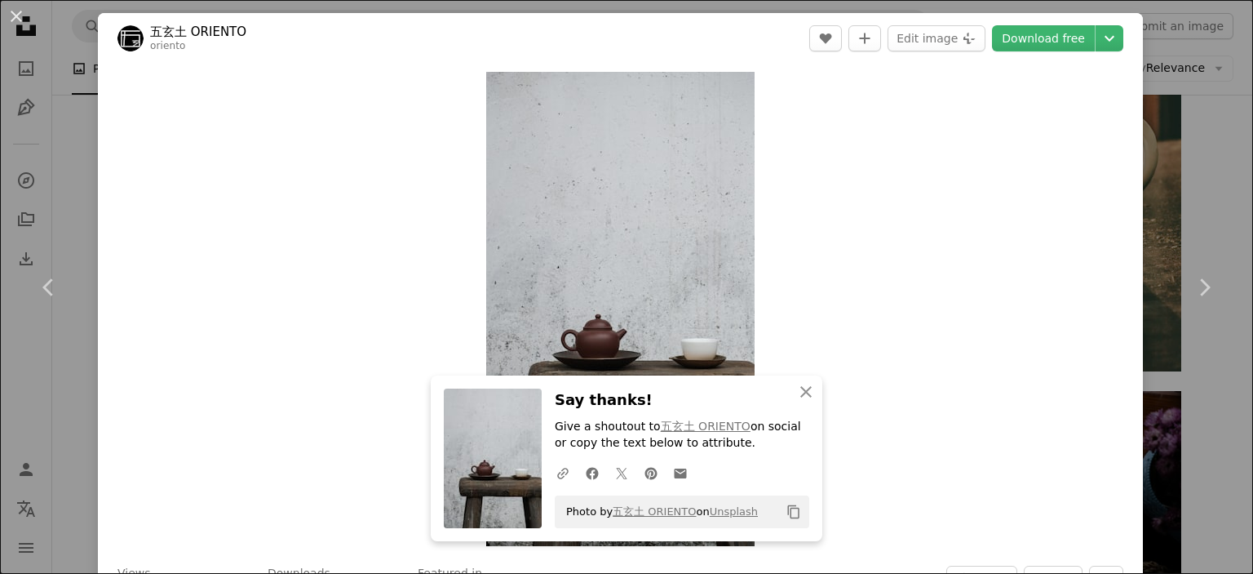
click at [1156, 143] on div "An X shape Chevron left Chevron right 五玄土 ORIENTO oriento A heart A plus sign E…" at bounding box center [626, 287] width 1253 height 574
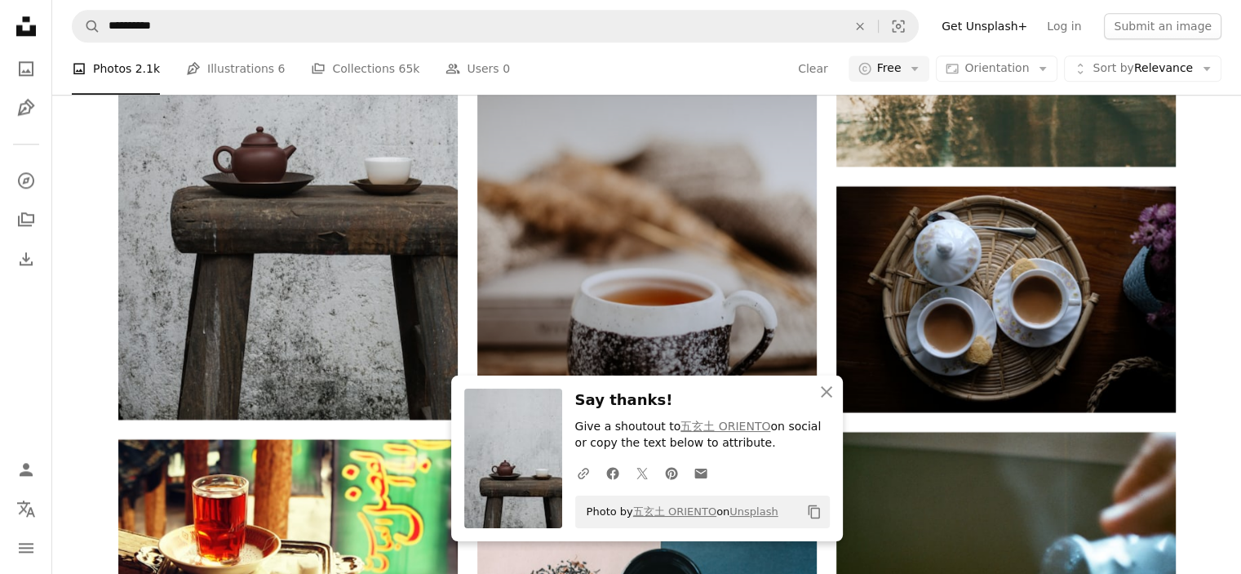
scroll to position [14688, 0]
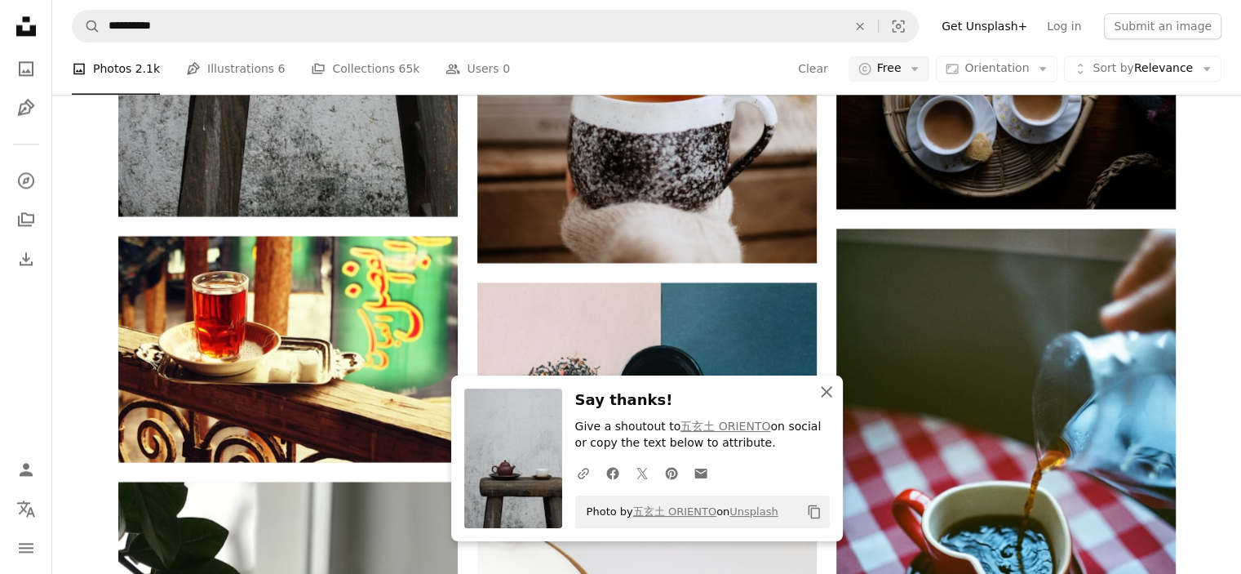
click at [829, 394] on icon "button" at bounding box center [826, 391] width 11 height 11
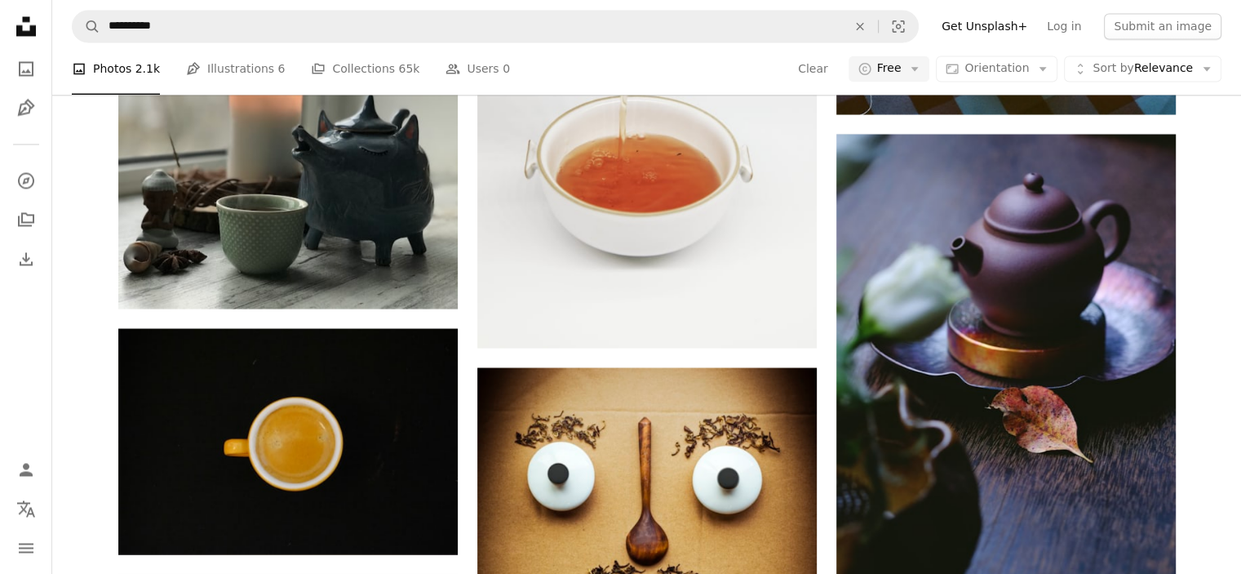
scroll to position [15340, 0]
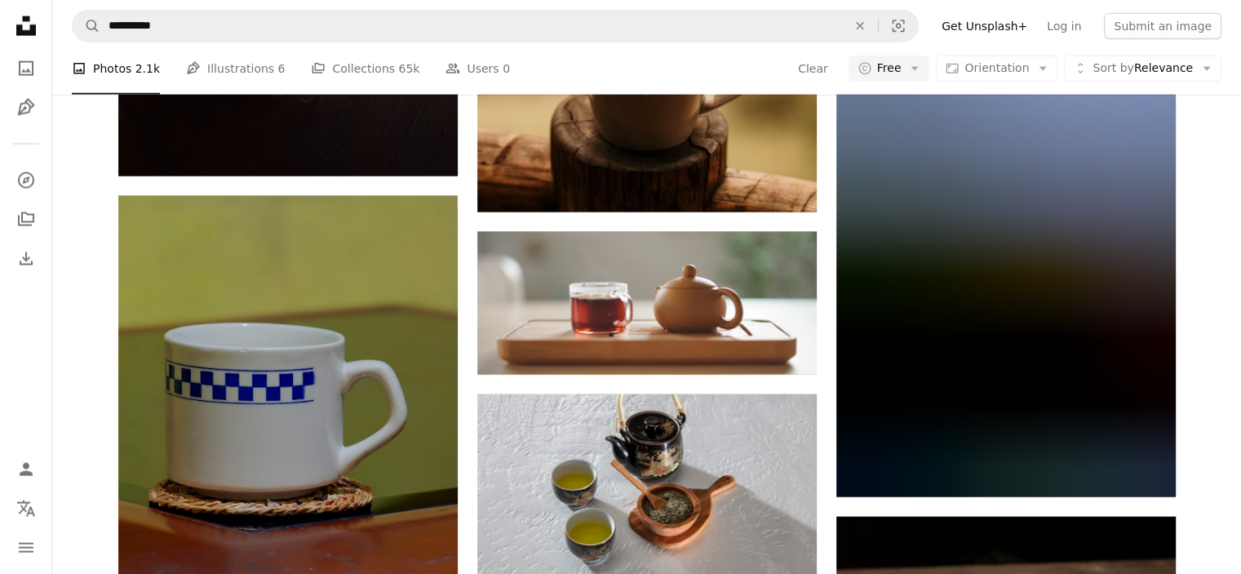
scroll to position [22684, 0]
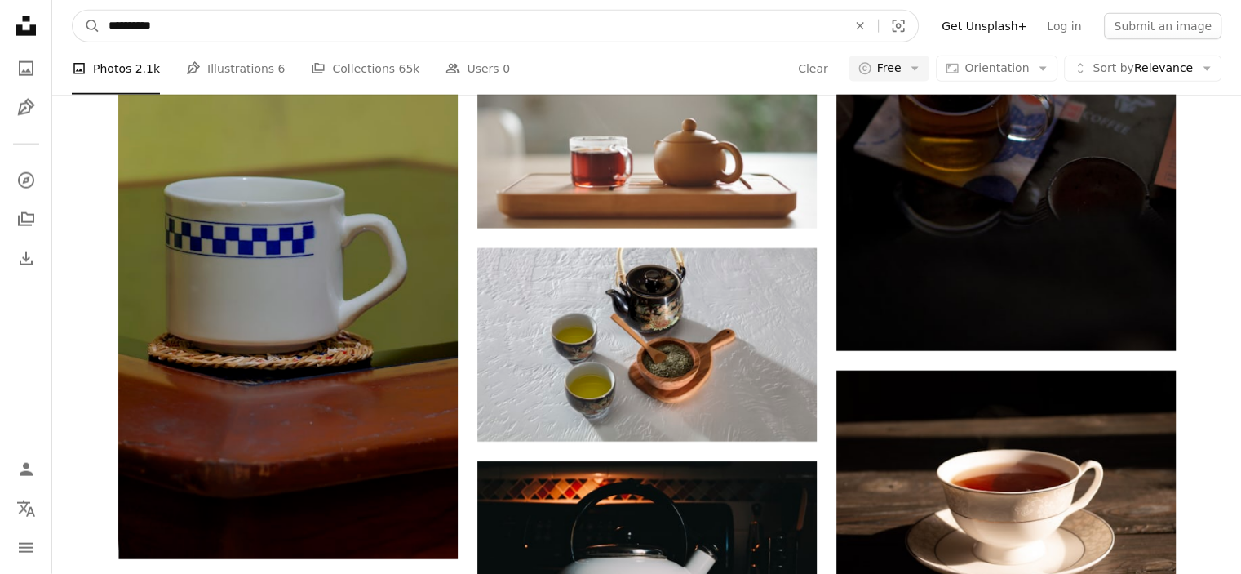
click at [170, 23] on input "**********" at bounding box center [471, 26] width 742 height 31
type input "*"
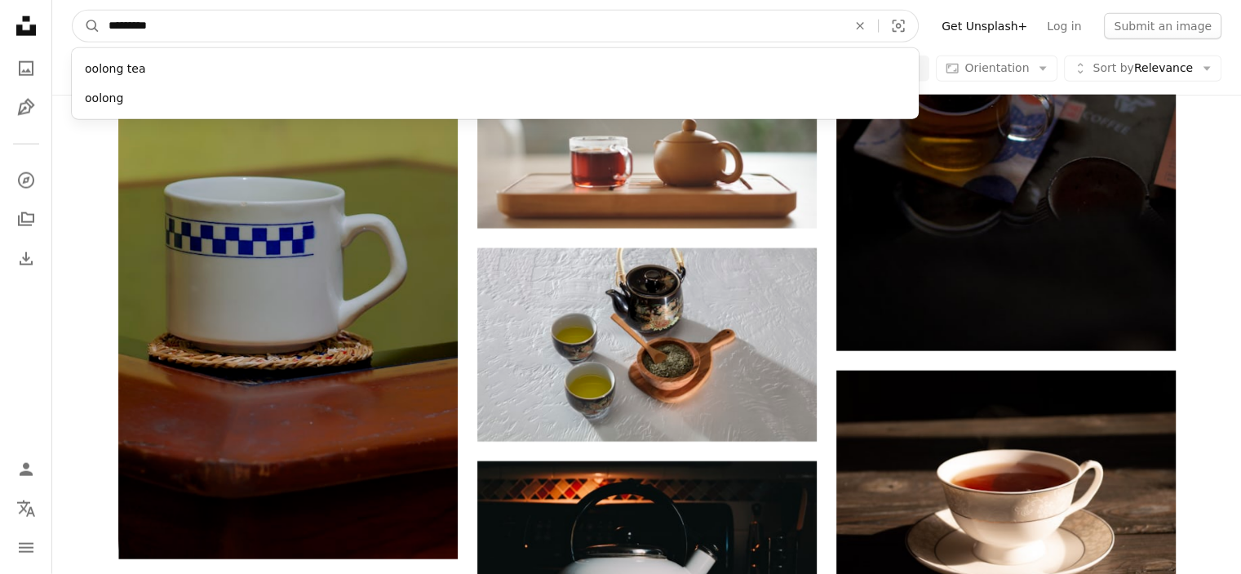
type input "**********"
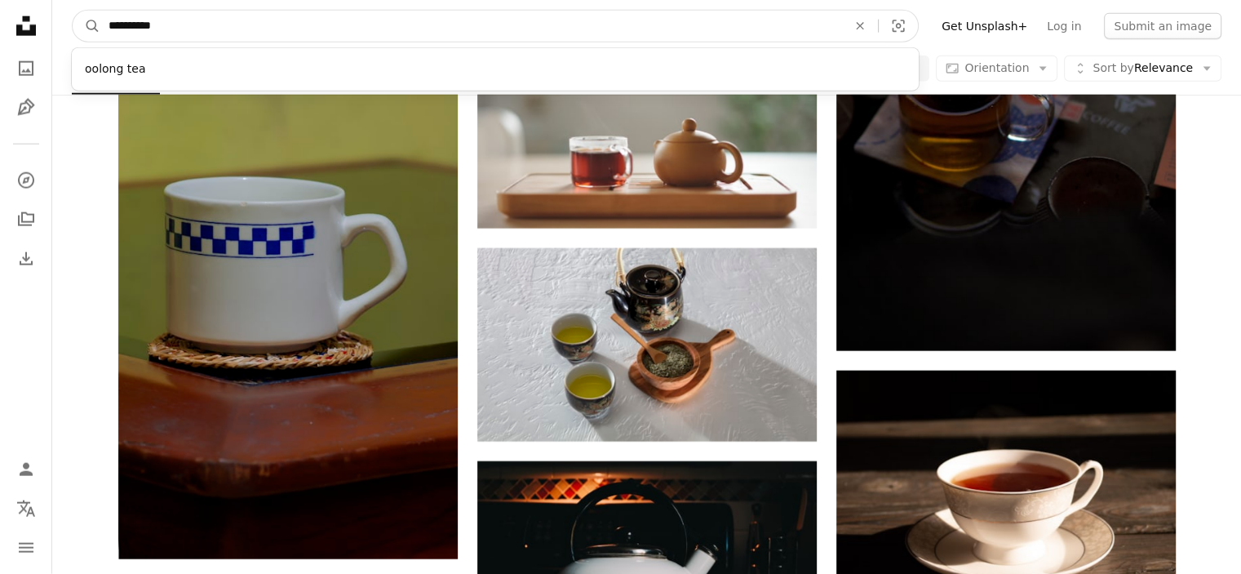
click button "A magnifying glass" at bounding box center [87, 26] width 28 height 31
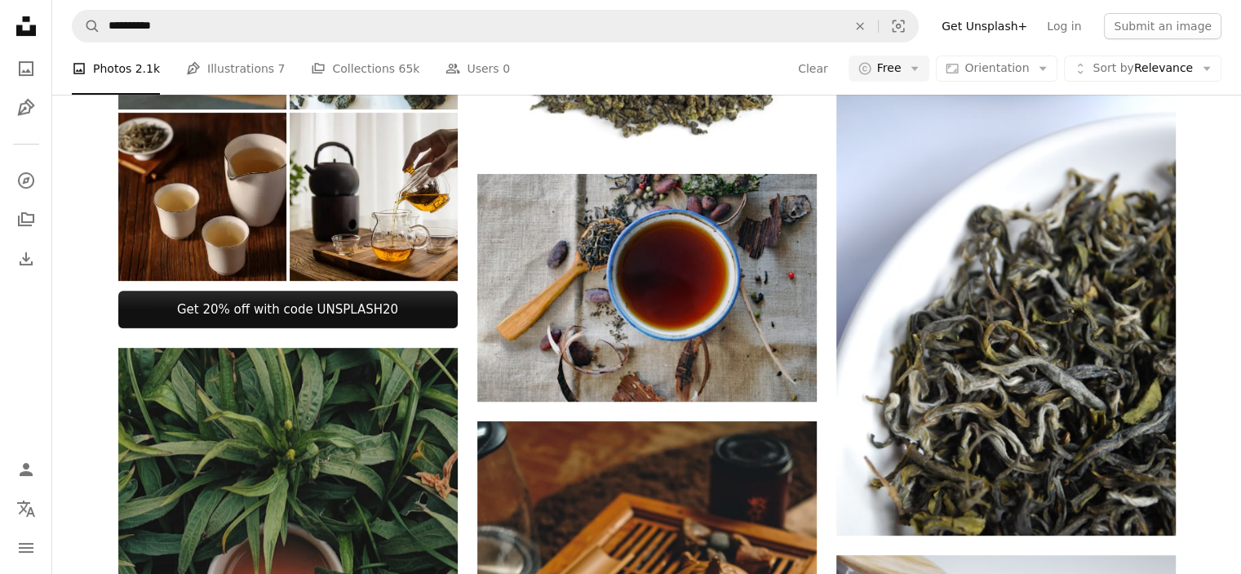
scroll to position [653, 0]
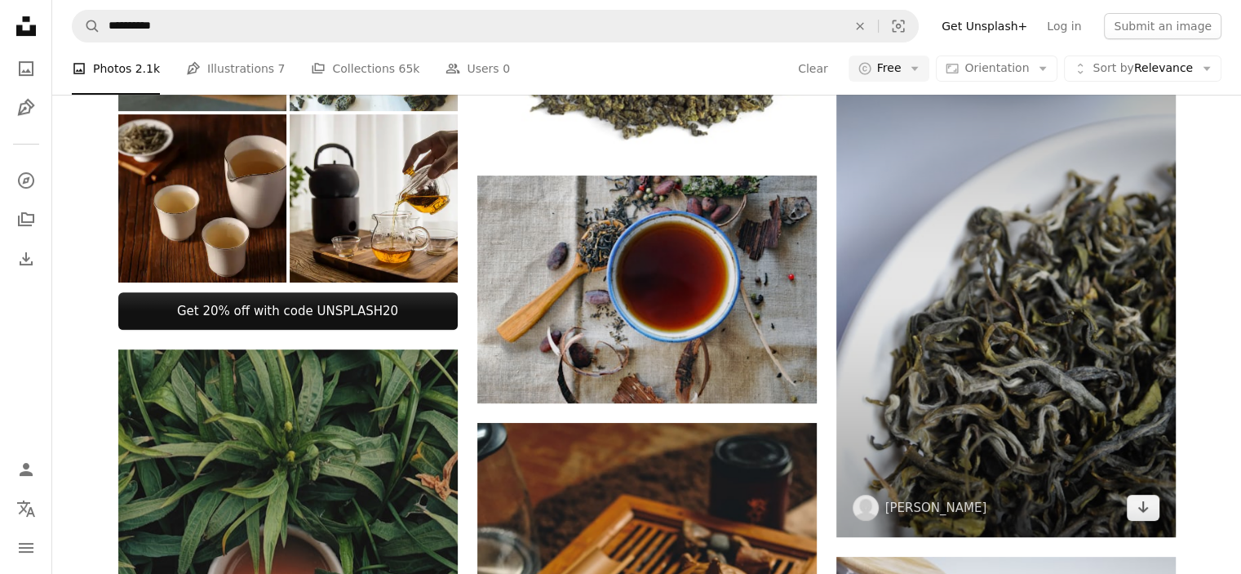
click at [1047, 401] on img at bounding box center [1005, 284] width 339 height 508
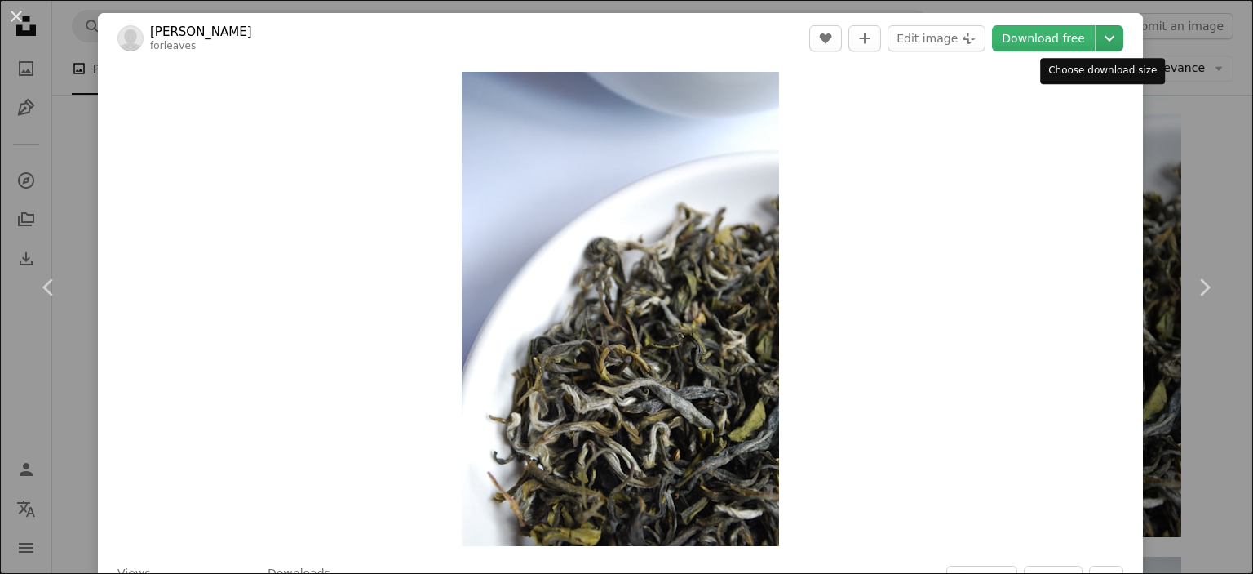
click at [1097, 45] on icon "Chevron down" at bounding box center [1110, 39] width 26 height 20
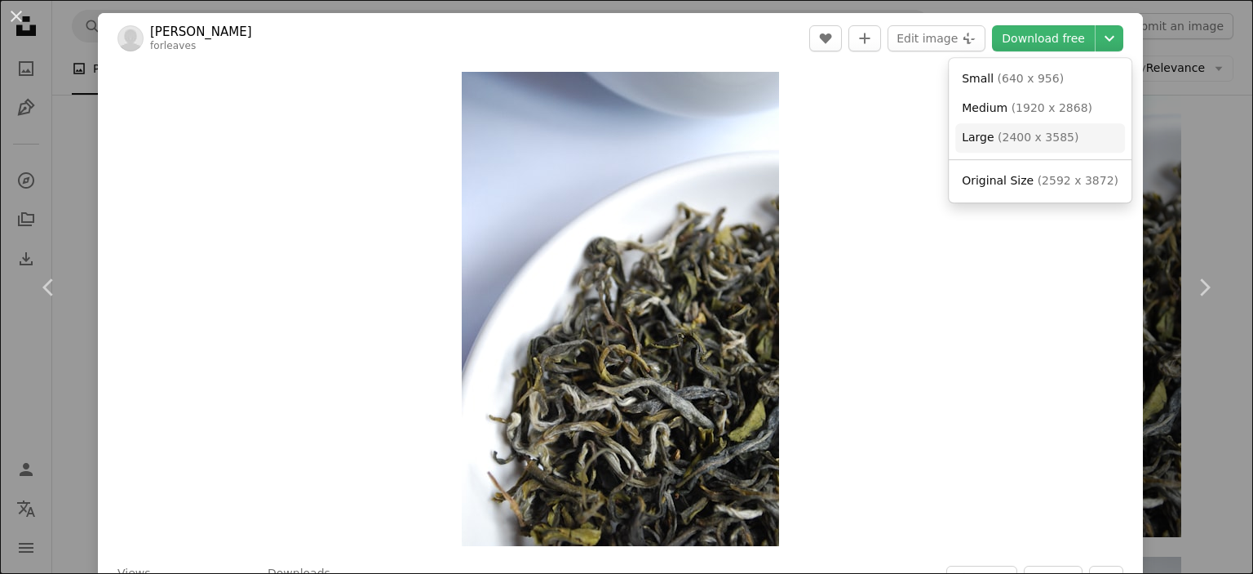
click at [1045, 131] on span "( 2400 x 3585 )" at bounding box center [1038, 137] width 81 height 13
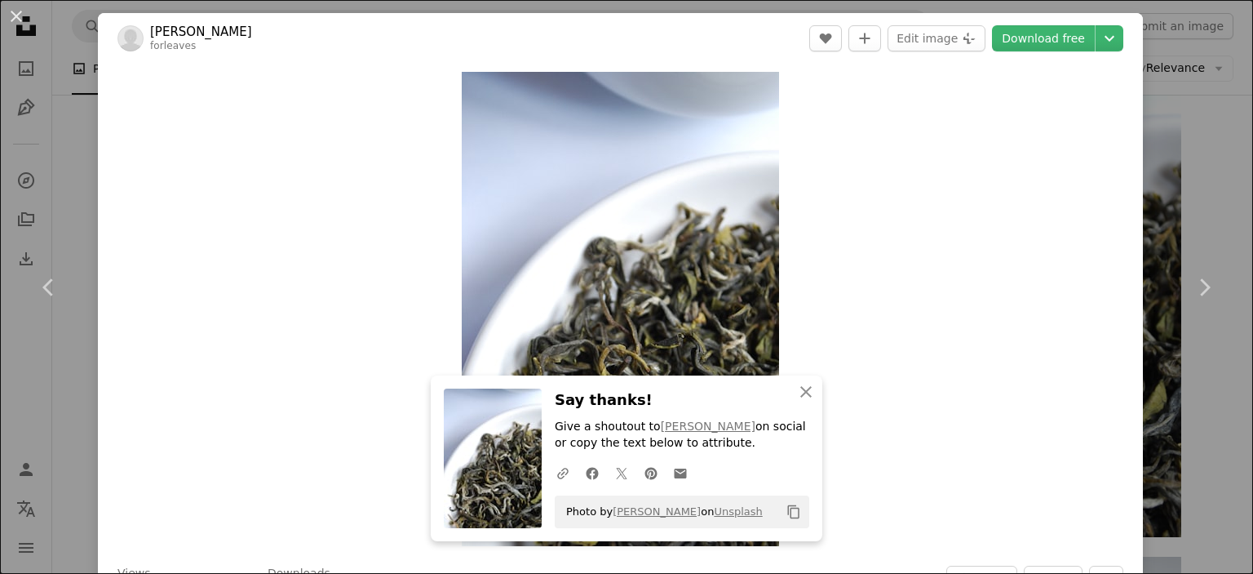
click at [1197, 204] on div "An X shape Chevron left Chevron right [PERSON_NAME] forleaves A heart A plus si…" at bounding box center [626, 287] width 1253 height 574
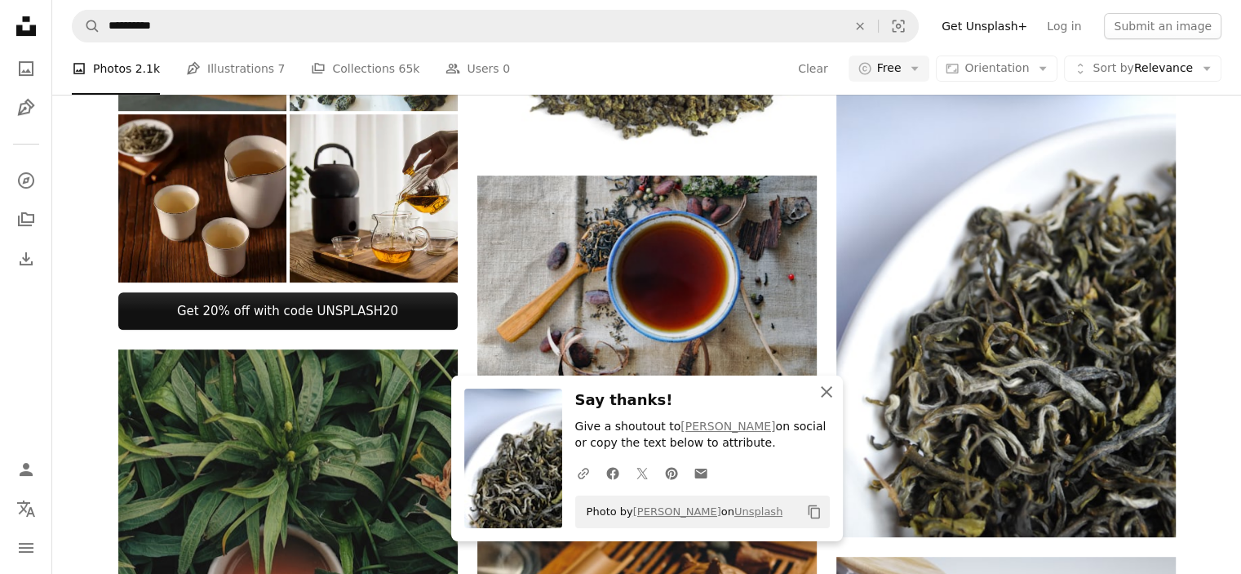
click at [817, 388] on icon "An X shape" at bounding box center [827, 392] width 20 height 20
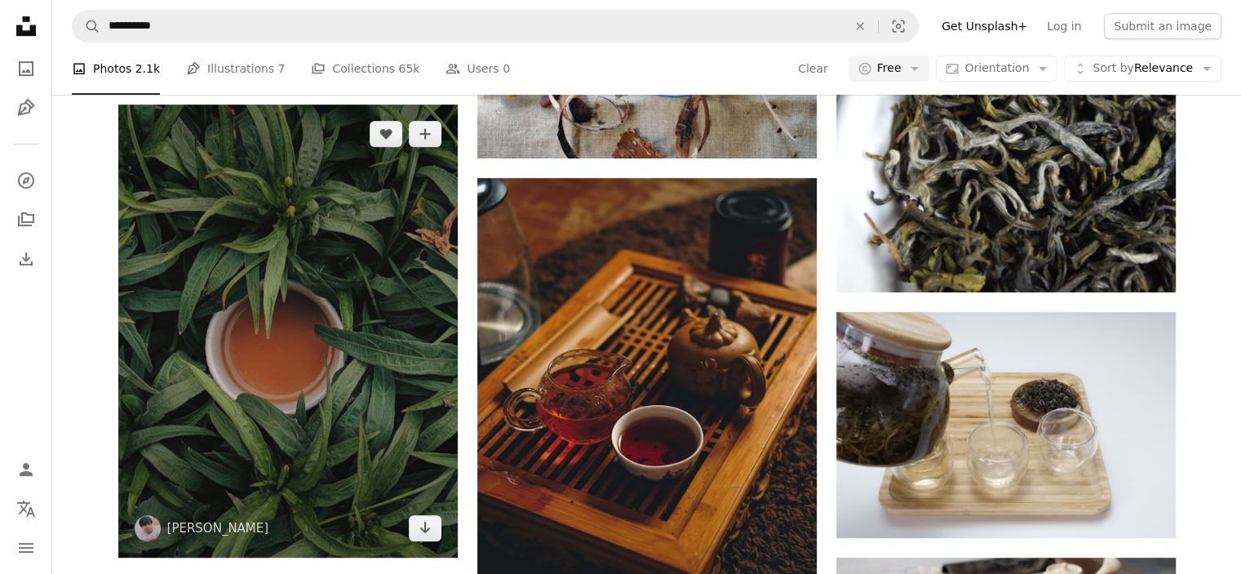
scroll to position [898, 0]
click at [379, 275] on img at bounding box center [287, 330] width 339 height 453
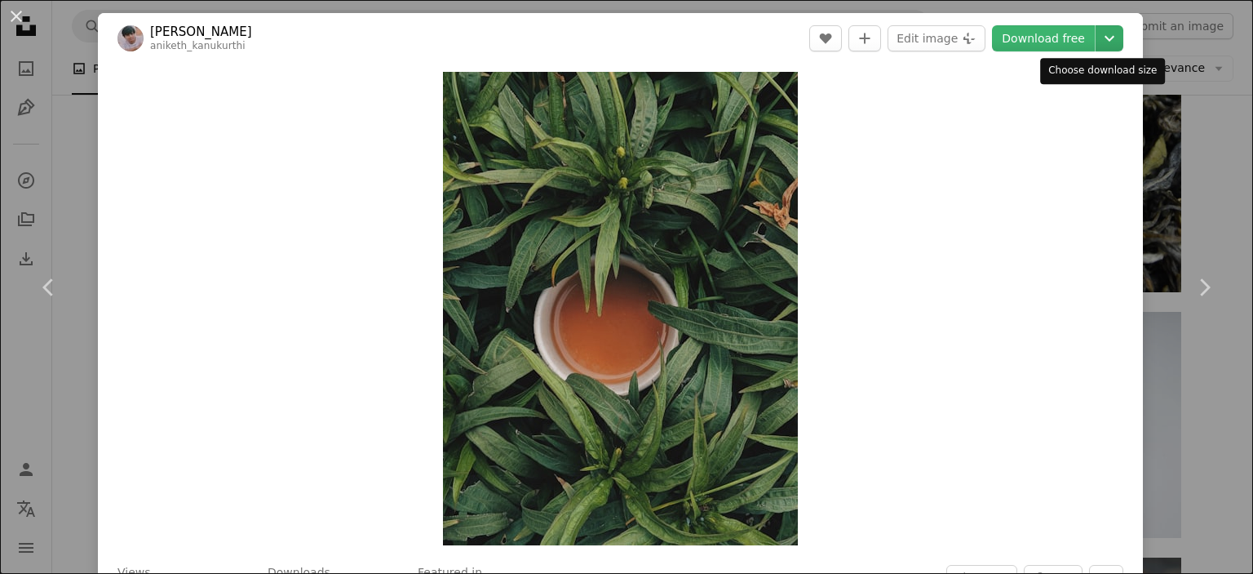
click at [1105, 38] on icon "Choose download size" at bounding box center [1110, 39] width 10 height 6
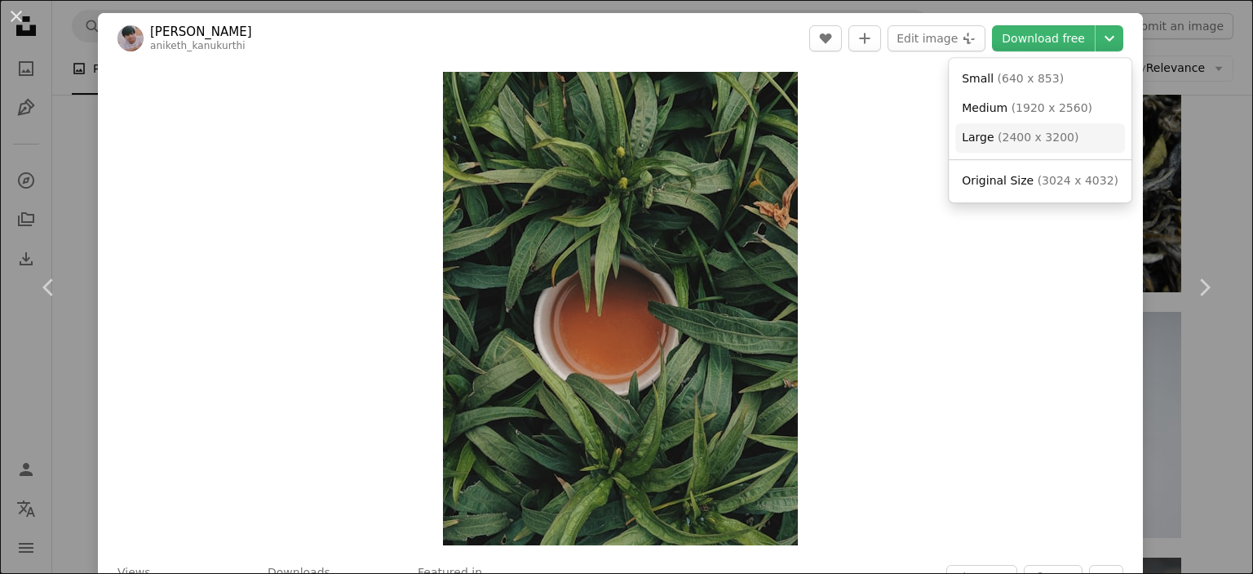
click at [1035, 142] on span "( 2400 x 3200 )" at bounding box center [1038, 137] width 81 height 13
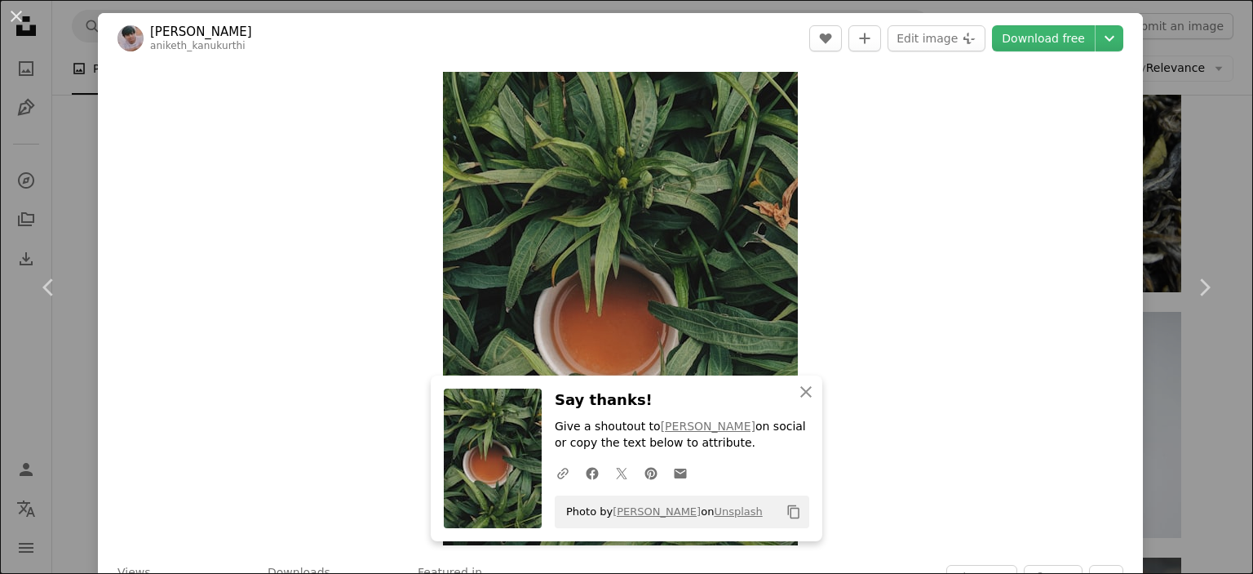
click at [1179, 169] on div "An X shape Chevron left Chevron right [PERSON_NAME] aniketh_kanukurthi A heart …" at bounding box center [626, 287] width 1253 height 574
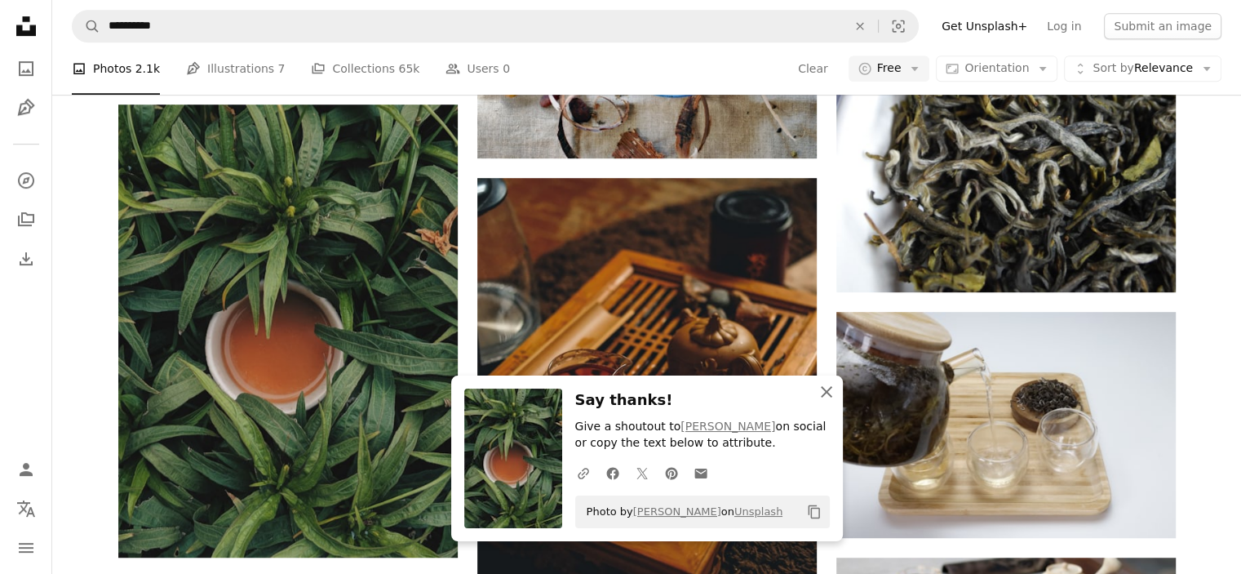
click at [823, 399] on icon "An X shape" at bounding box center [827, 392] width 20 height 20
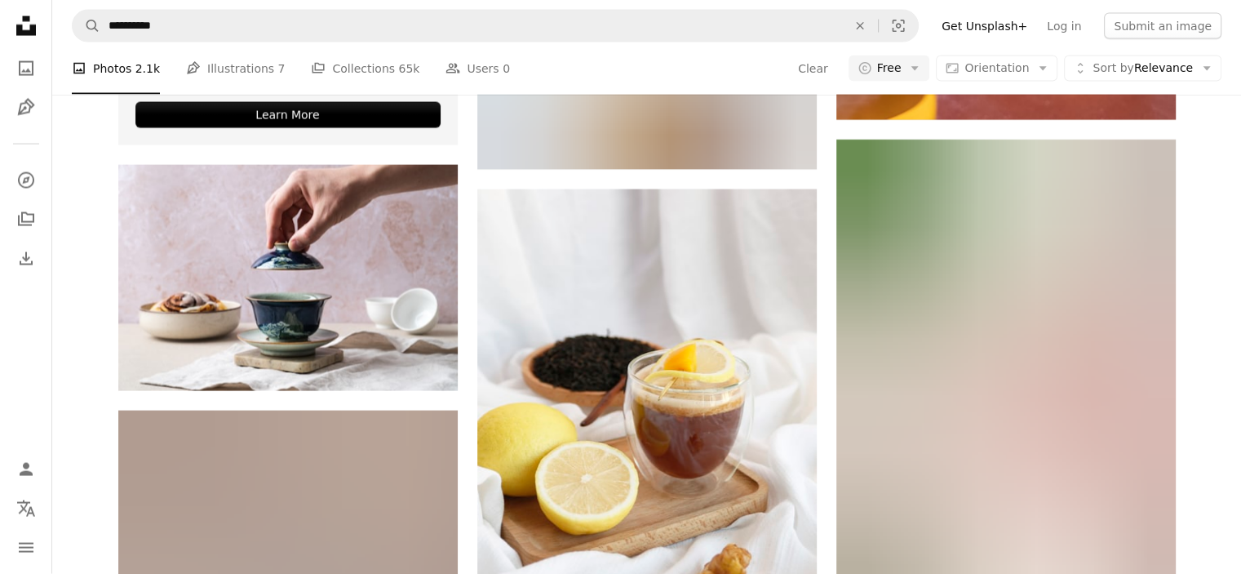
scroll to position [3509, 0]
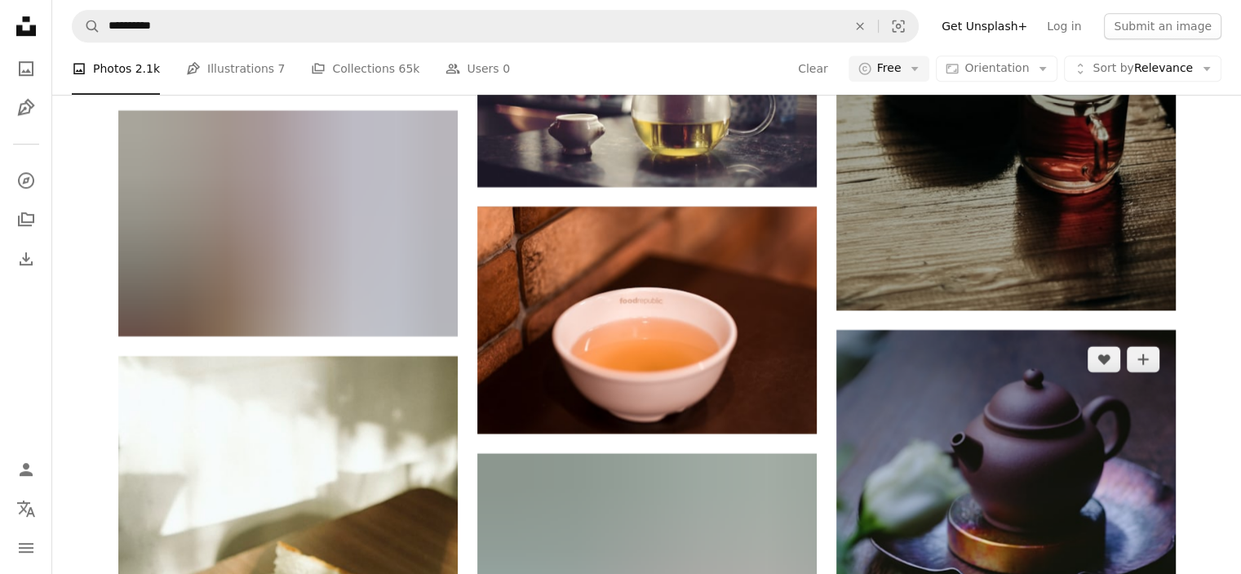
scroll to position [13627, 0]
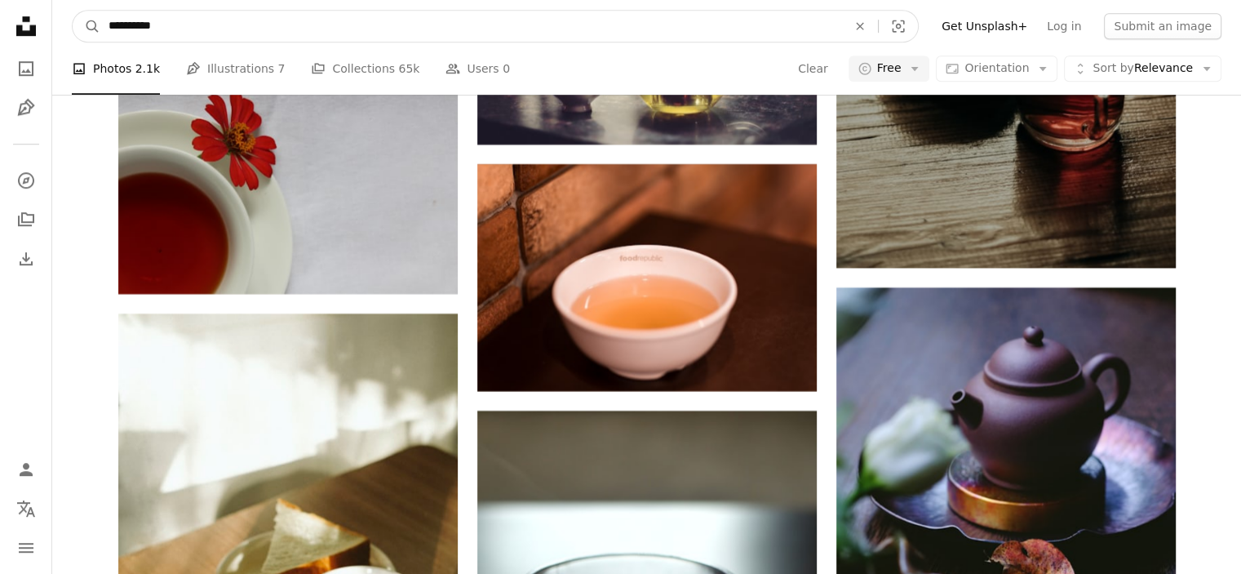
click at [237, 22] on input "**********" at bounding box center [471, 26] width 742 height 31
type input "*"
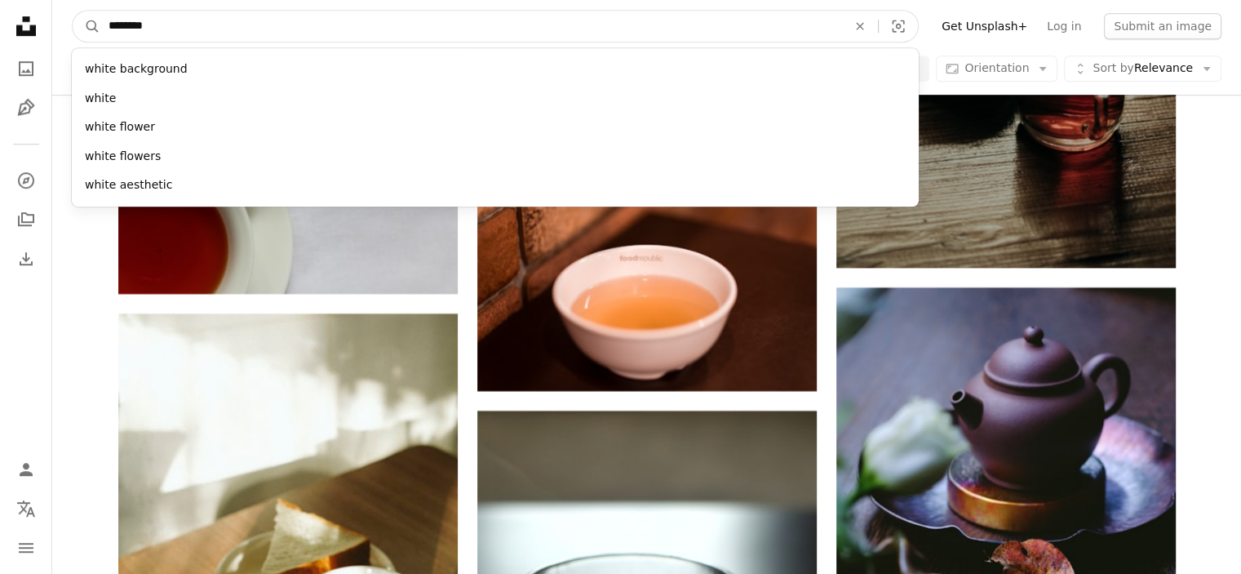
type input "*********"
click button "A magnifying glass" at bounding box center [87, 26] width 28 height 31
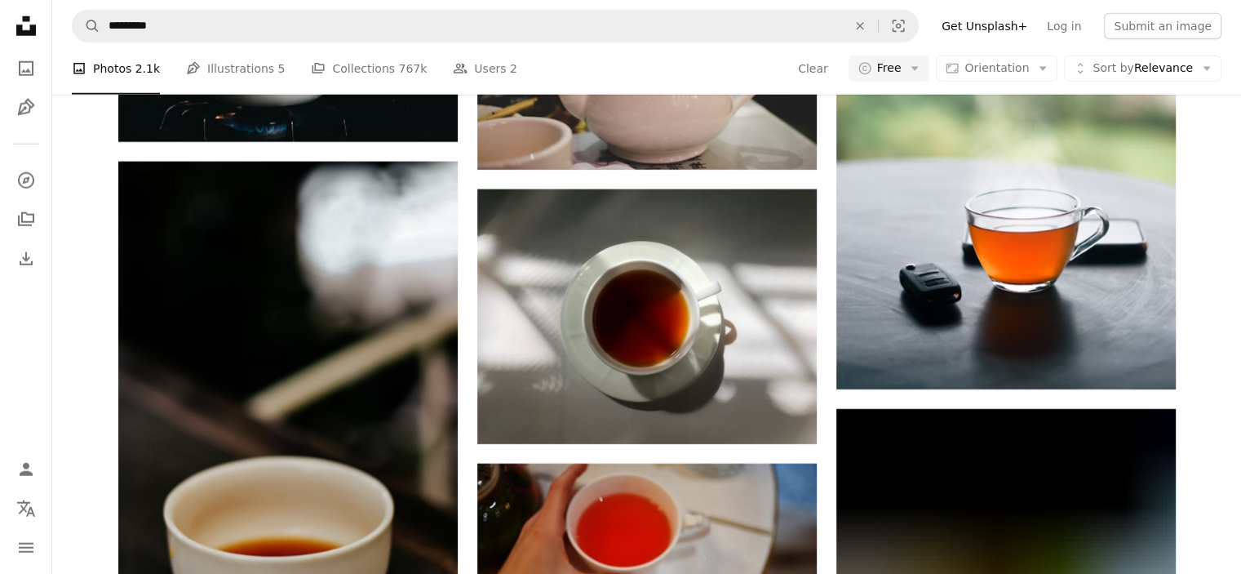
scroll to position [4733, 0]
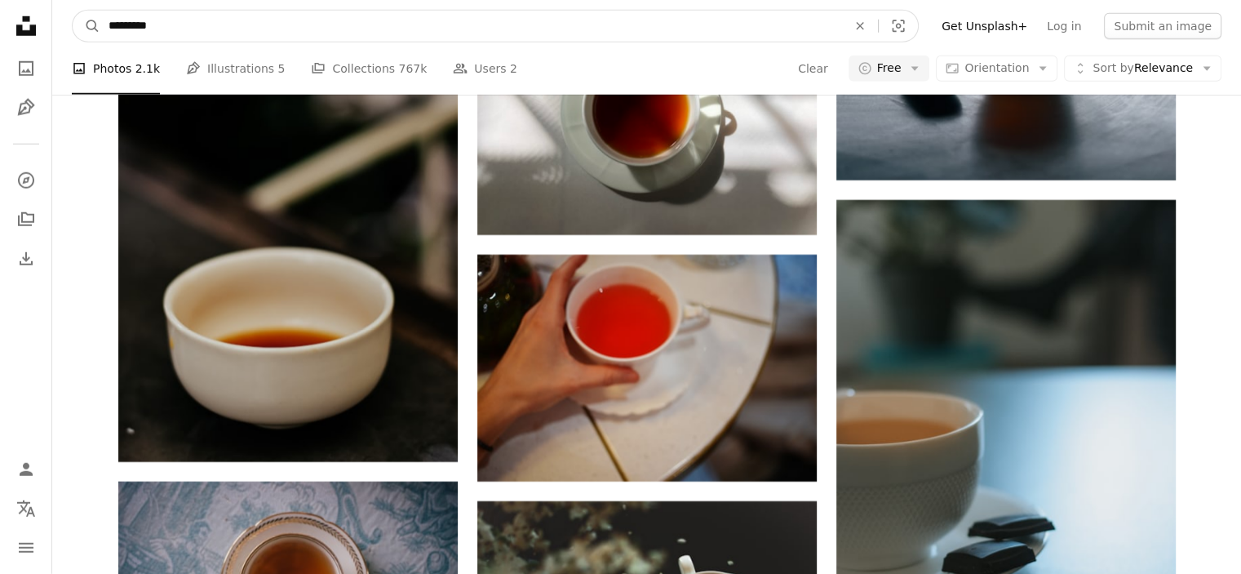
click at [327, 29] on input "*********" at bounding box center [471, 26] width 742 height 31
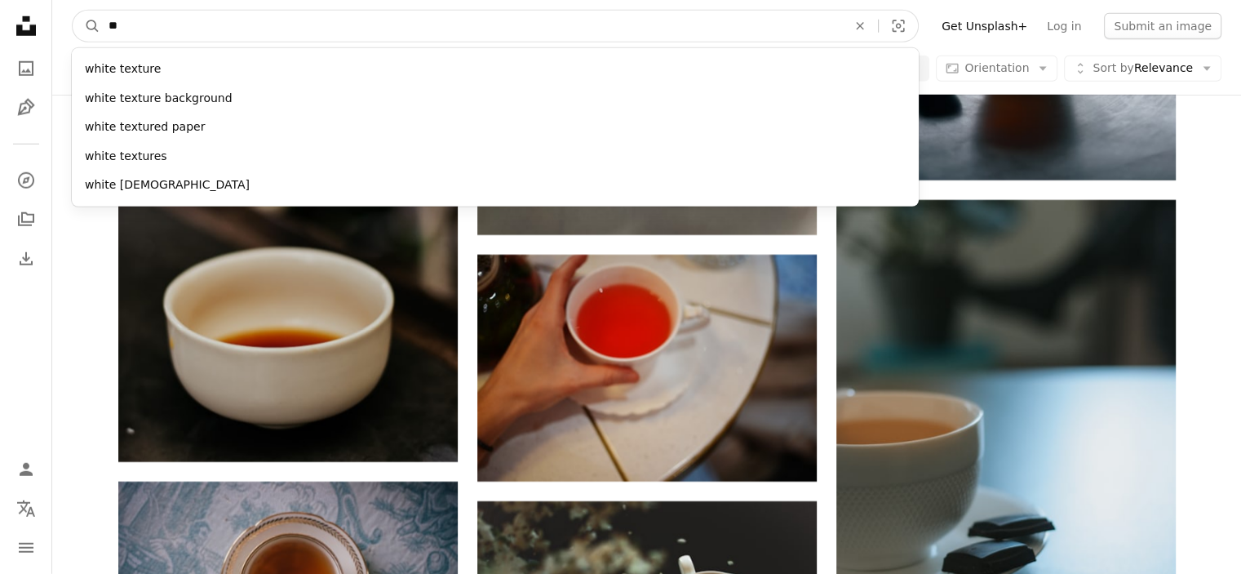
type input "*"
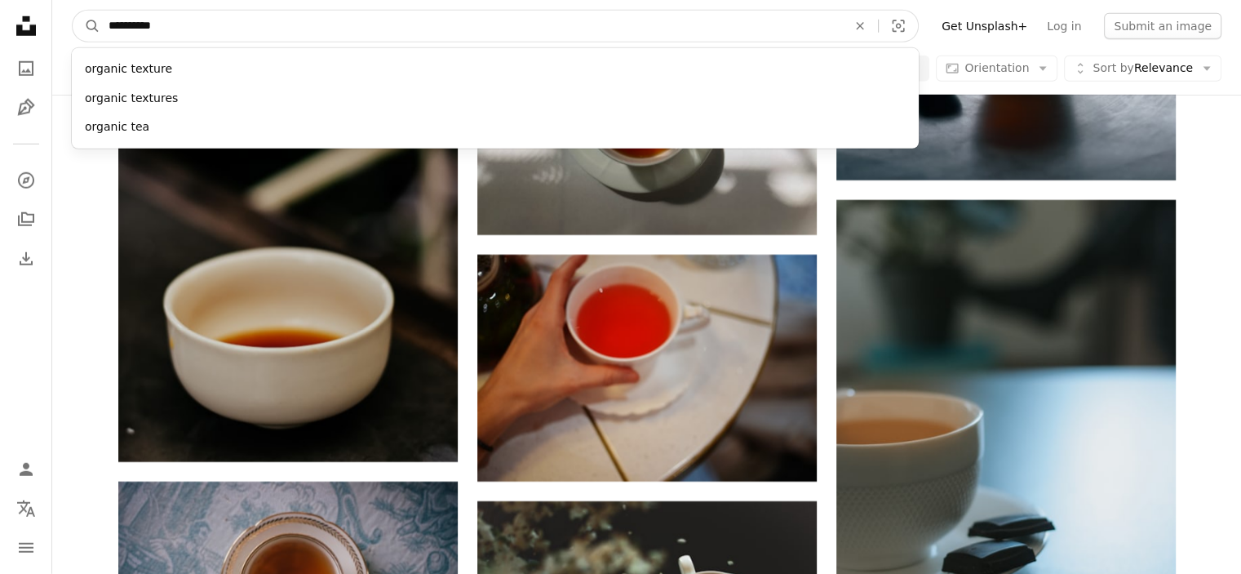
type input "**********"
click button "A magnifying glass" at bounding box center [87, 26] width 28 height 31
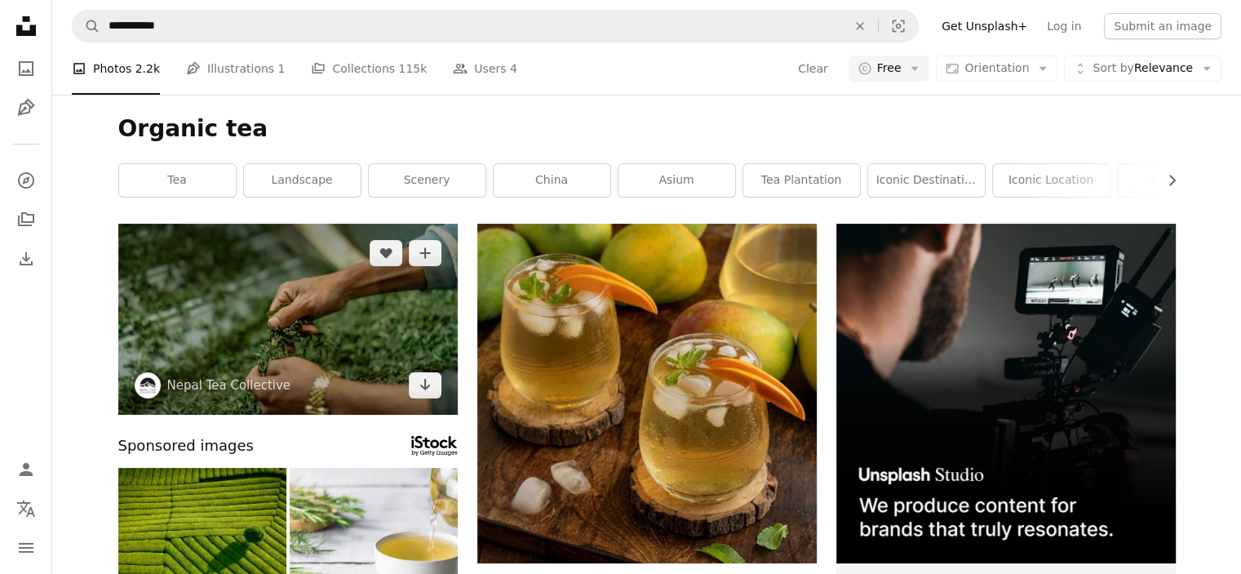
click at [369, 316] on img at bounding box center [287, 319] width 339 height 191
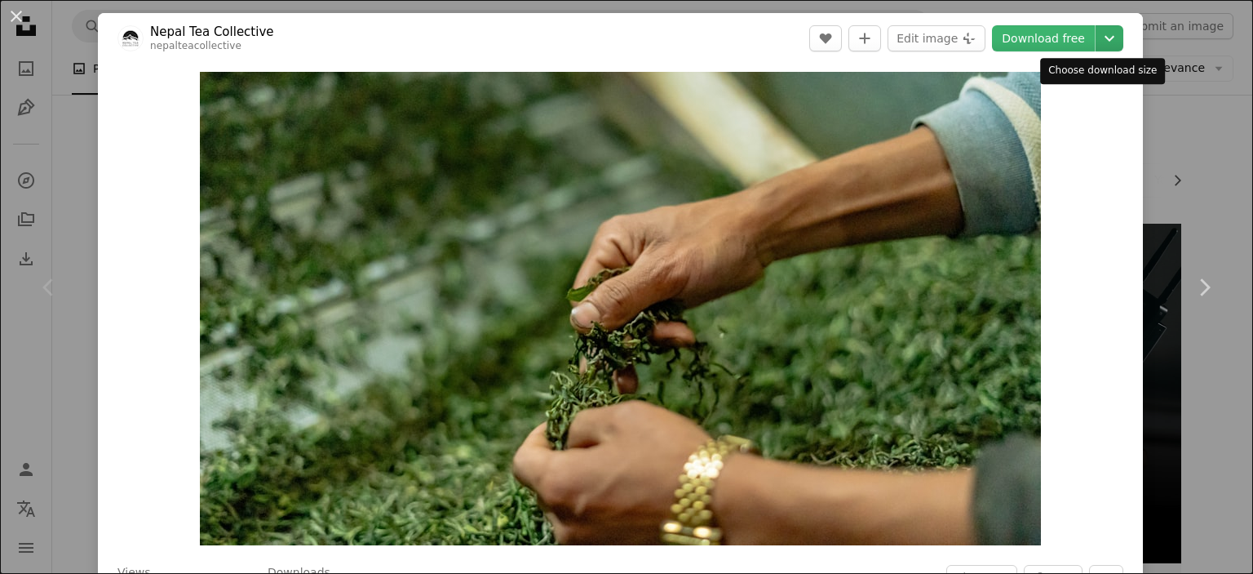
click at [1103, 42] on icon "Chevron down" at bounding box center [1110, 39] width 26 height 20
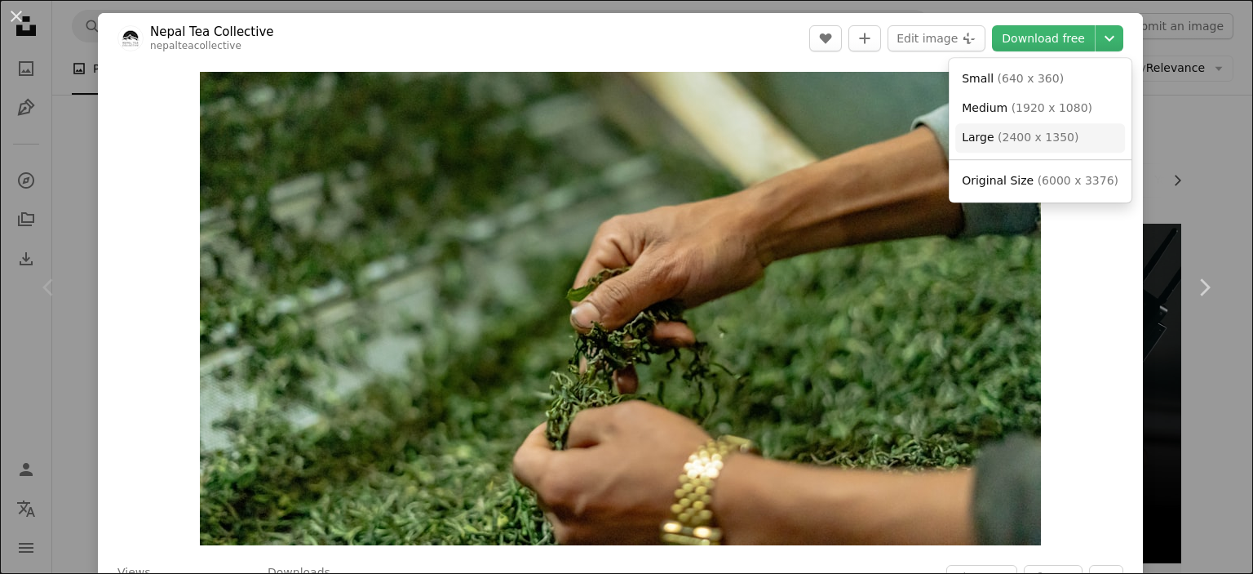
click at [1039, 143] on span "( 2400 x 1350 )" at bounding box center [1038, 137] width 81 height 13
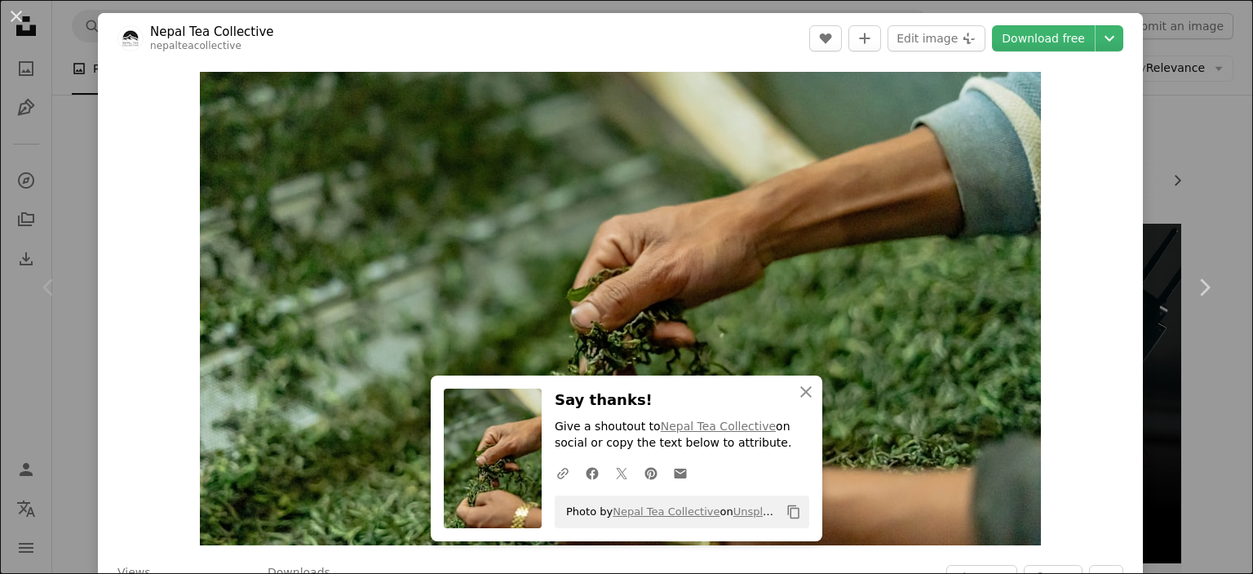
click at [1177, 158] on div "An X shape Chevron left Chevron right Nepal Tea Collective nepalteacollective A…" at bounding box center [626, 287] width 1253 height 574
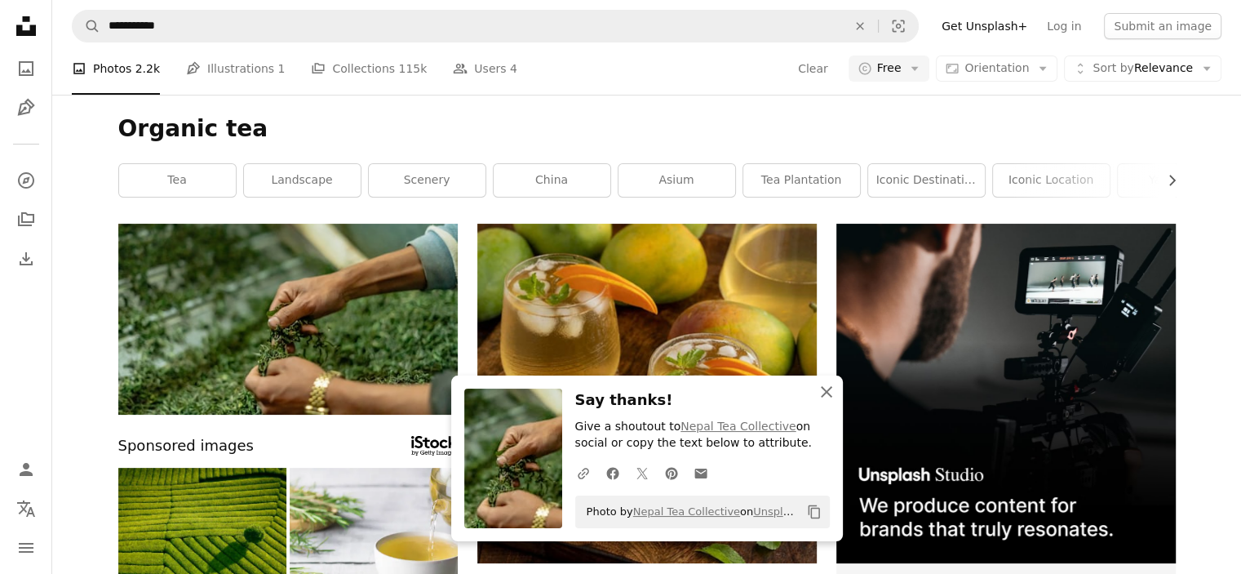
click at [826, 389] on icon "An X shape" at bounding box center [827, 392] width 20 height 20
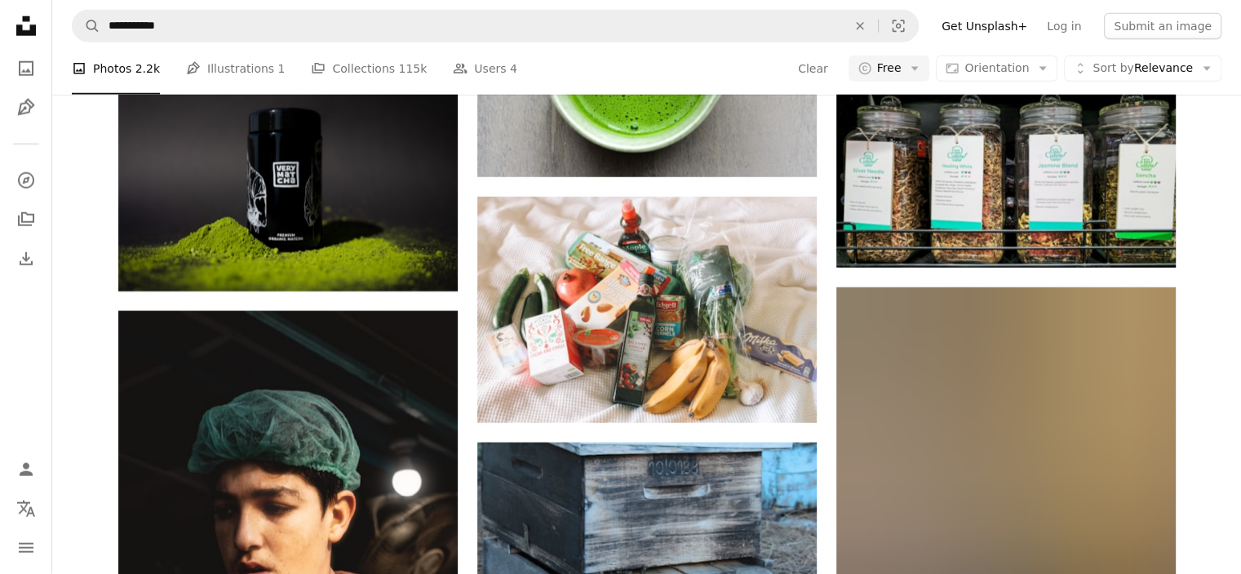
scroll to position [4488, 0]
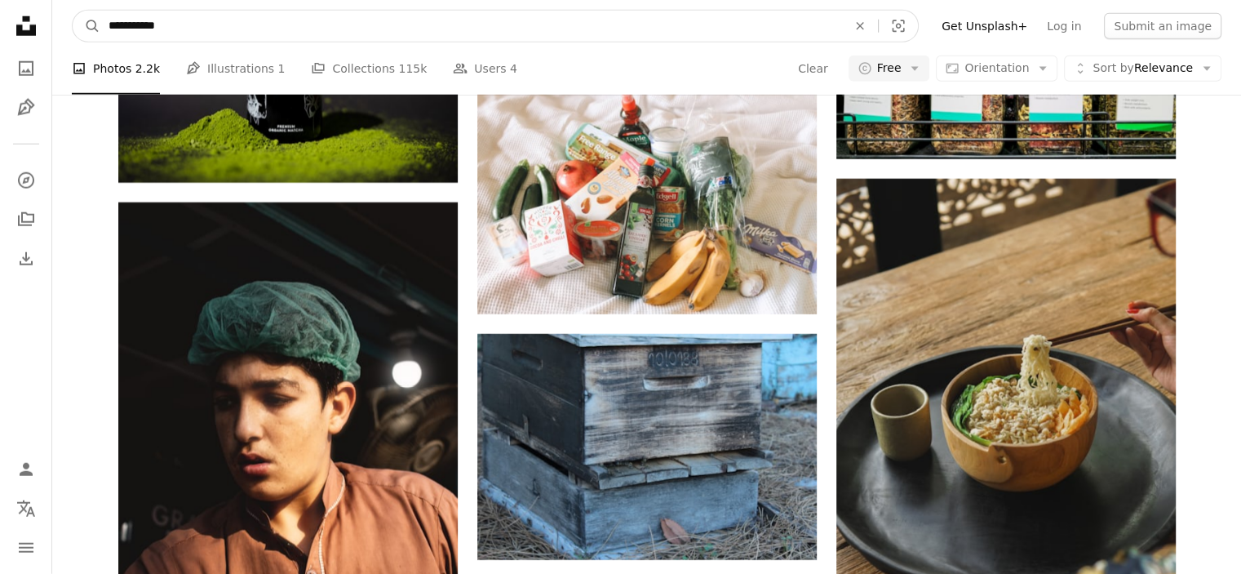
click at [199, 31] on input "**********" at bounding box center [471, 26] width 742 height 31
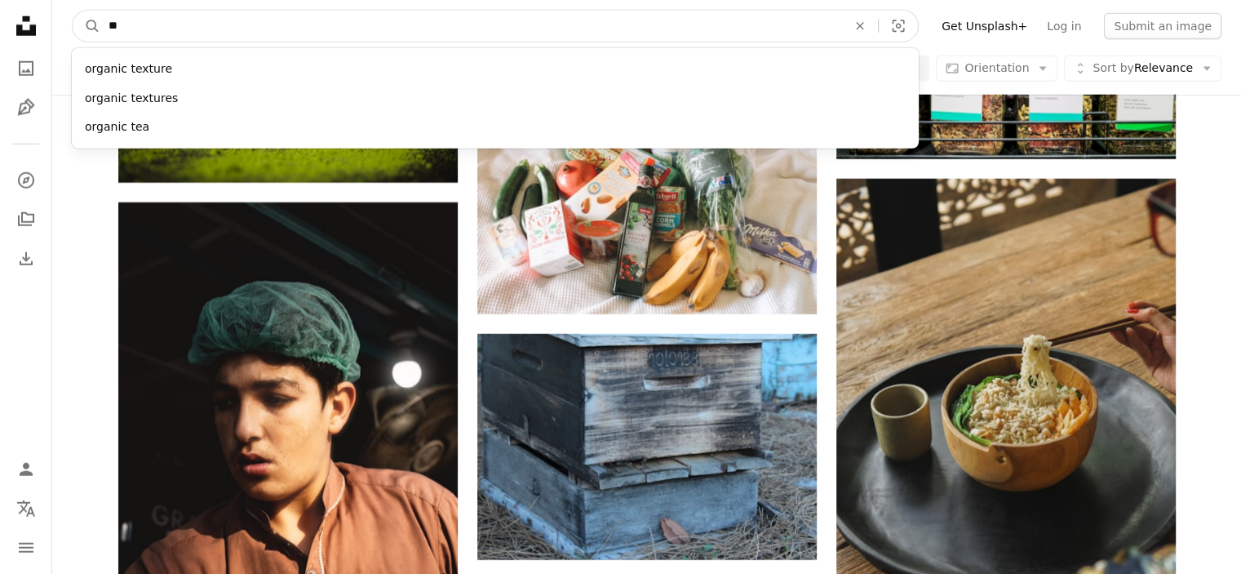
type input "*"
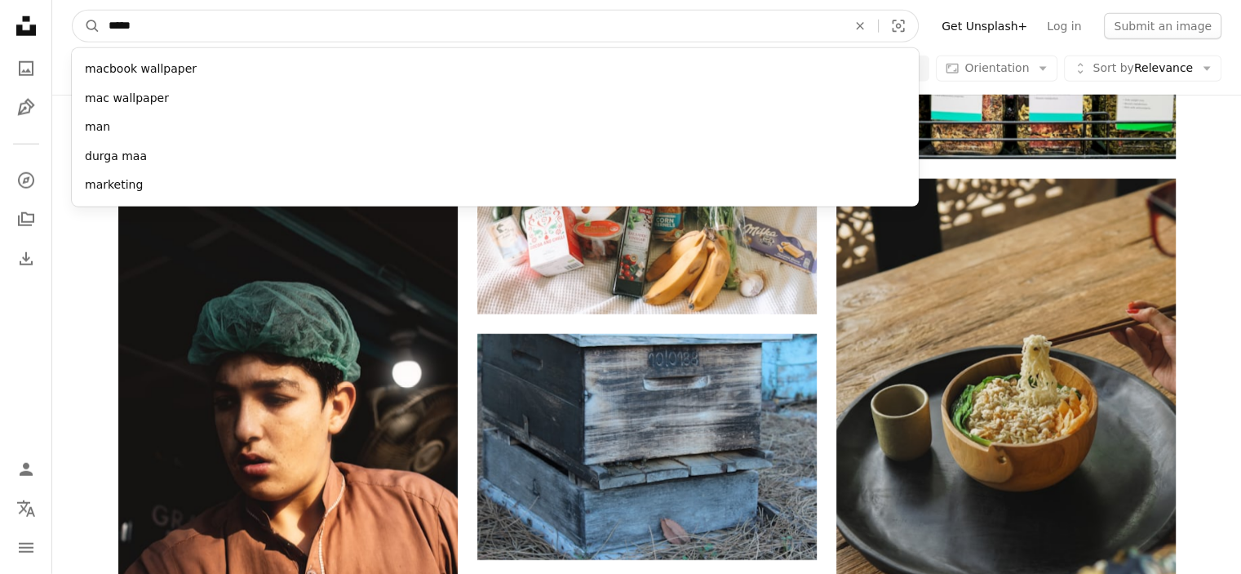
type input "******"
click button "A magnifying glass" at bounding box center [87, 26] width 28 height 31
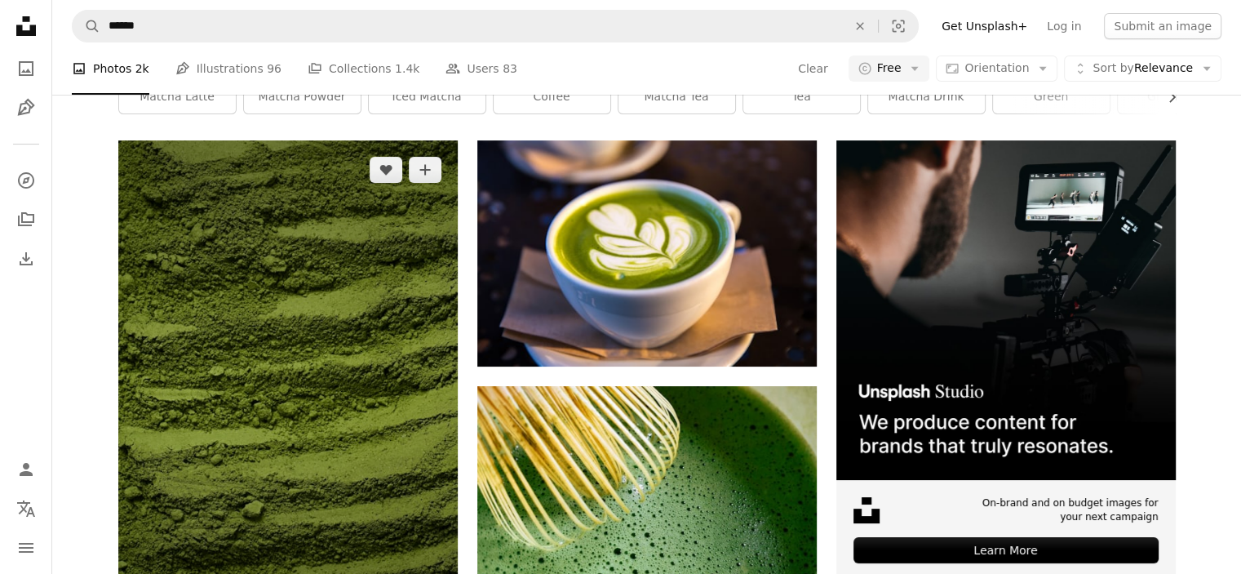
scroll to position [82, 0]
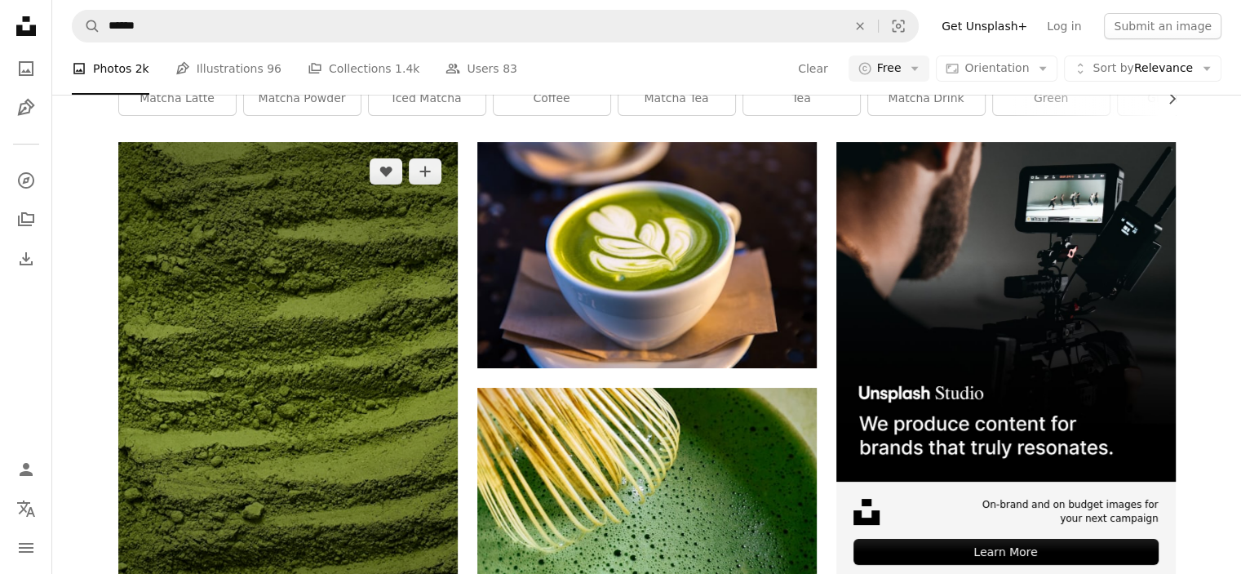
click at [385, 318] on img at bounding box center [287, 397] width 339 height 510
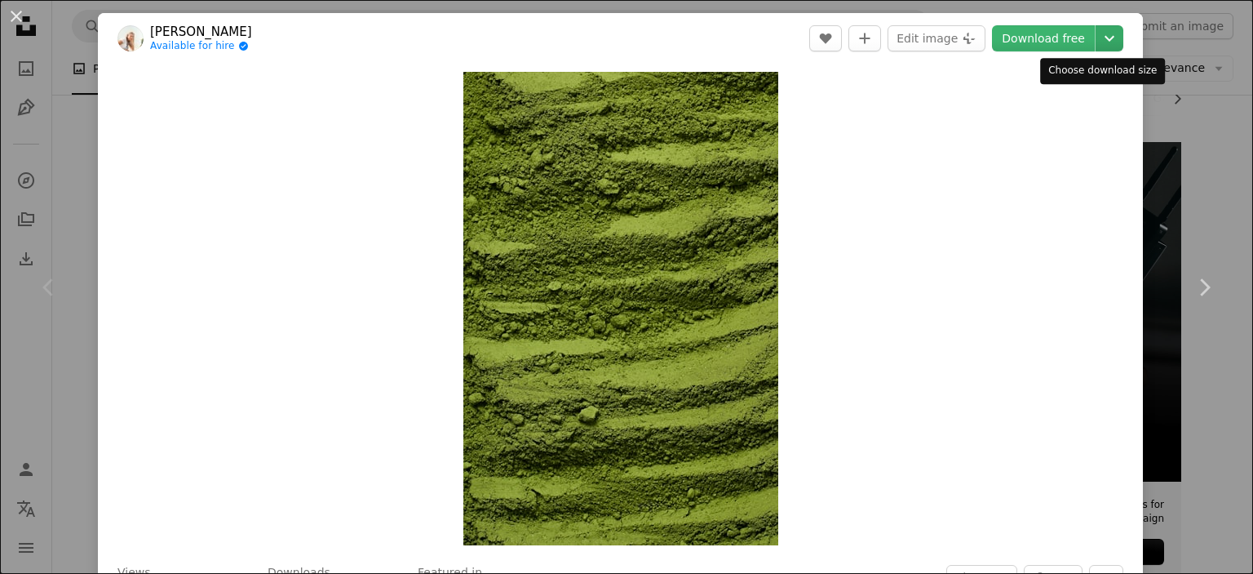
click at [1105, 38] on icon "Choose download size" at bounding box center [1110, 39] width 10 height 6
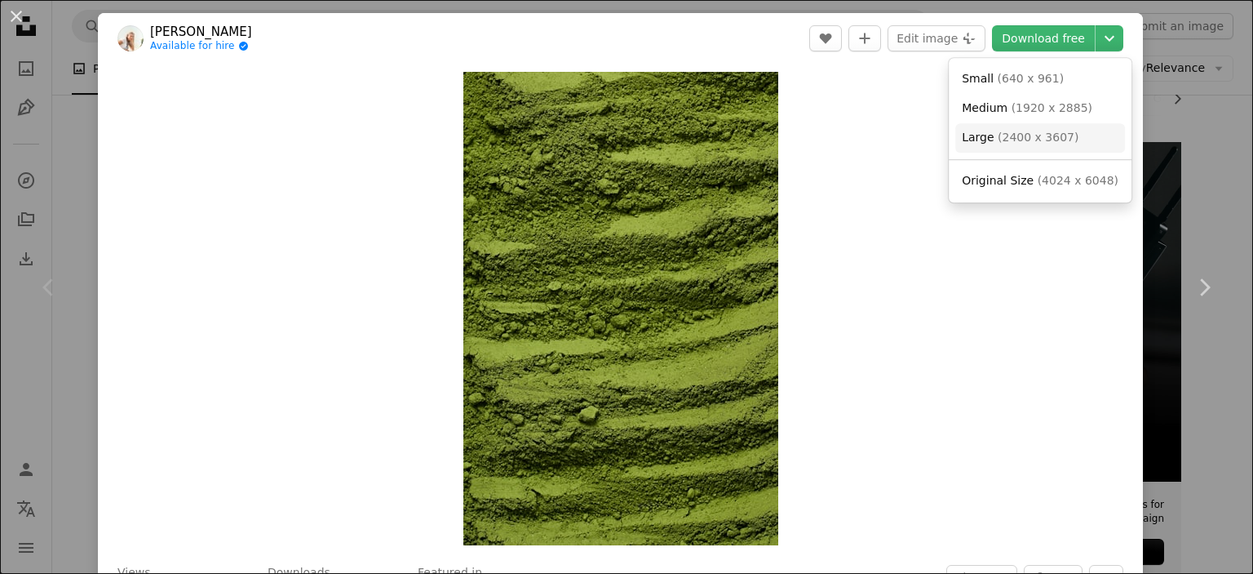
click at [1033, 137] on span "( 2400 x 3607 )" at bounding box center [1038, 137] width 81 height 13
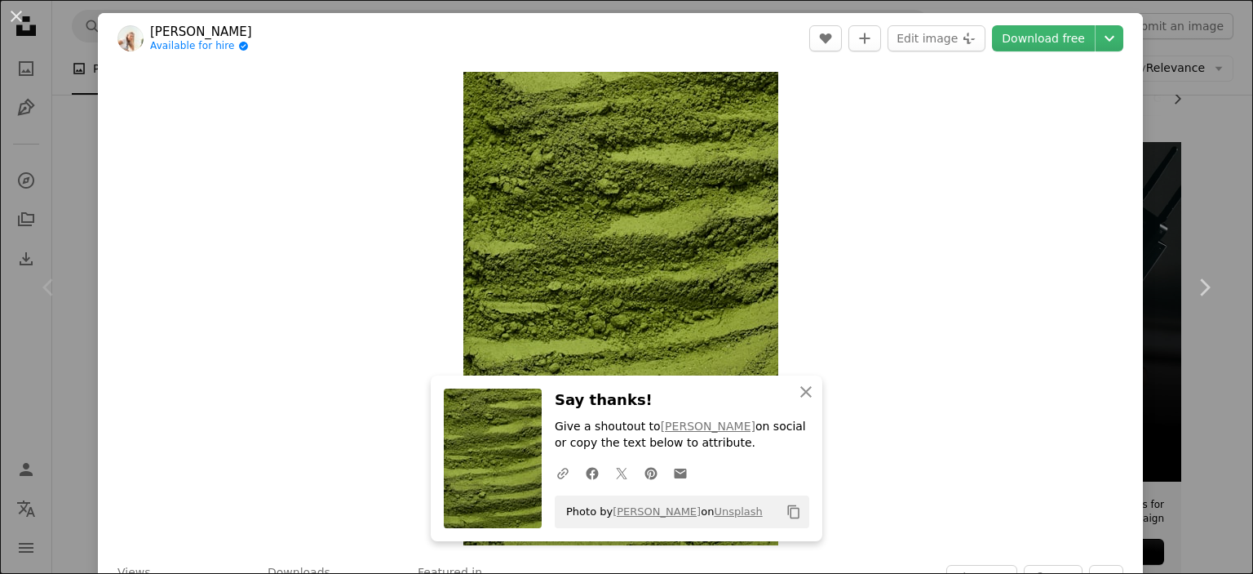
click at [1191, 188] on div "An X shape Chevron left Chevron right [PERSON_NAME] Available for hire A checkm…" at bounding box center [626, 287] width 1253 height 574
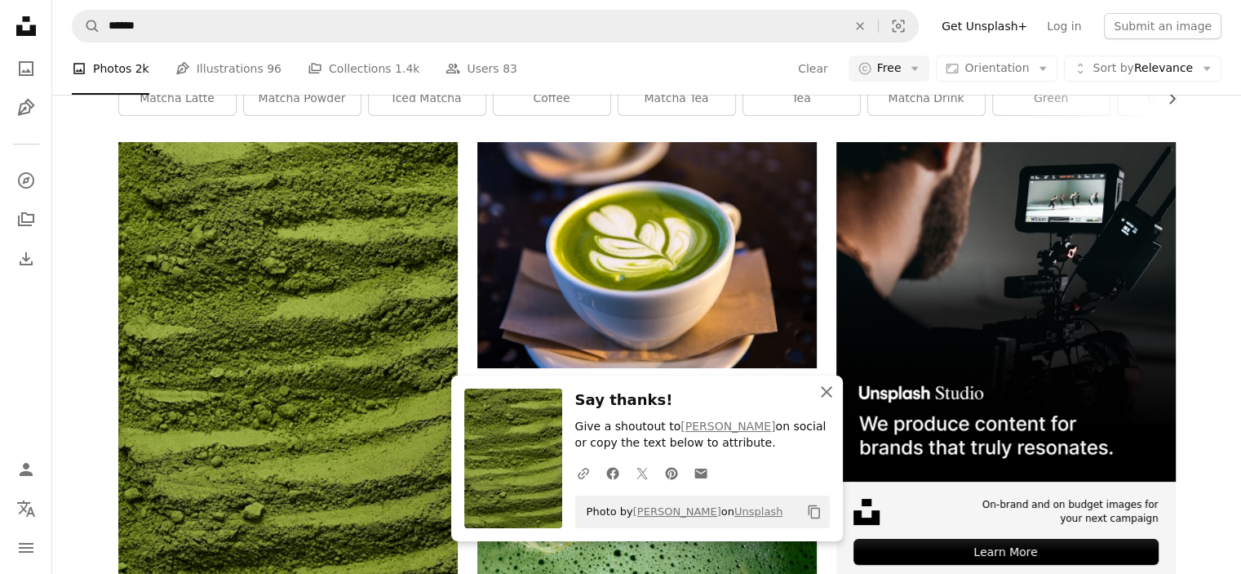
click at [831, 387] on icon "An X shape" at bounding box center [827, 392] width 20 height 20
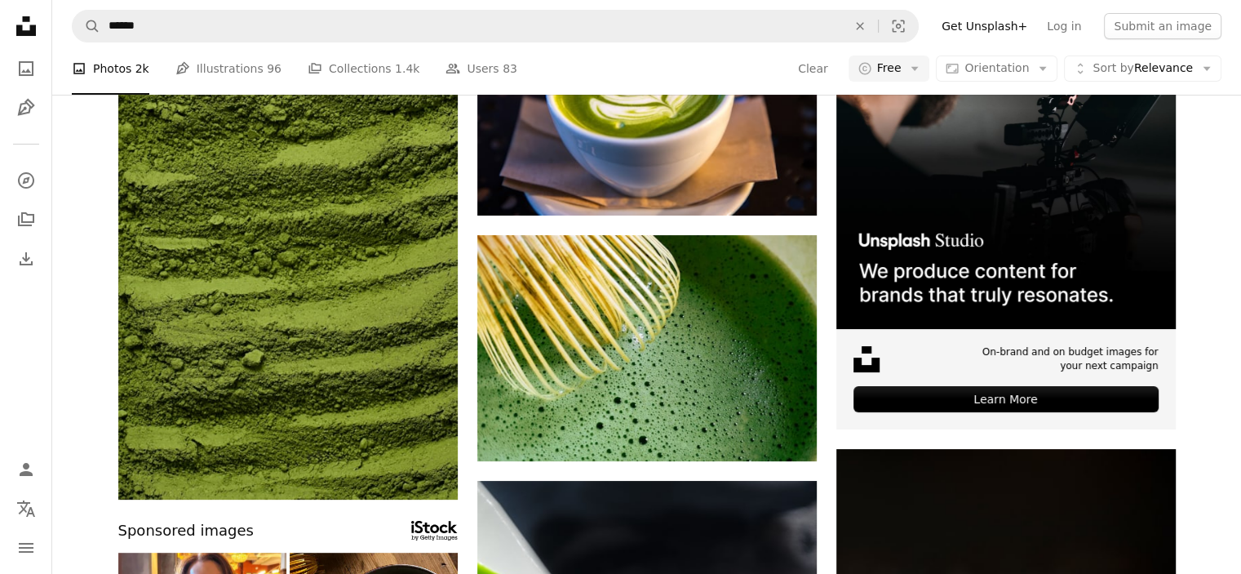
scroll to position [245, 0]
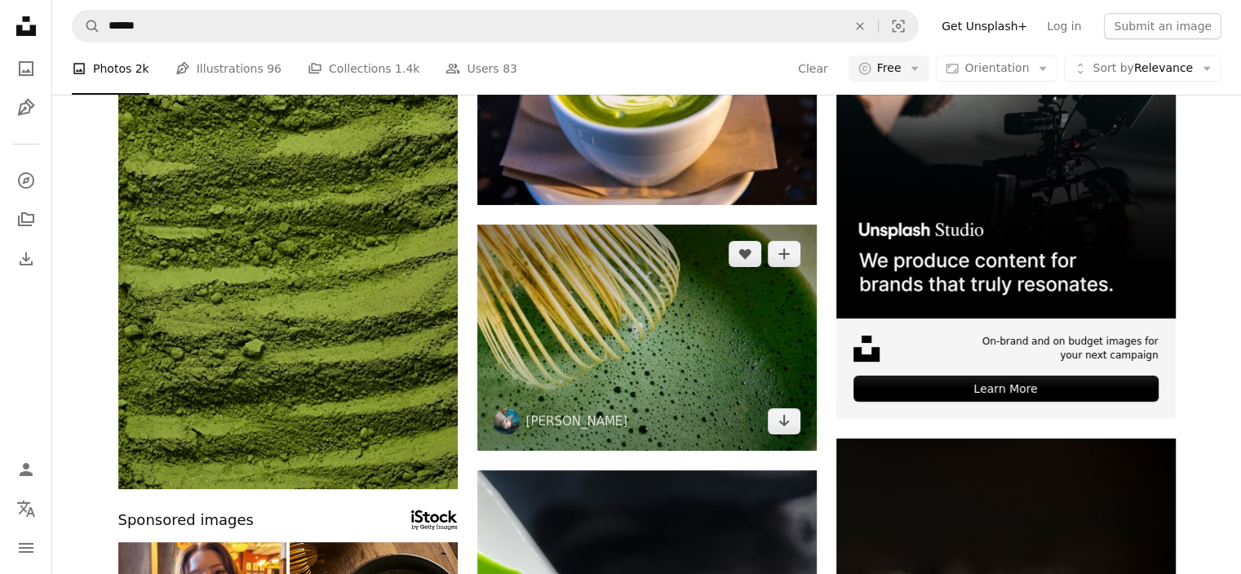
click at [716, 336] on img at bounding box center [646, 337] width 339 height 226
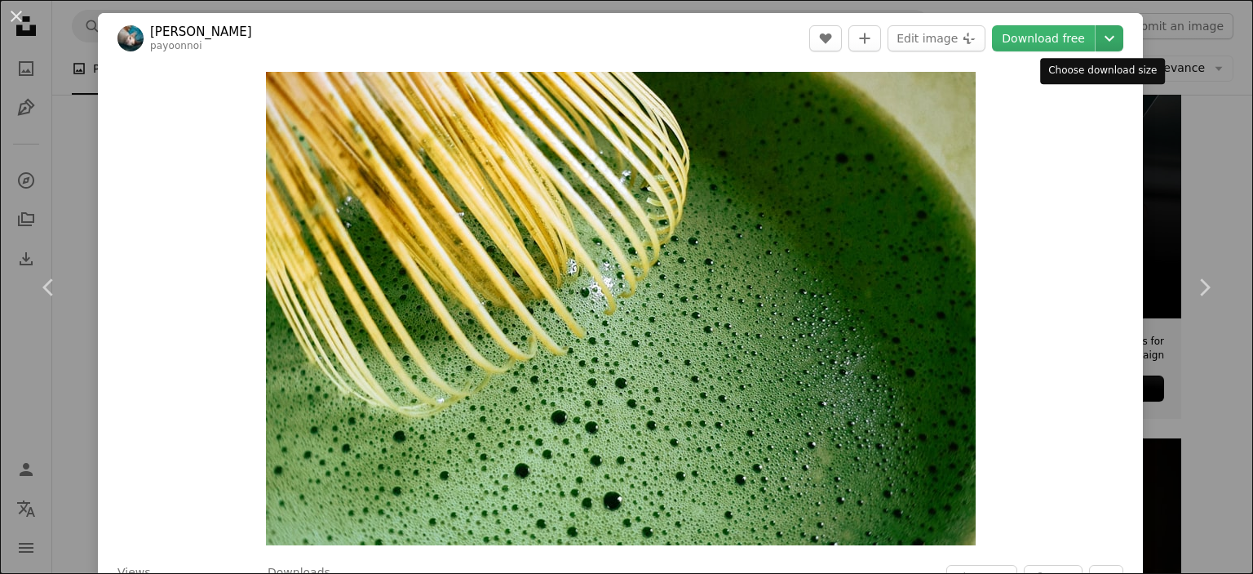
click at [1099, 42] on icon "Chevron down" at bounding box center [1110, 39] width 26 height 20
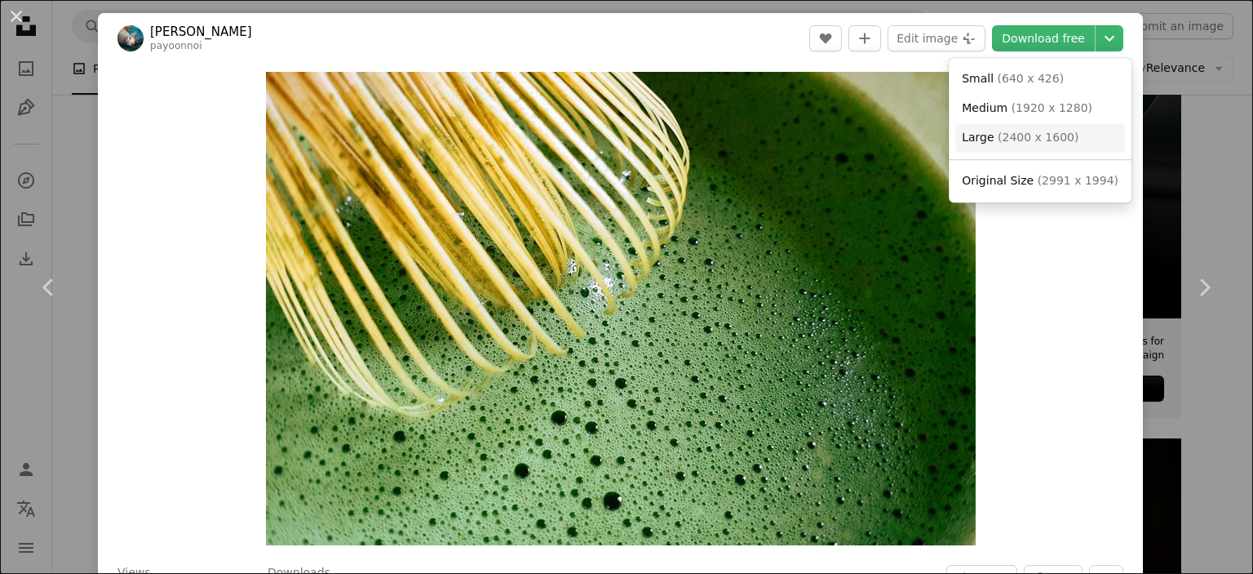
click at [1034, 137] on span "( 2400 x 1600 )" at bounding box center [1038, 137] width 81 height 13
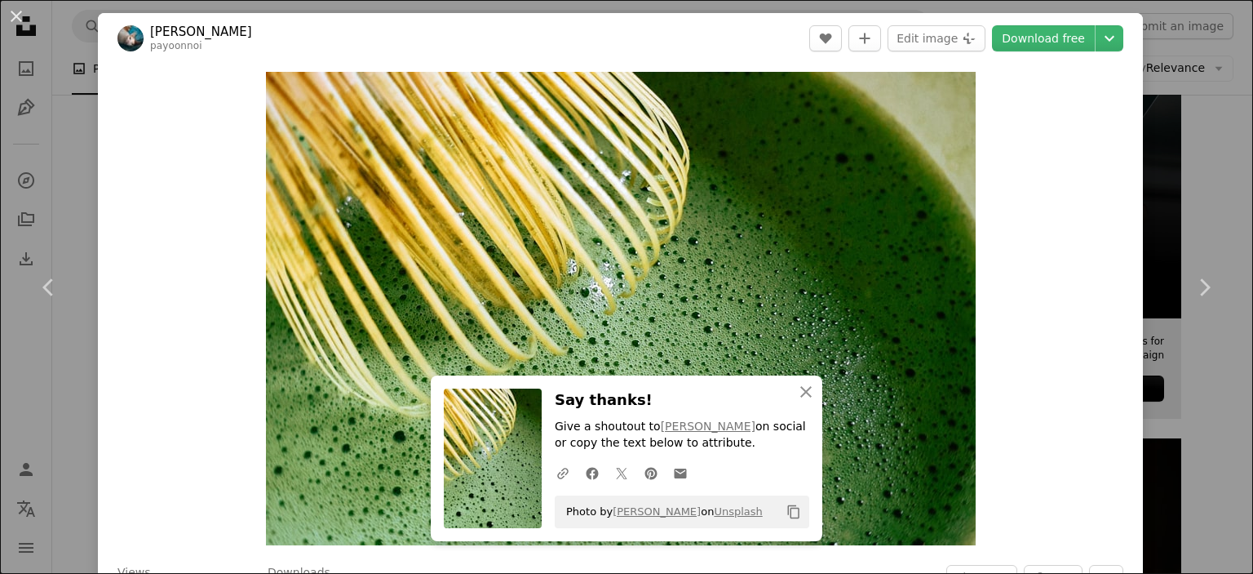
click at [1162, 162] on div "An X shape Chevron left Chevron right Payoon Gerinto payoonnoi A heart A plus s…" at bounding box center [626, 287] width 1253 height 574
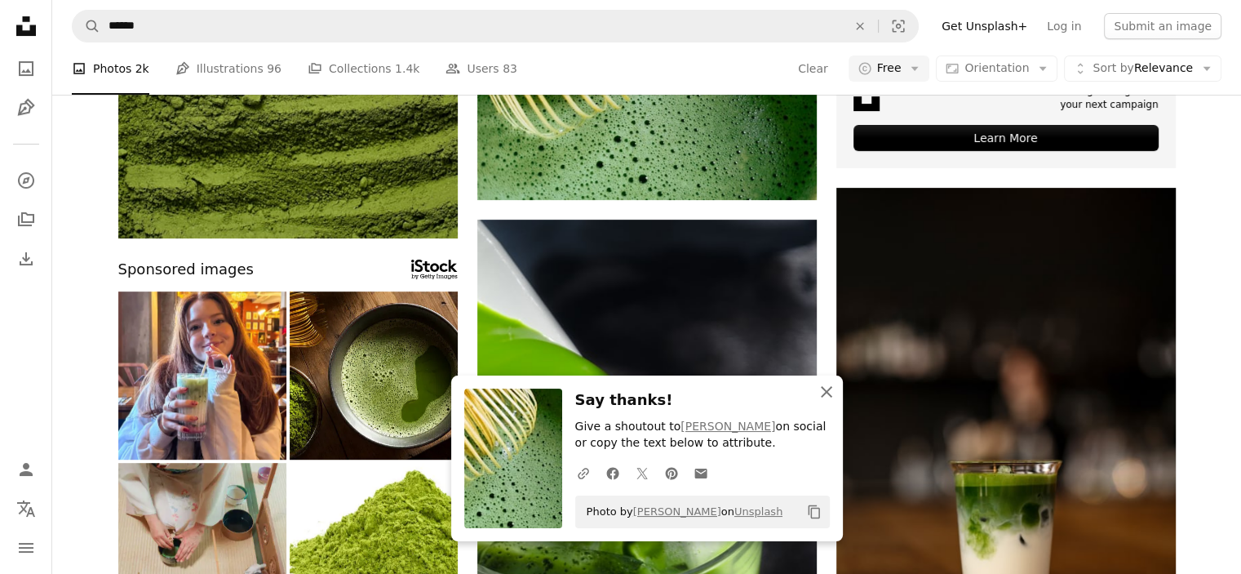
scroll to position [653, 0]
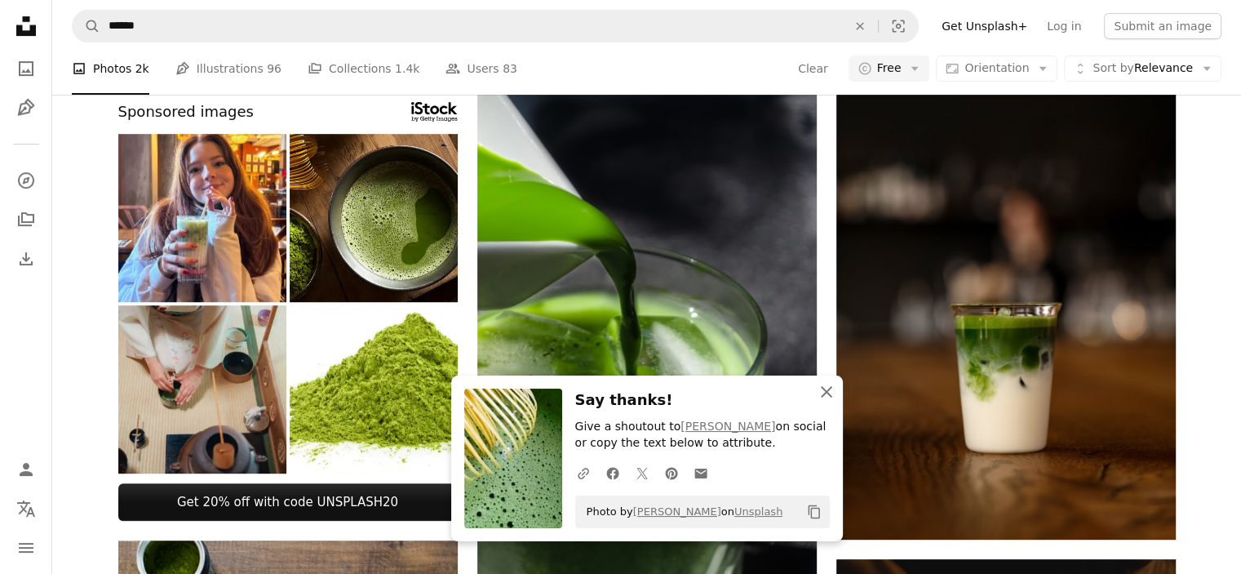
click at [818, 397] on icon "An X shape" at bounding box center [827, 392] width 20 height 20
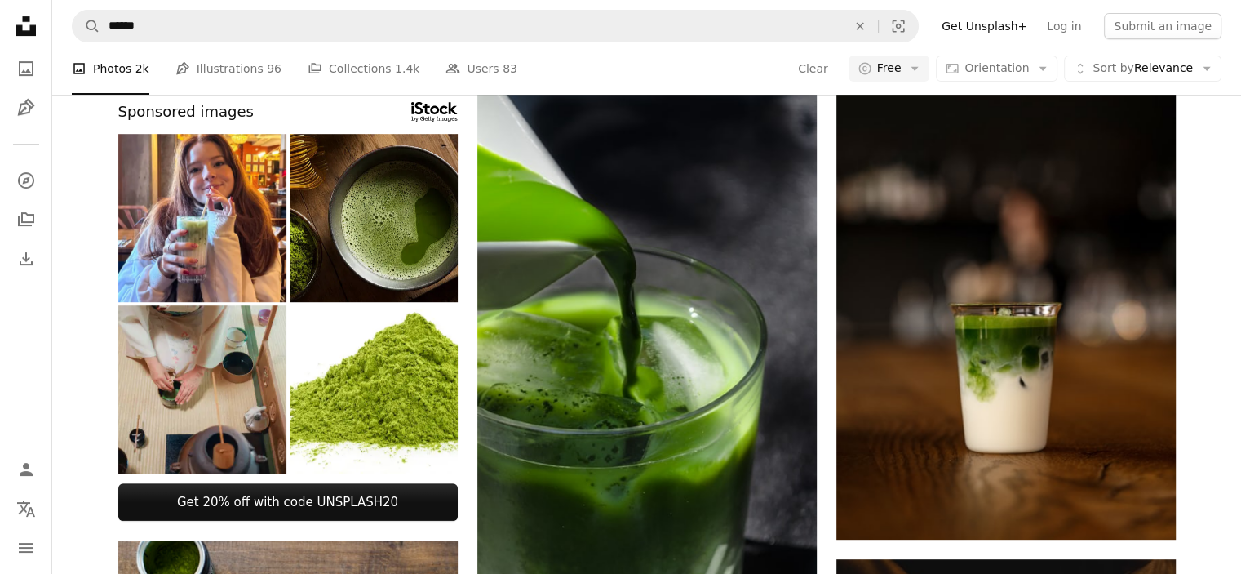
click at [385, 236] on img at bounding box center [374, 218] width 168 height 168
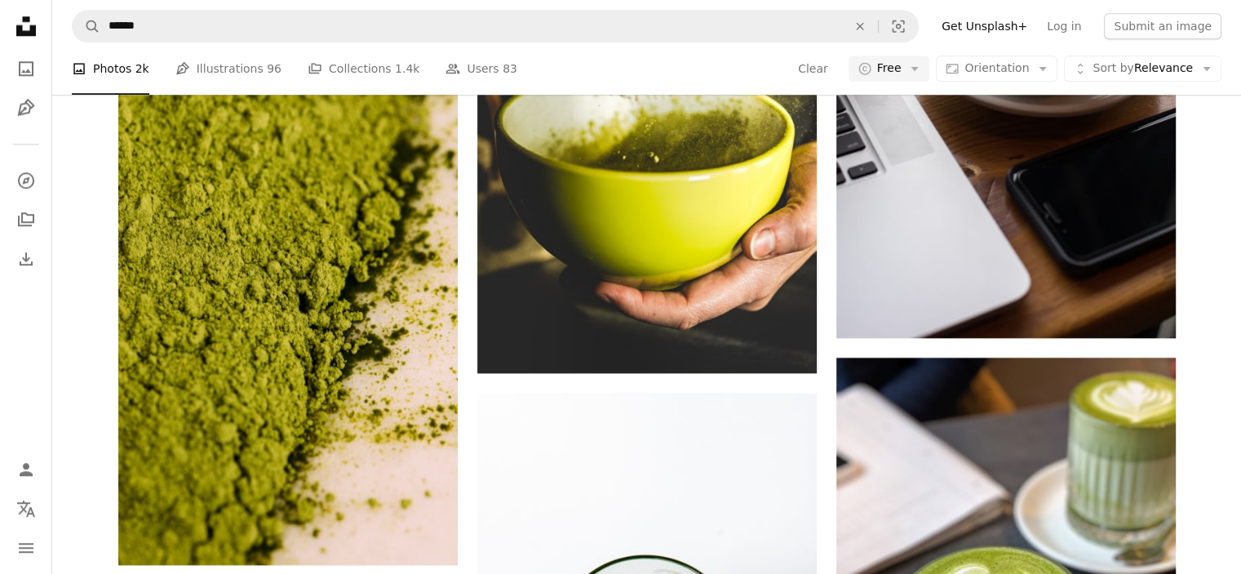
scroll to position [1958, 0]
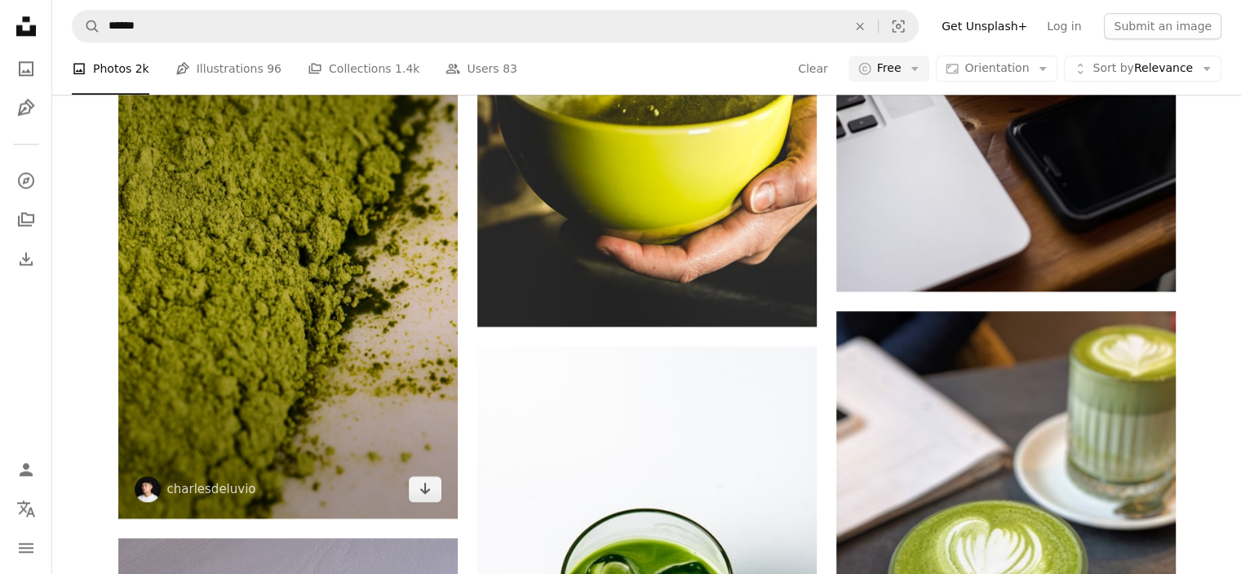
click at [342, 319] on img at bounding box center [287, 263] width 339 height 509
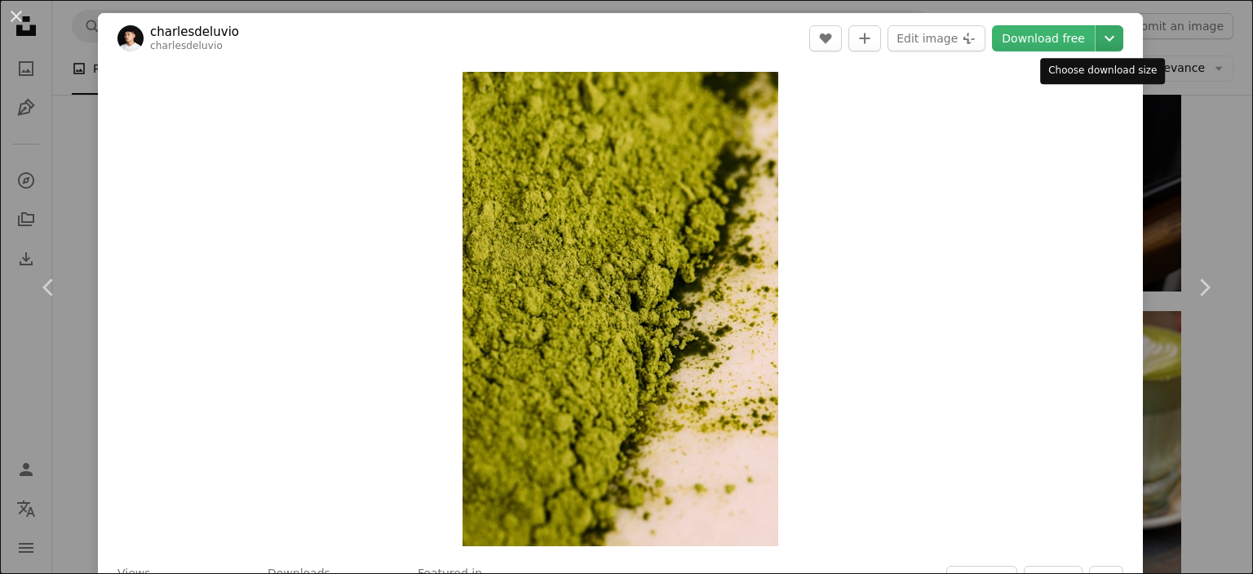
click at [1097, 41] on icon "Chevron down" at bounding box center [1110, 39] width 26 height 20
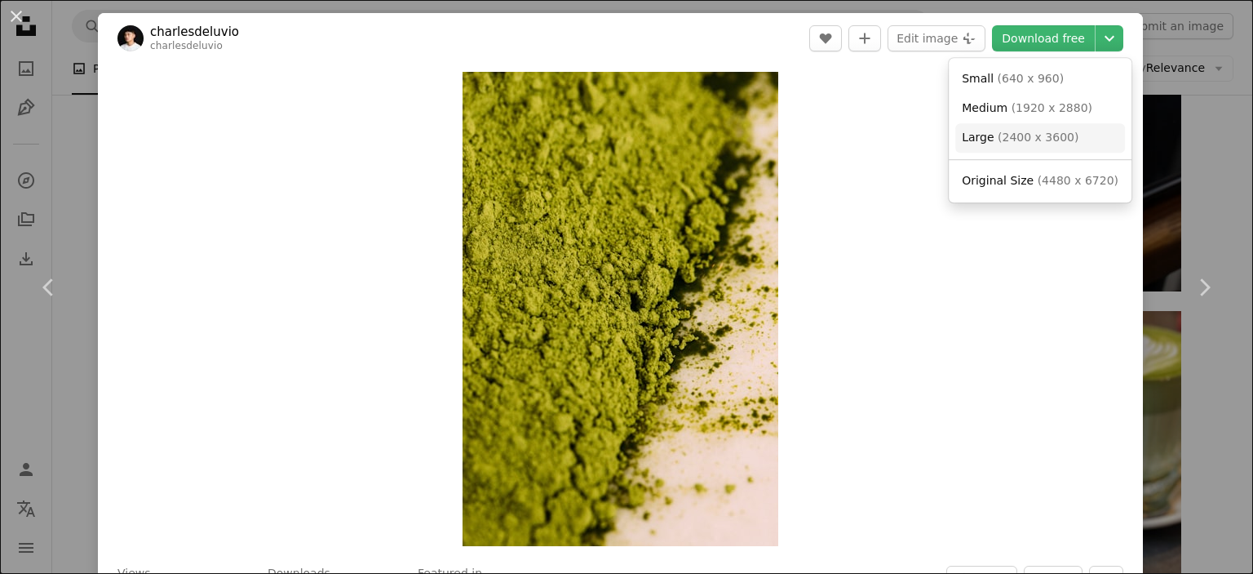
click at [1061, 138] on span "( 2400 x 3600 )" at bounding box center [1038, 137] width 81 height 13
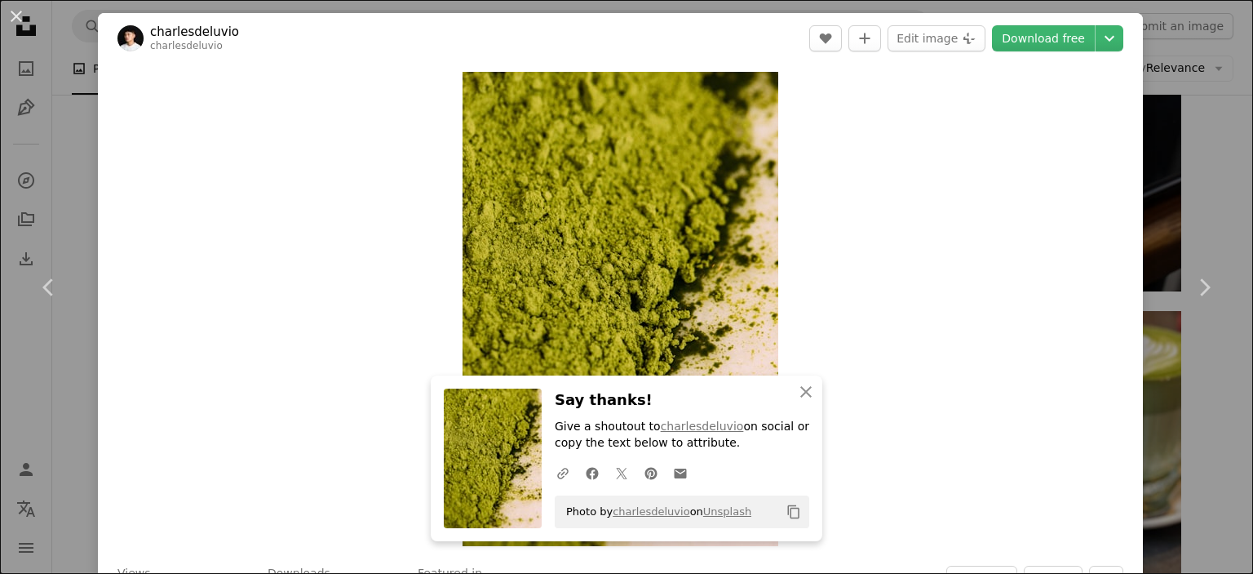
click at [1165, 163] on div "An X shape Chevron left Chevron right charlesdeluvio charlesdeluvio A heart A p…" at bounding box center [626, 287] width 1253 height 574
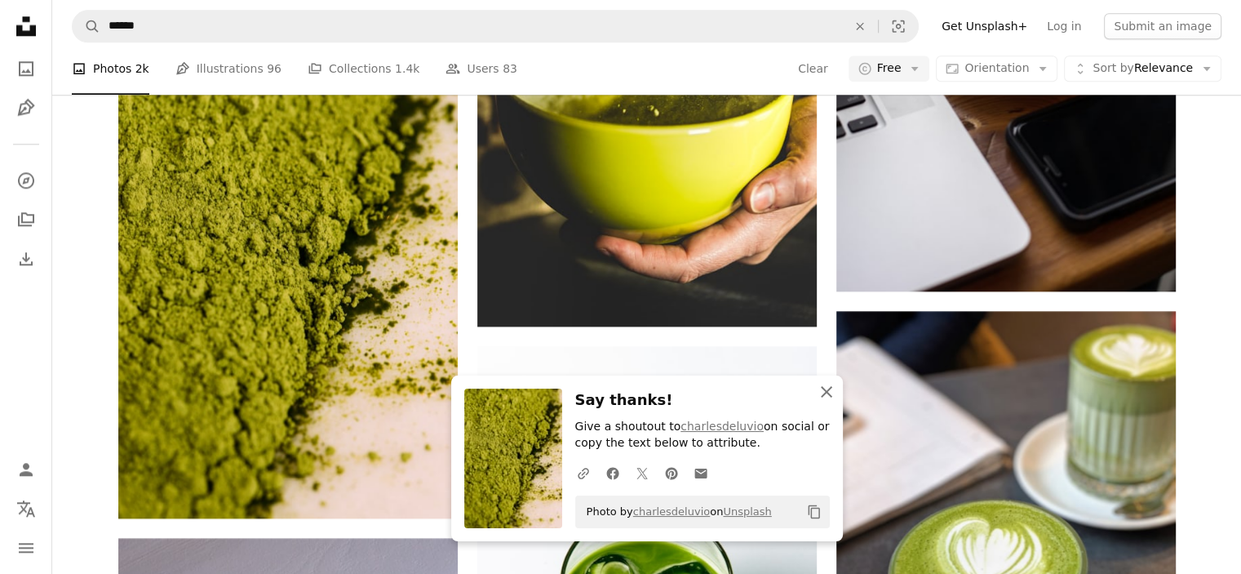
click at [824, 391] on icon "button" at bounding box center [826, 391] width 11 height 11
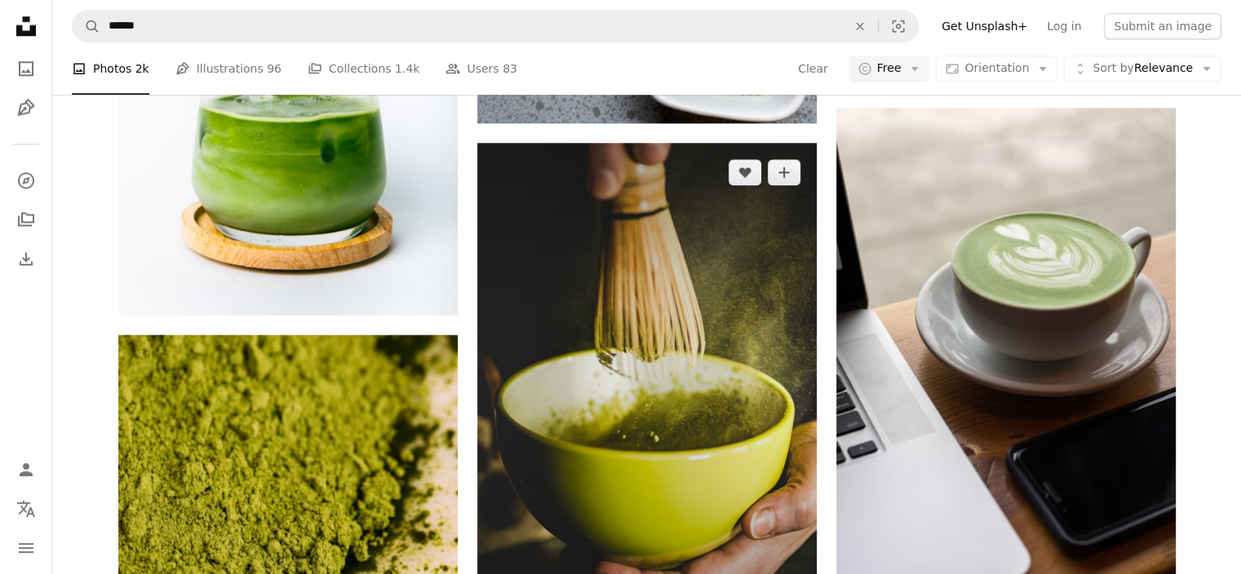
scroll to position [1632, 0]
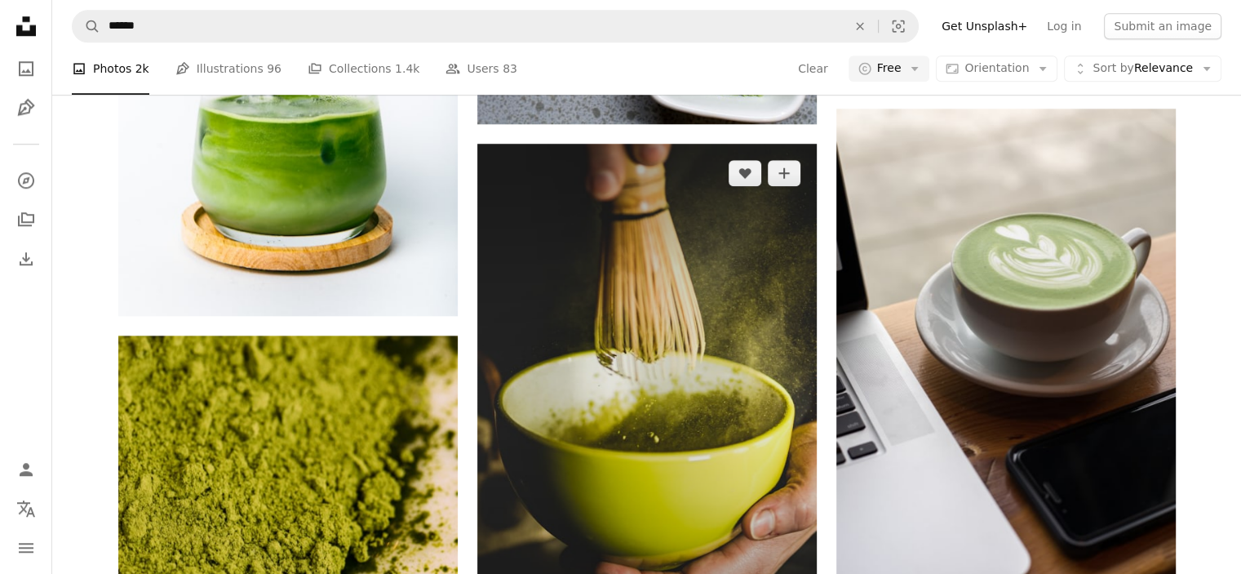
click at [751, 306] on img at bounding box center [646, 398] width 339 height 509
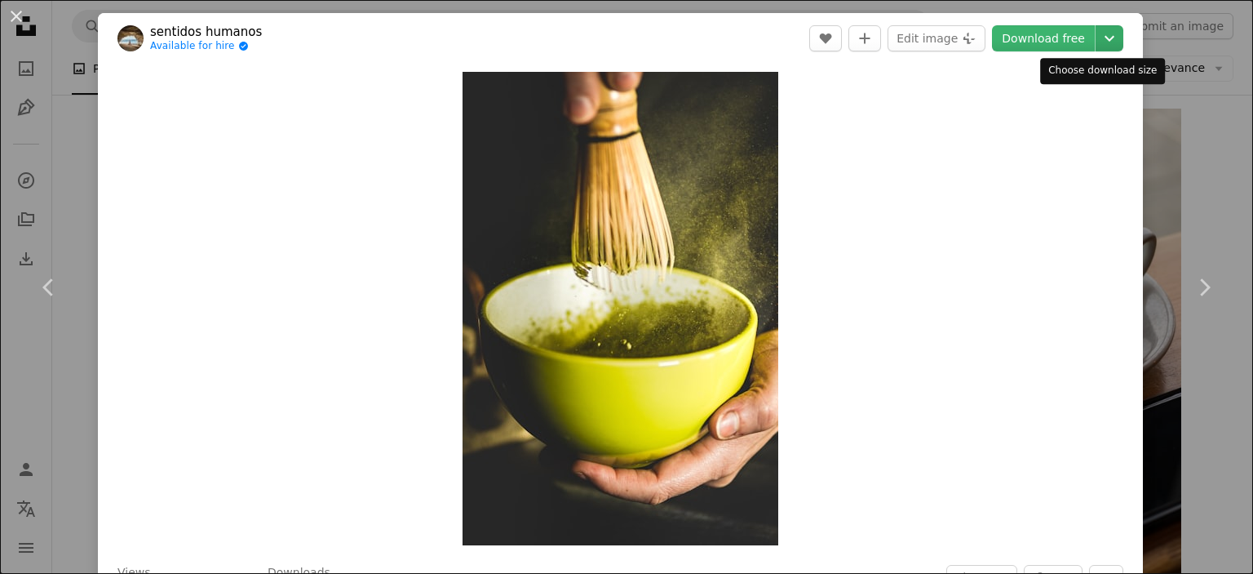
click at [1098, 41] on icon "Chevron down" at bounding box center [1110, 39] width 26 height 20
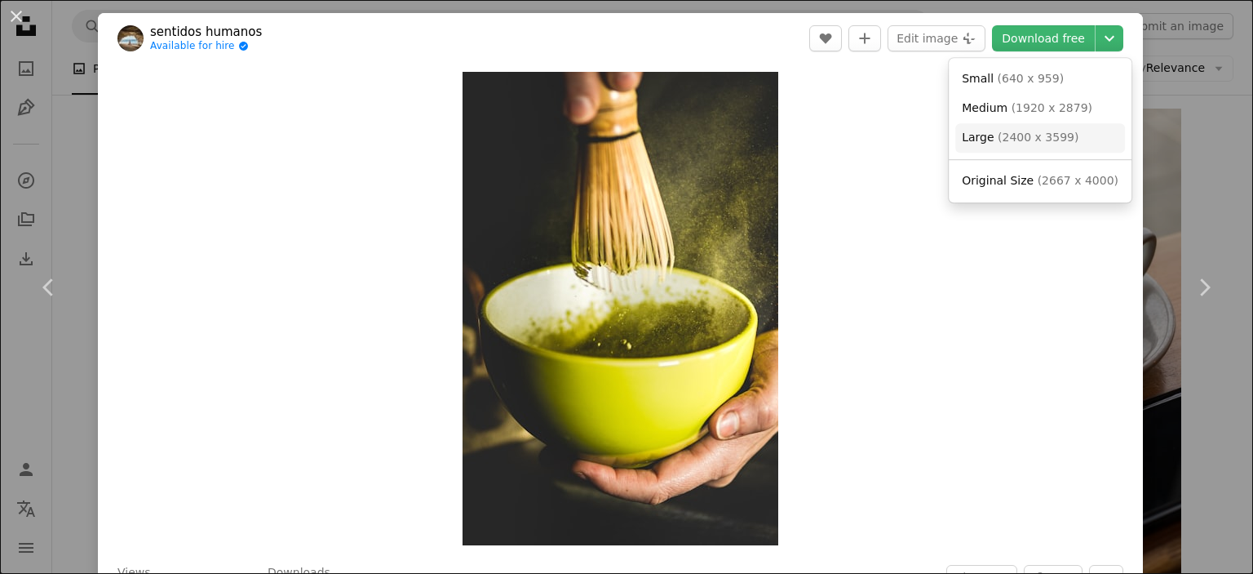
click at [1058, 134] on span "( 2400 x 3599 )" at bounding box center [1038, 137] width 81 height 13
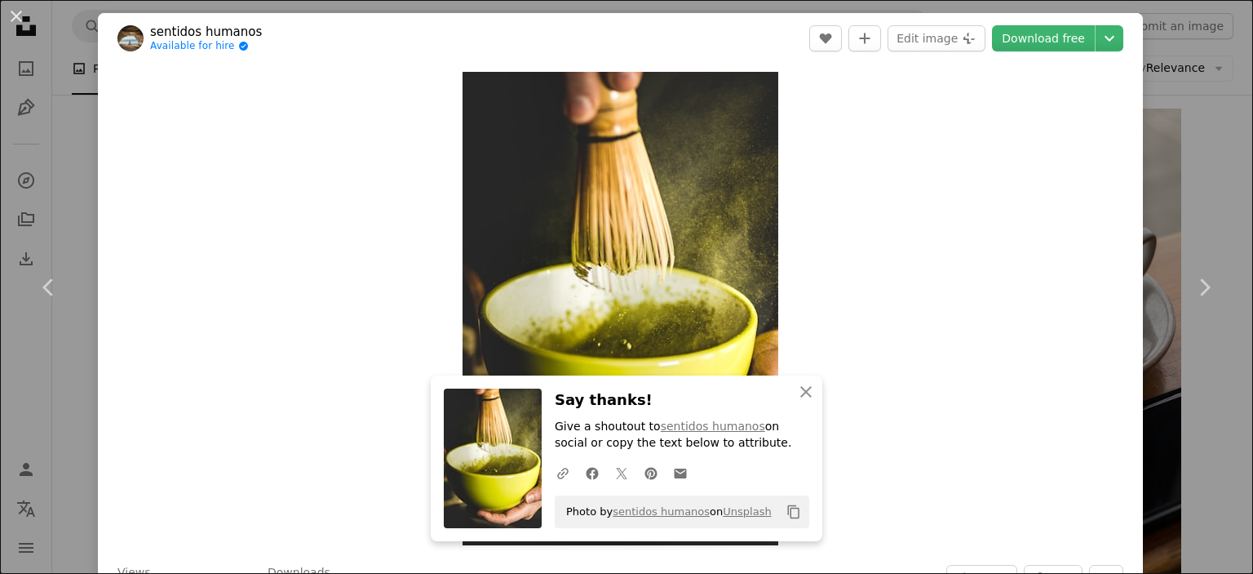
click at [1167, 150] on div "An X shape Chevron left Chevron right sentidos humanos Available for hire A che…" at bounding box center [626, 287] width 1253 height 574
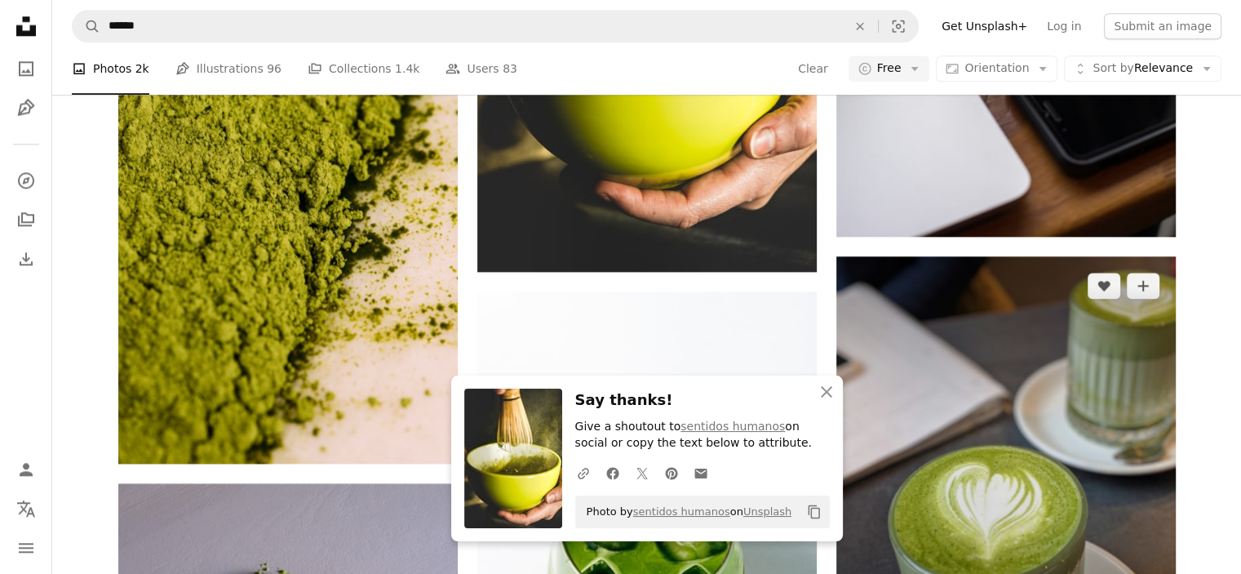
scroll to position [2122, 0]
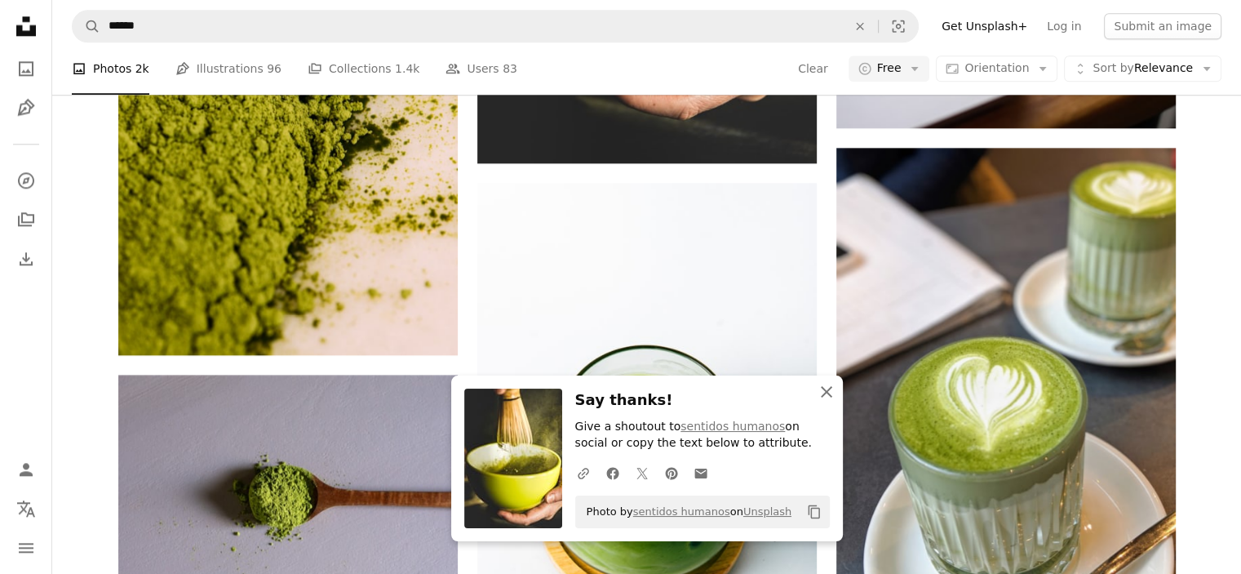
drag, startPoint x: 819, startPoint y: 394, endPoint x: 836, endPoint y: 394, distance: 16.3
click at [819, 394] on icon "An X shape" at bounding box center [827, 392] width 20 height 20
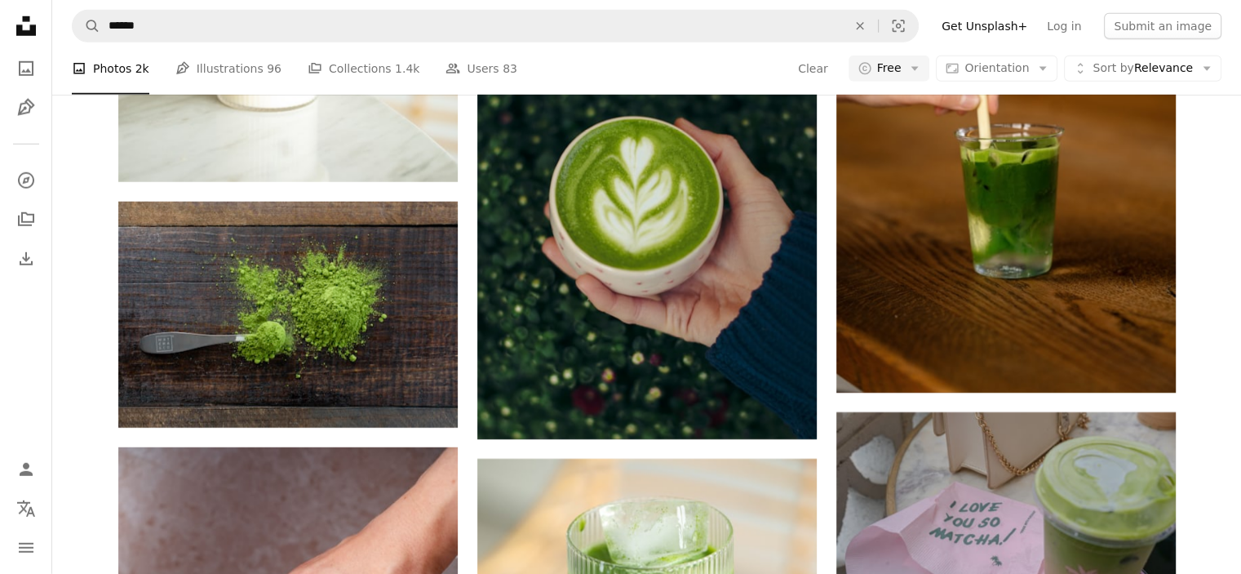
scroll to position [4814, 0]
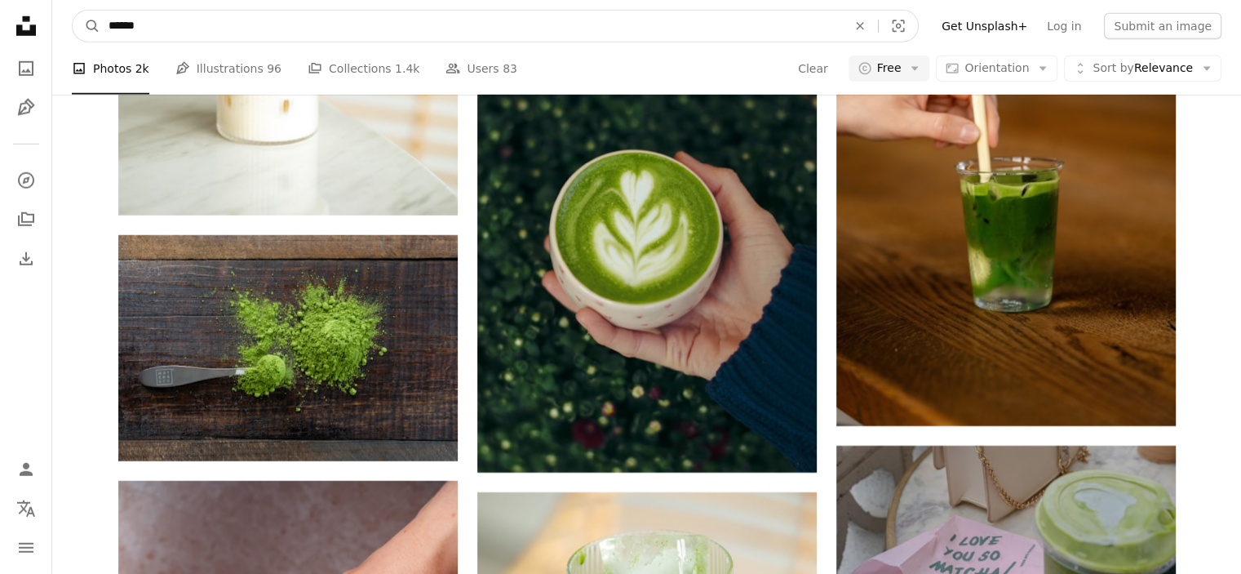
click at [339, 33] on input "******" at bounding box center [471, 26] width 742 height 31
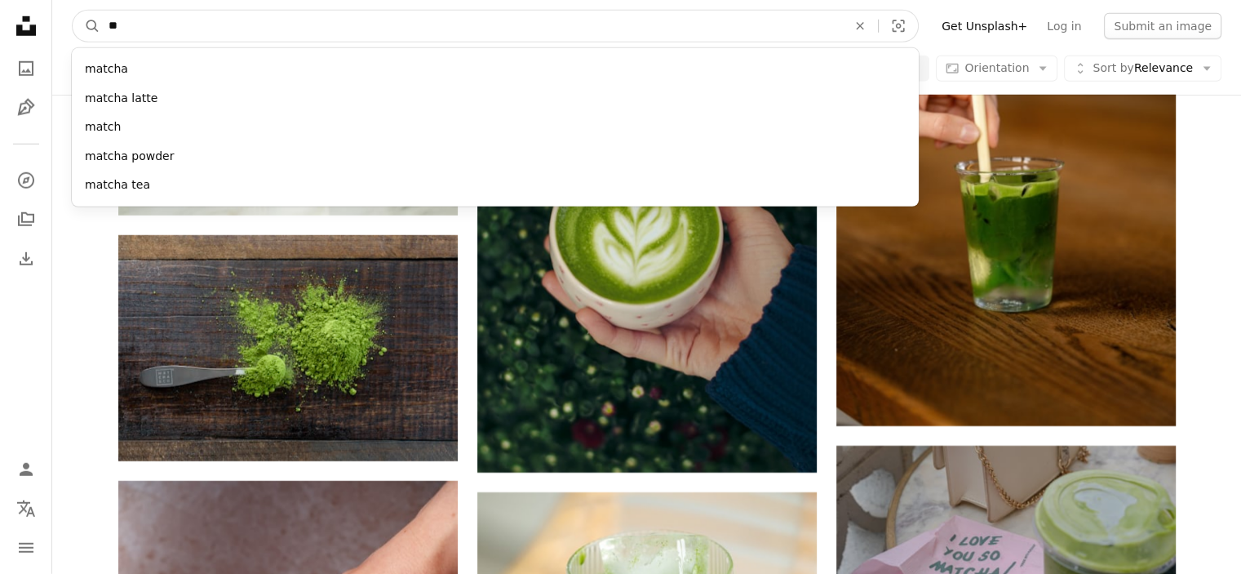
type input "*"
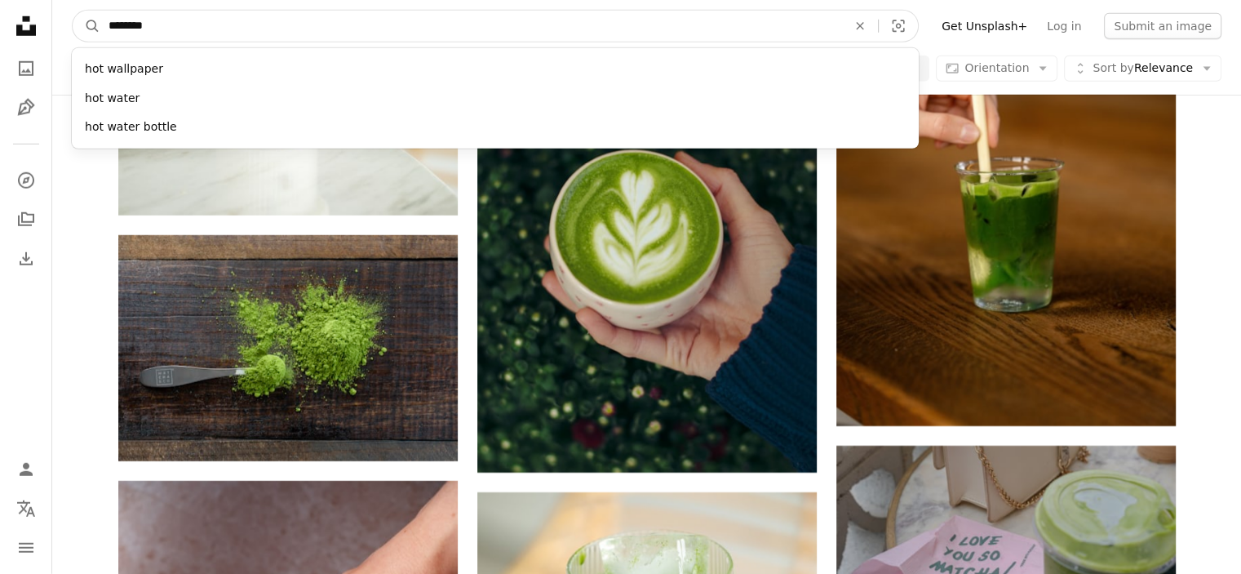
type input "*********"
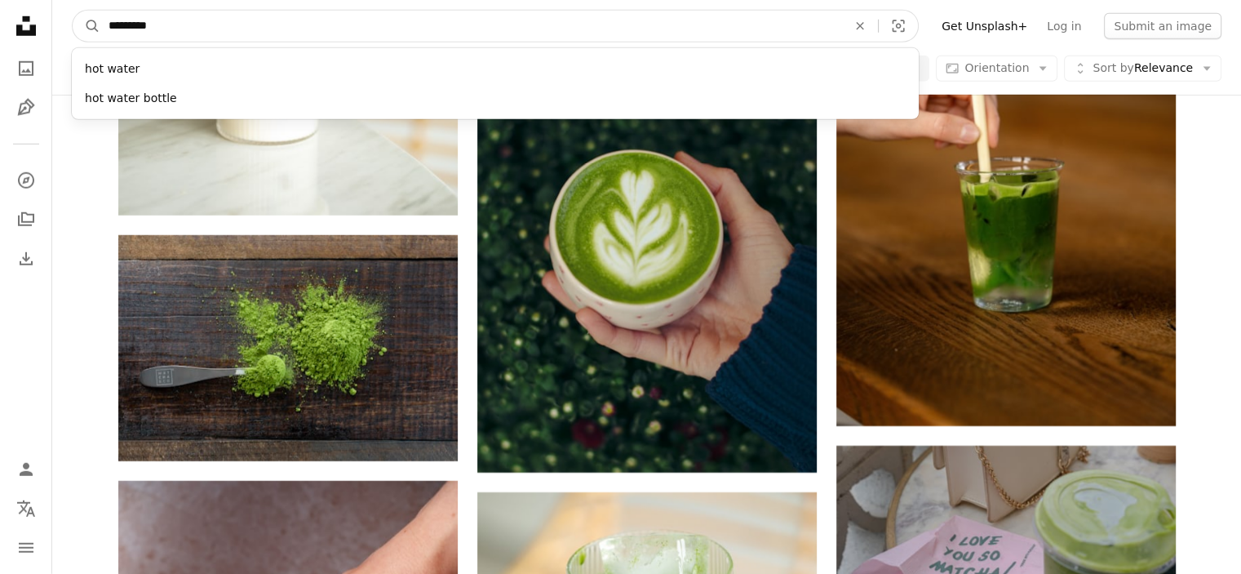
click button "A magnifying glass" at bounding box center [87, 26] width 28 height 31
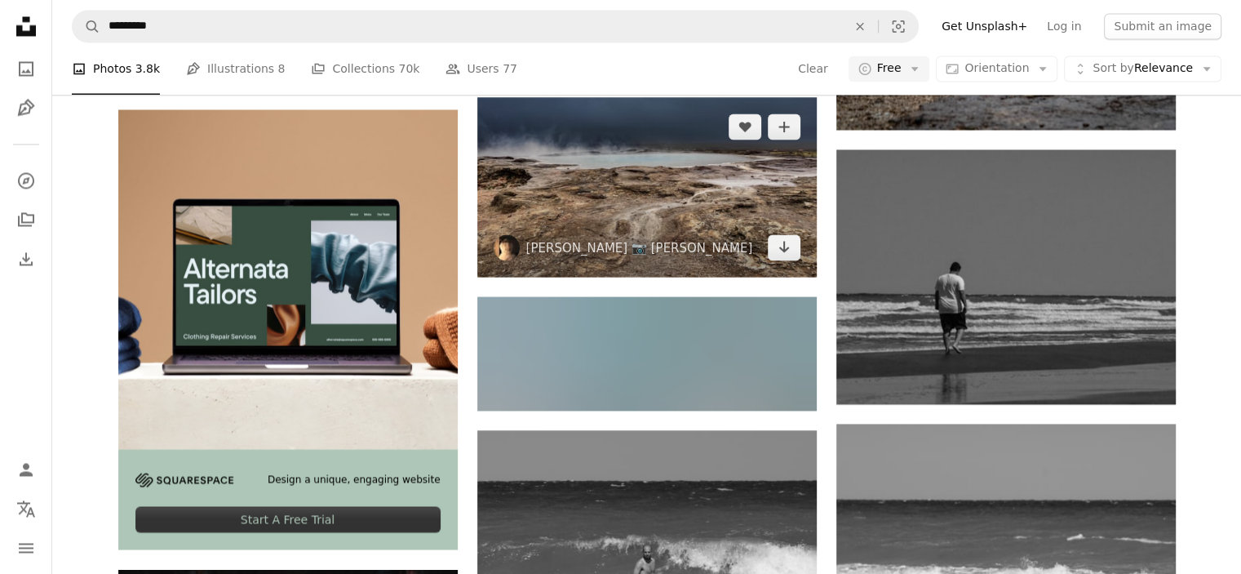
scroll to position [2856, 0]
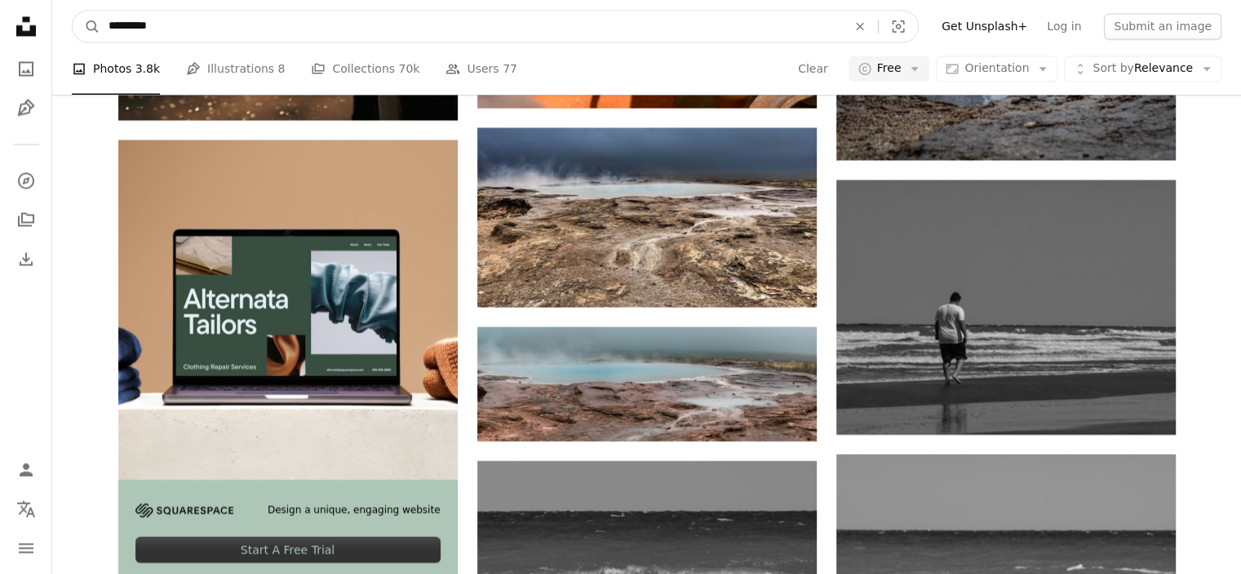
click at [353, 23] on input "*********" at bounding box center [471, 26] width 742 height 31
type input "**********"
click button "A magnifying glass" at bounding box center [87, 26] width 28 height 31
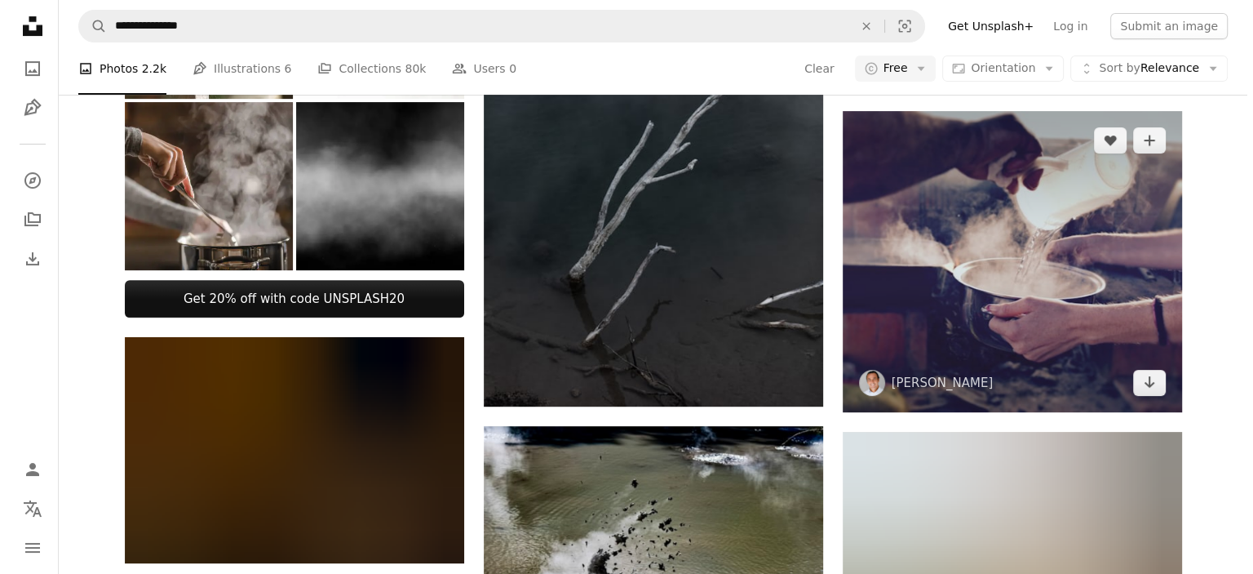
scroll to position [571, 0]
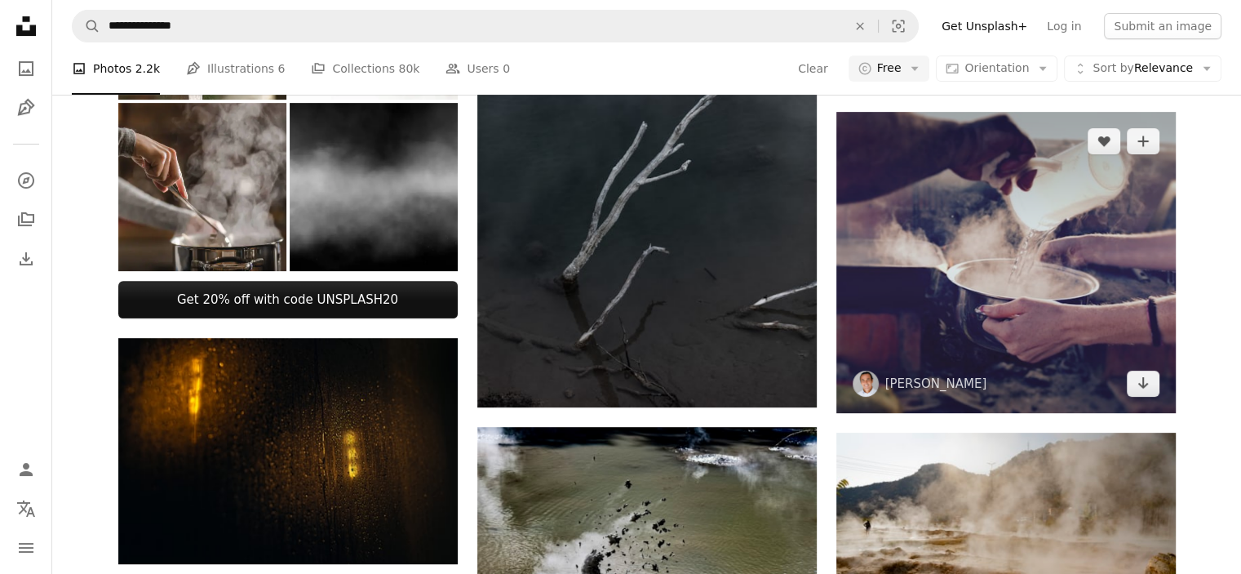
click at [968, 302] on img at bounding box center [1005, 262] width 339 height 301
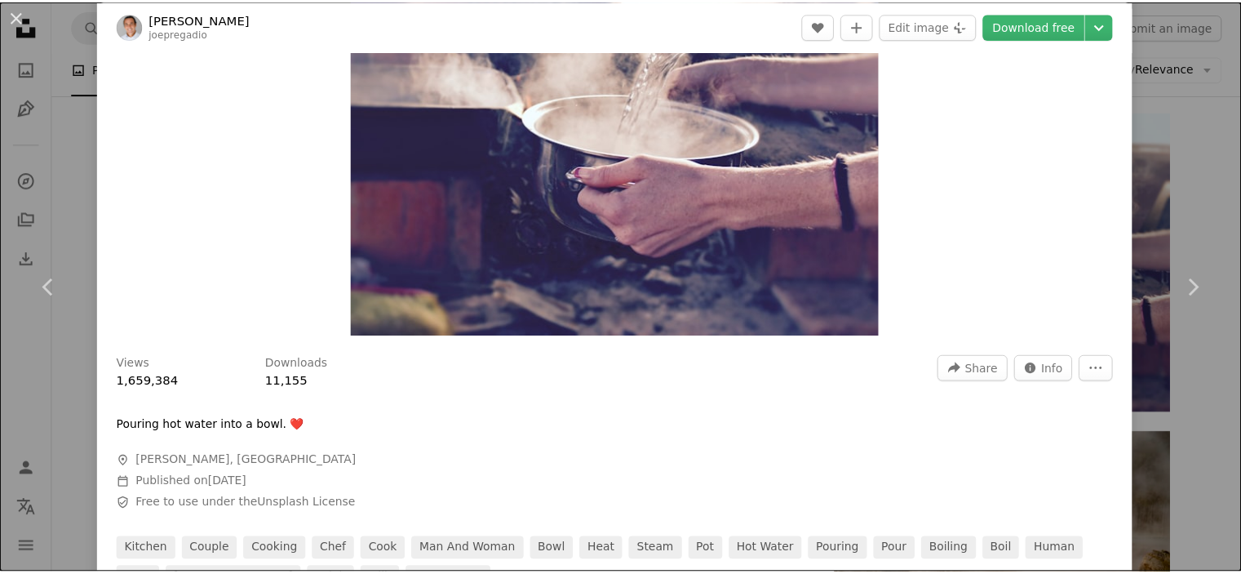
scroll to position [326, 0]
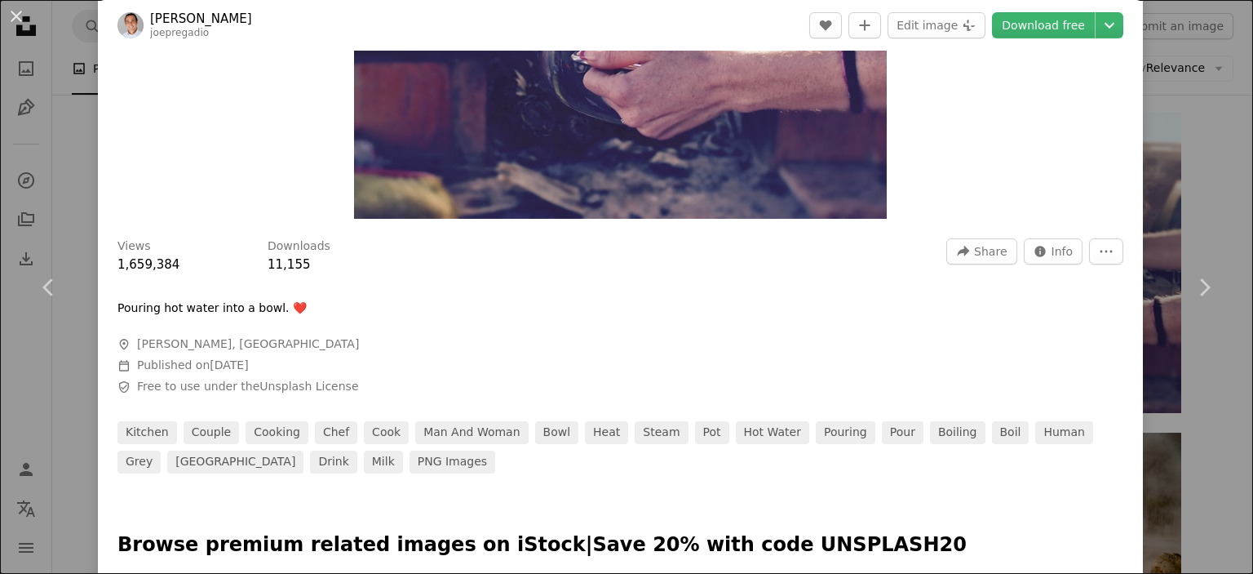
click at [1170, 180] on div "An X shape Chevron left Chevron right [PERSON_NAME] joepregadio A heart A plus …" at bounding box center [626, 287] width 1253 height 574
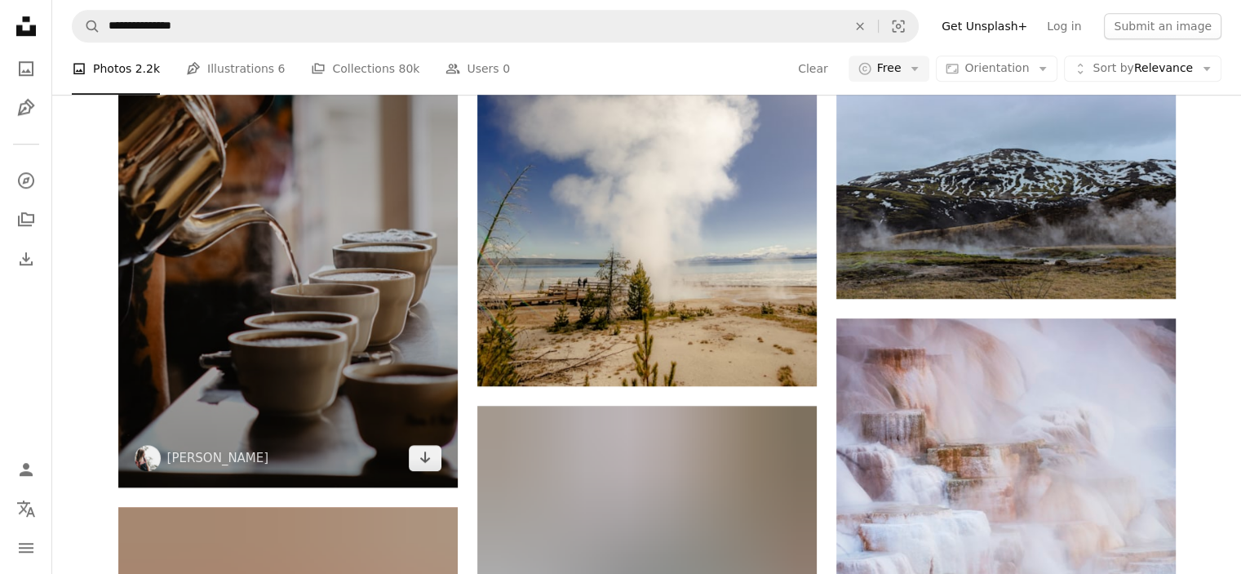
scroll to position [1387, 0]
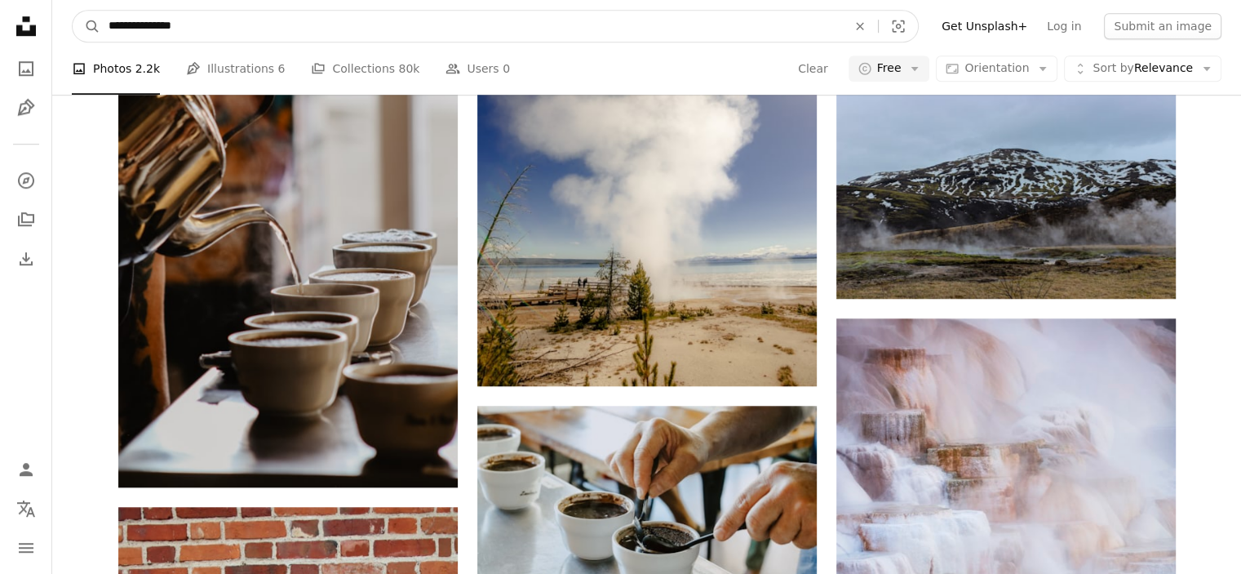
drag, startPoint x: 155, startPoint y: 29, endPoint x: 123, endPoint y: 29, distance: 31.8
click at [123, 29] on input "**********" at bounding box center [471, 26] width 742 height 31
click at [129, 26] on input "**********" at bounding box center [471, 26] width 742 height 31
drag, startPoint x: 156, startPoint y: 25, endPoint x: 127, endPoint y: 29, distance: 28.8
click at [127, 29] on input "**********" at bounding box center [471, 26] width 742 height 31
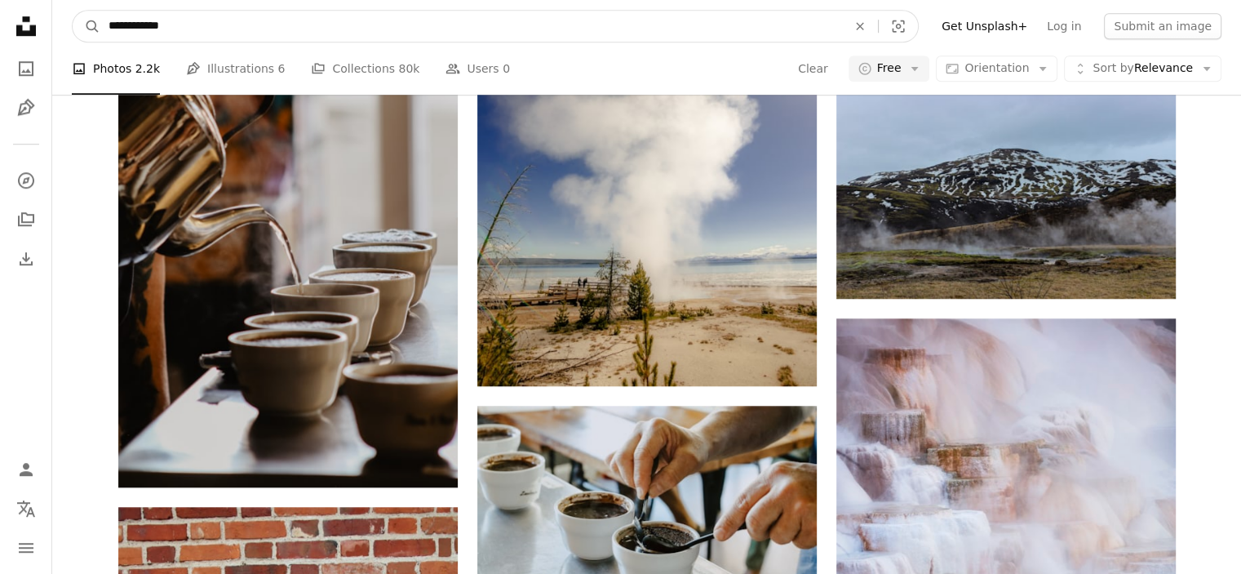
type input "**********"
click button "A magnifying glass" at bounding box center [87, 26] width 28 height 31
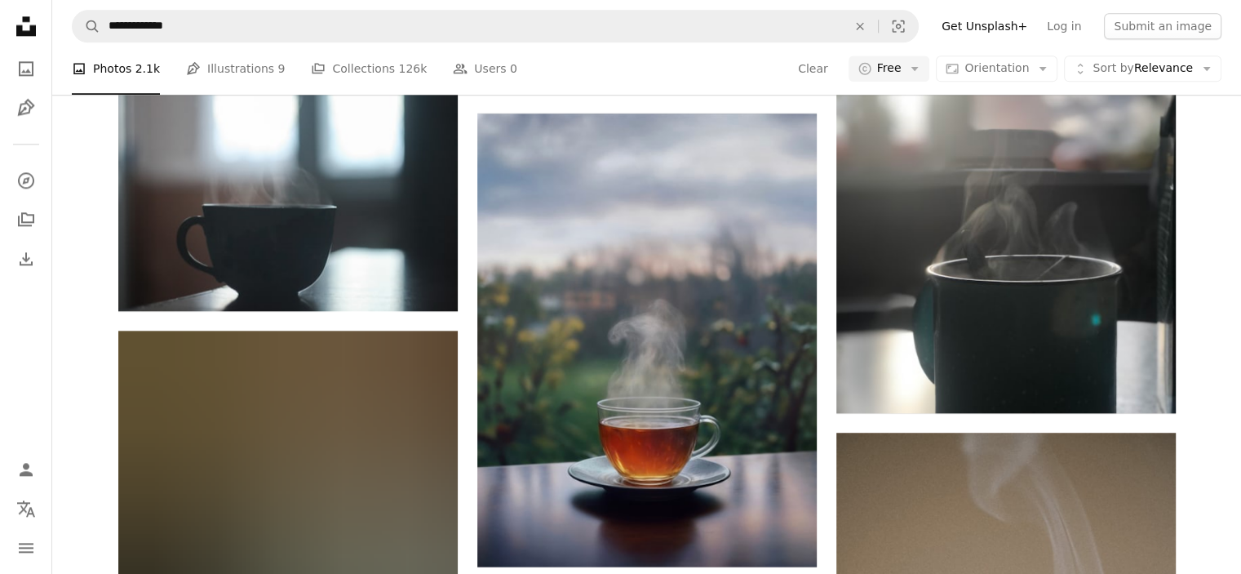
scroll to position [8323, 0]
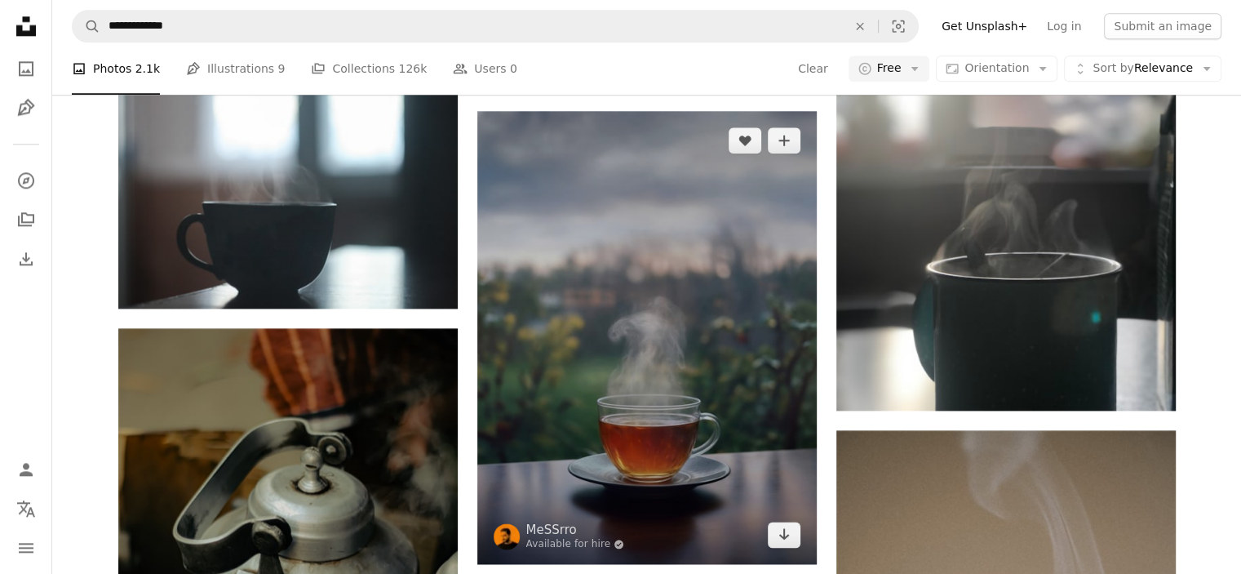
click at [727, 243] on img at bounding box center [646, 337] width 339 height 453
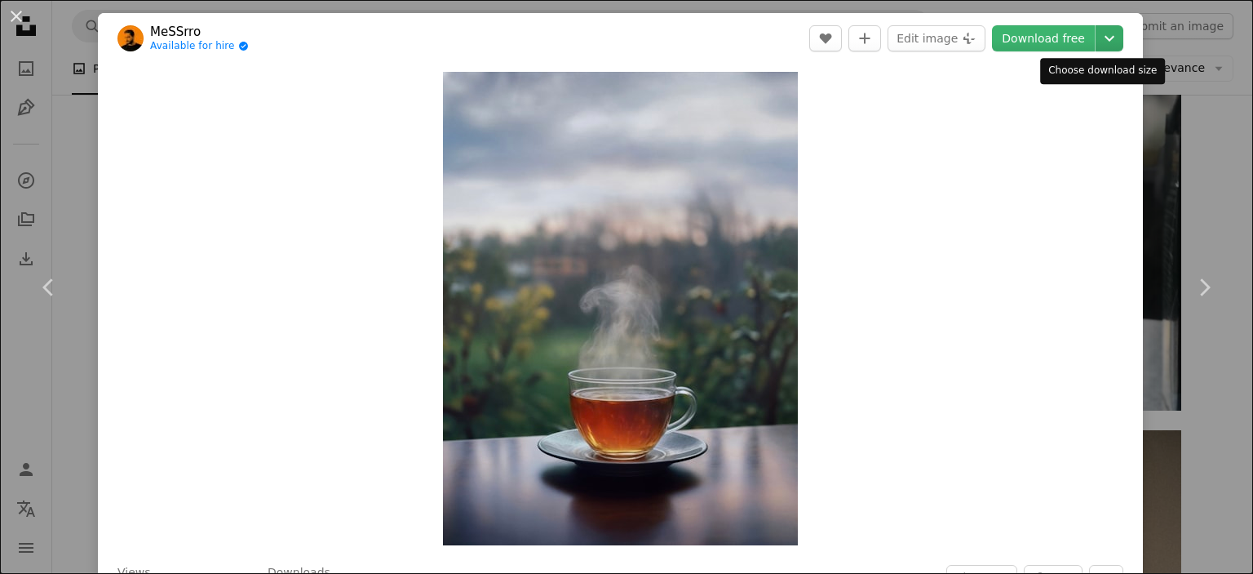
click at [1105, 38] on icon "Choose download size" at bounding box center [1110, 39] width 10 height 6
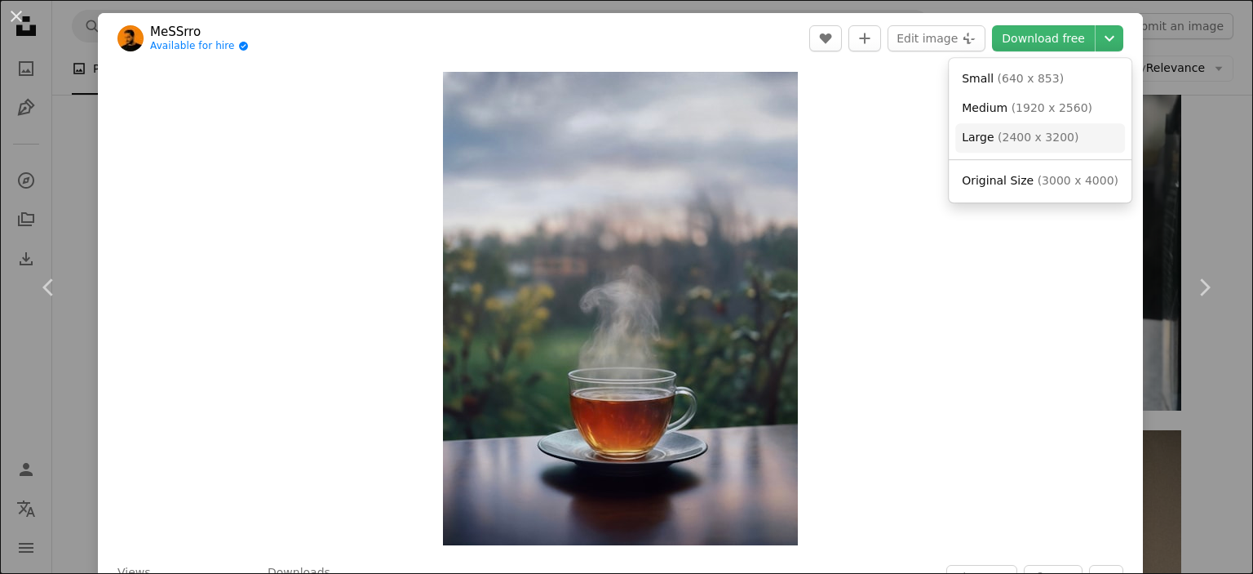
click at [1061, 135] on span "( 2400 x 3200 )" at bounding box center [1038, 137] width 81 height 13
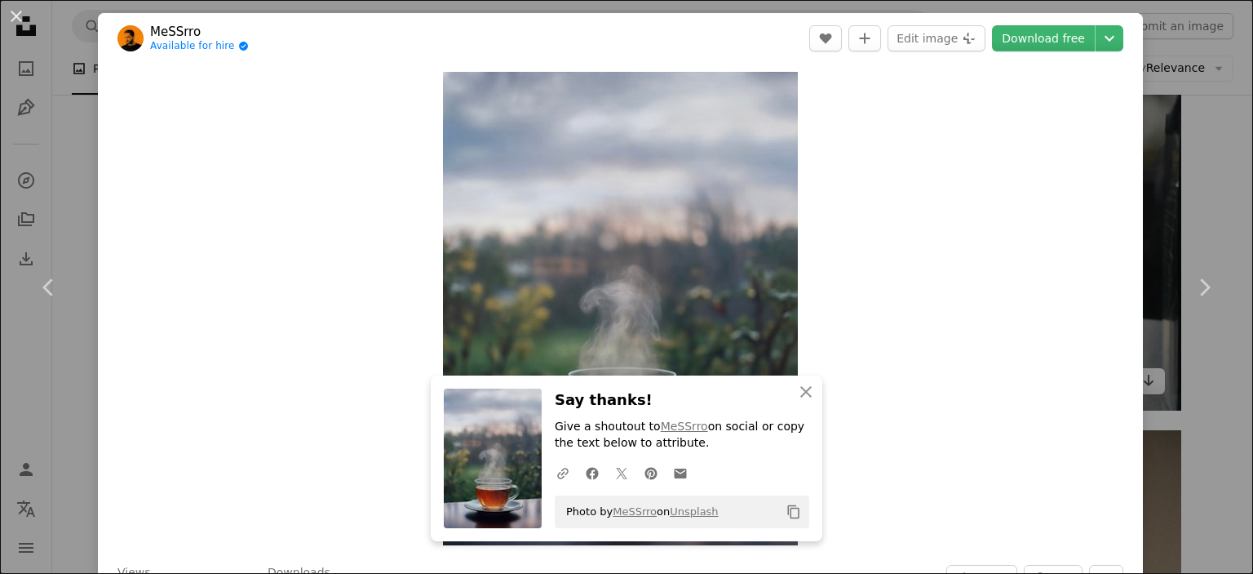
drag, startPoint x: 1175, startPoint y: 180, endPoint x: 1136, endPoint y: 192, distance: 41.0
click at [1175, 180] on div "An X shape Chevron left Chevron right MeSSrro Available for hire A checkmark in…" at bounding box center [626, 287] width 1253 height 574
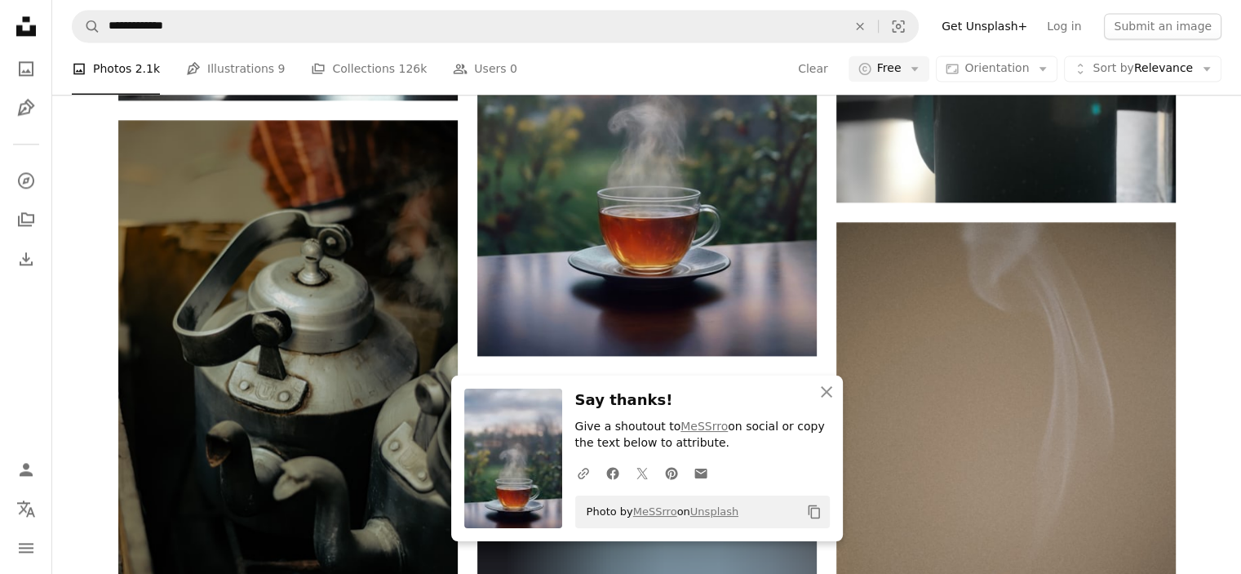
scroll to position [8568, 0]
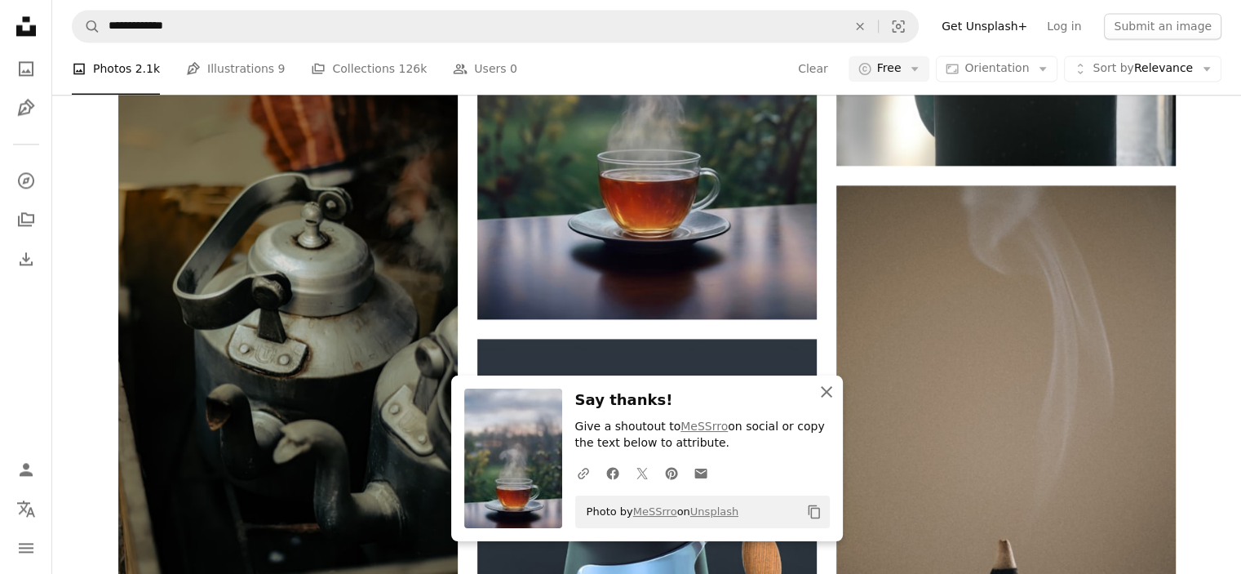
click at [824, 391] on icon "button" at bounding box center [826, 391] width 11 height 11
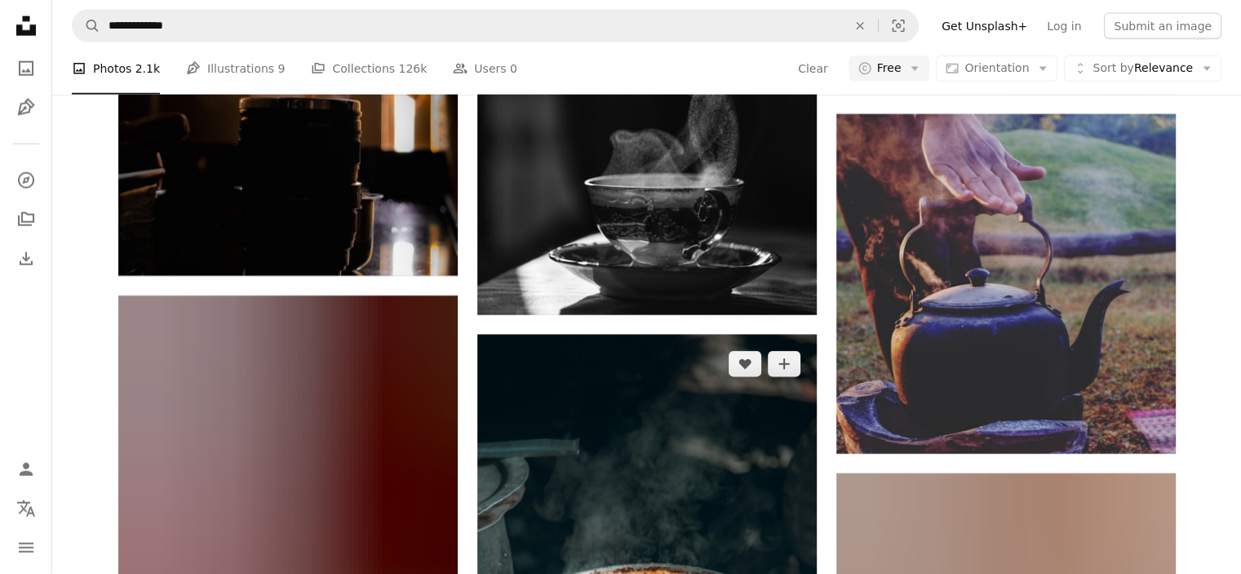
scroll to position [10037, 0]
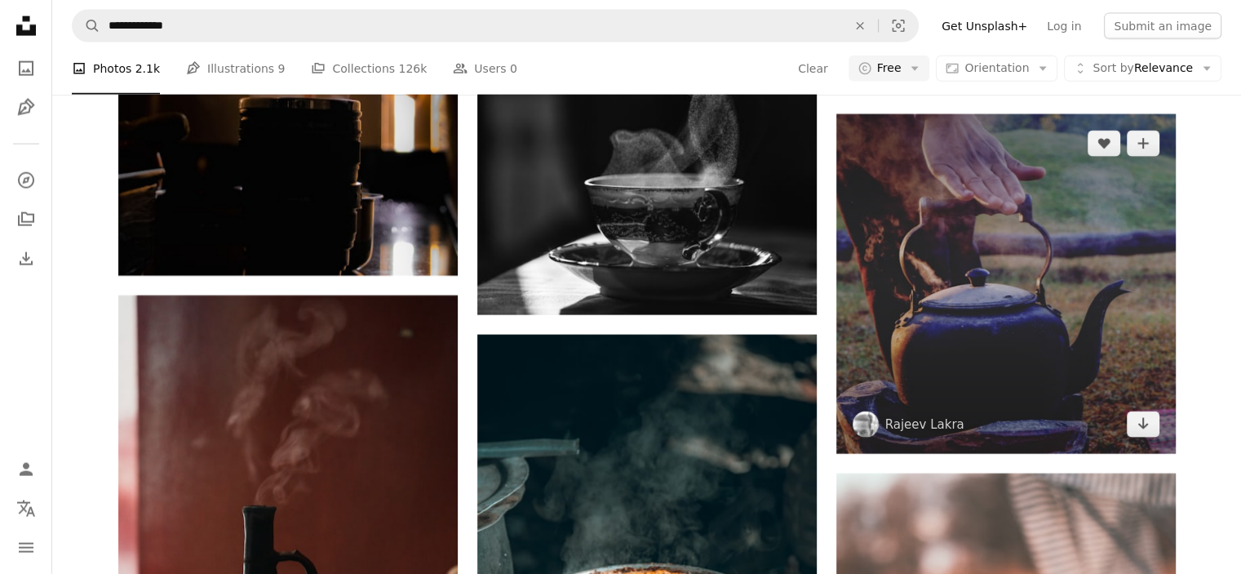
click at [1078, 261] on img at bounding box center [1005, 283] width 339 height 339
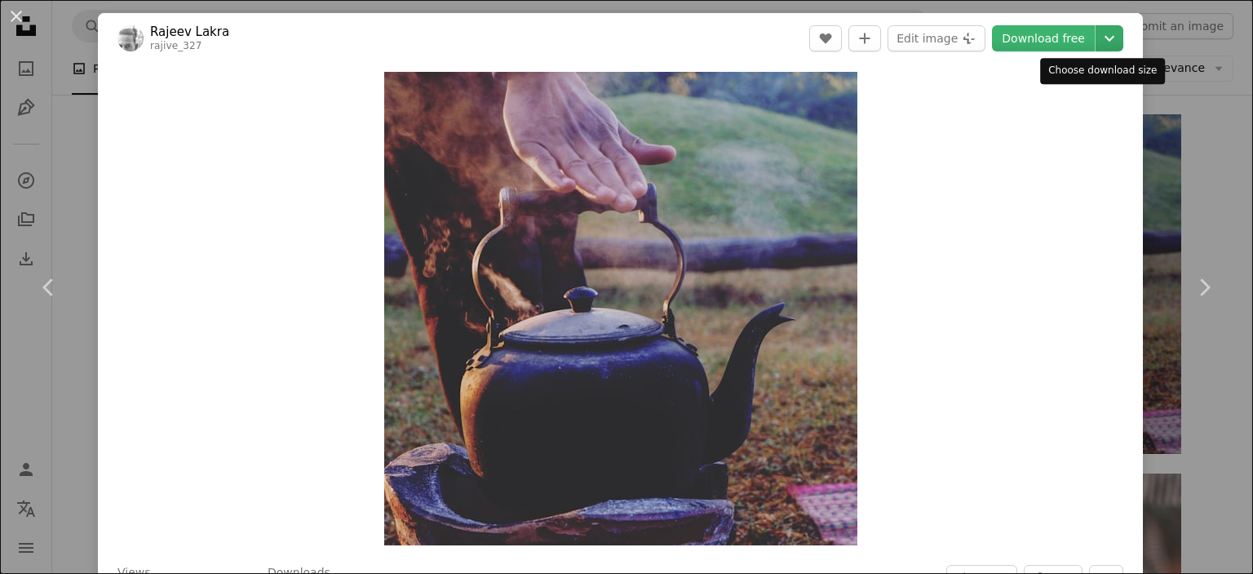
click at [1097, 43] on icon "Chevron down" at bounding box center [1110, 39] width 26 height 20
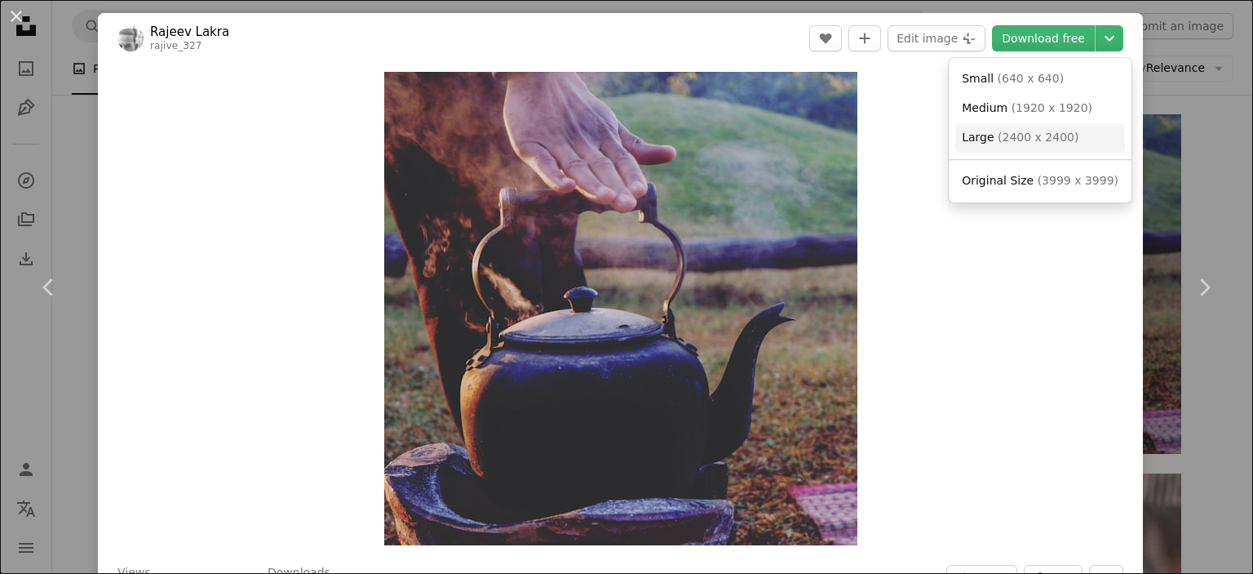
click at [1047, 140] on span "( 2400 x 2400 )" at bounding box center [1038, 137] width 81 height 13
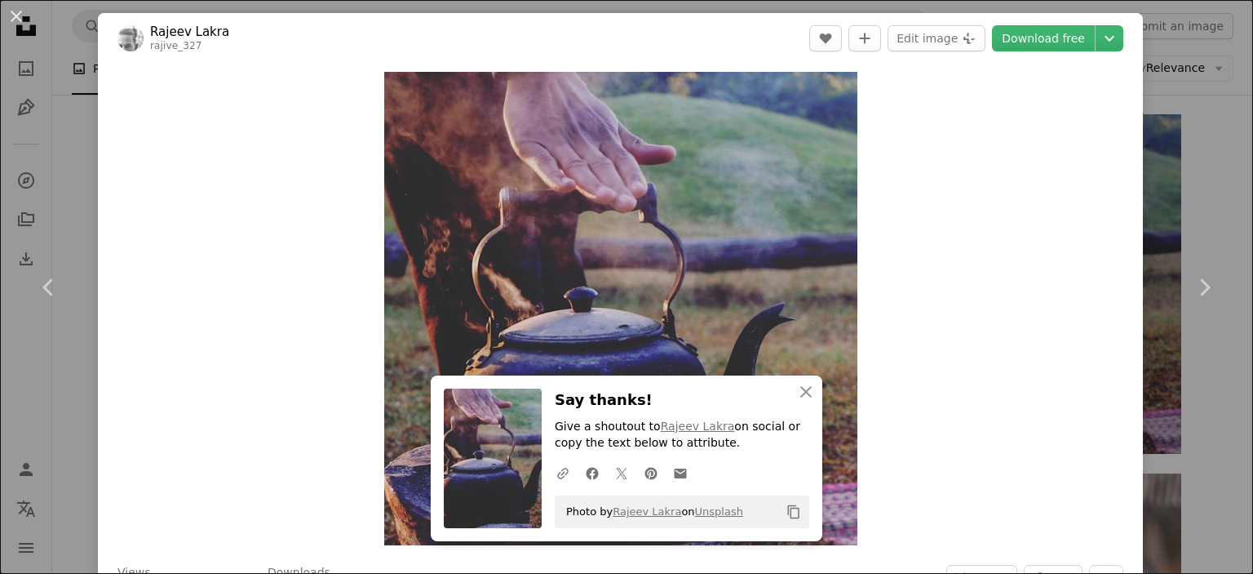
click at [1171, 188] on div "An X shape Chevron left Chevron right [PERSON_NAME] rajive_327 A heart A plus s…" at bounding box center [626, 287] width 1253 height 574
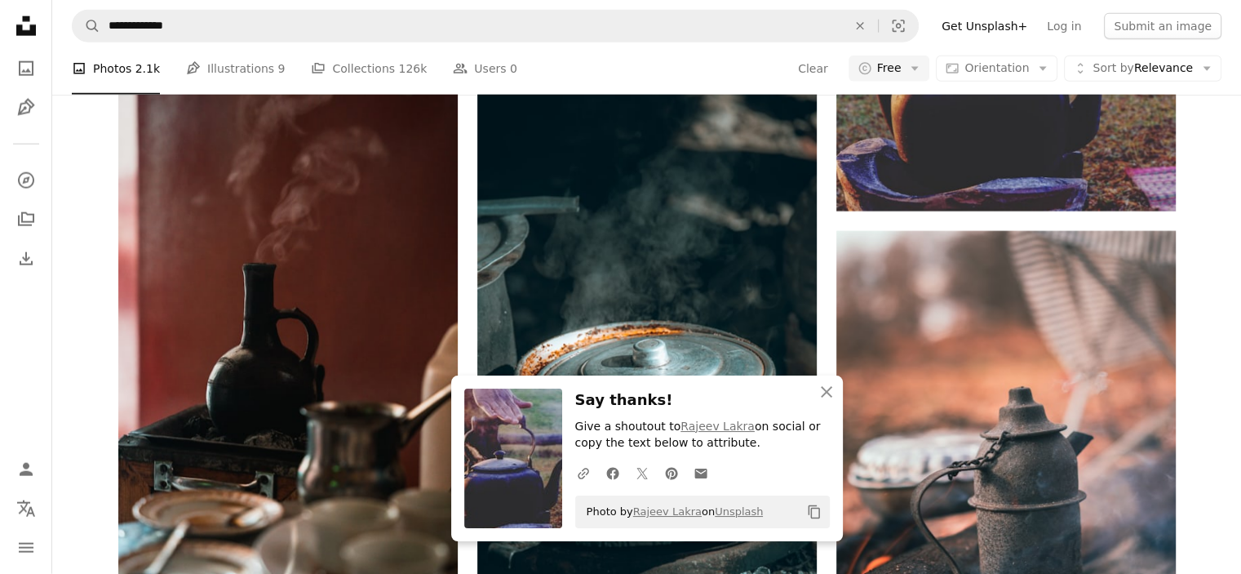
scroll to position [10281, 0]
